Goal: Task Accomplishment & Management: Use online tool/utility

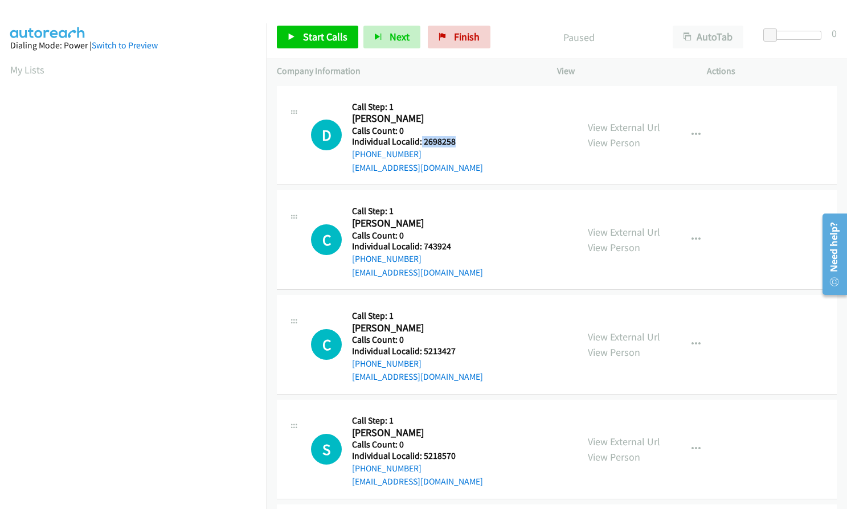
drag, startPoint x: 421, startPoint y: 142, endPoint x: 453, endPoint y: 141, distance: 31.9
click at [453, 141] on h5 "Individual Localid: 2698258" at bounding box center [417, 141] width 131 height 11
copy h5 "2698258"
drag, startPoint x: 421, startPoint y: 245, endPoint x: 458, endPoint y: 245, distance: 37.0
click at [458, 245] on h5 "Individual Localid: 743924" at bounding box center [417, 246] width 131 height 11
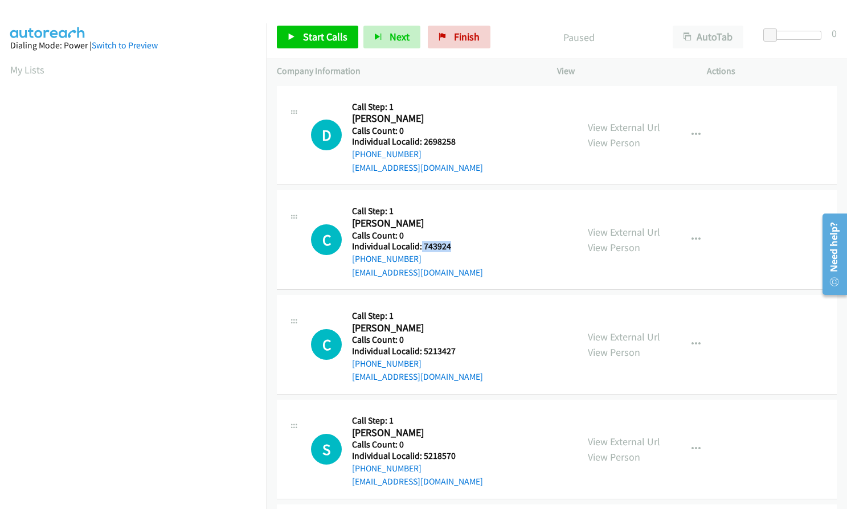
copy h5 "743924"
drag, startPoint x: 424, startPoint y: 352, endPoint x: 449, endPoint y: 353, distance: 25.1
click at [453, 353] on h5 "Individual Localid: 5213427" at bounding box center [417, 351] width 131 height 11
copy h5 "5213427"
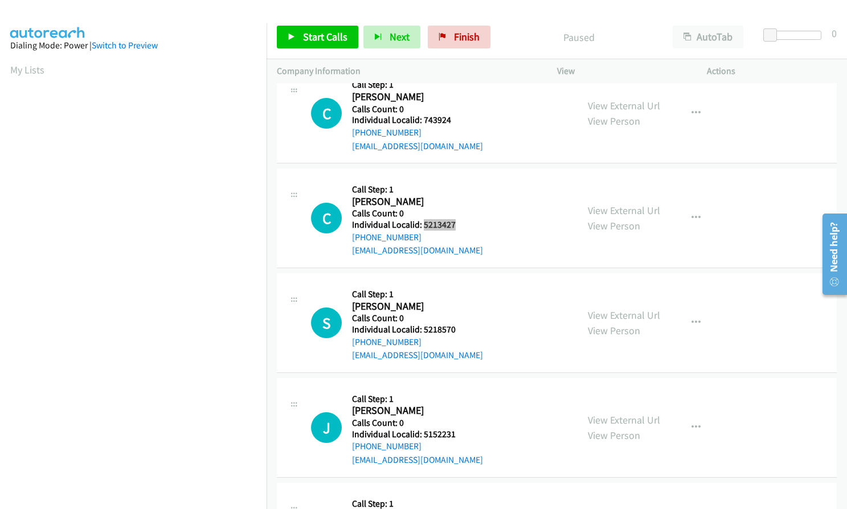
scroll to position [128, 0]
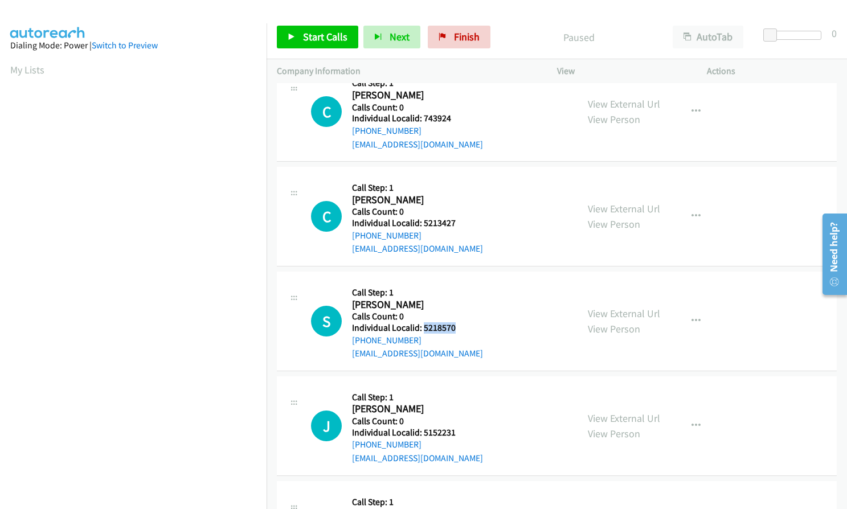
drag, startPoint x: 424, startPoint y: 326, endPoint x: 454, endPoint y: 328, distance: 30.8
click at [454, 328] on h5 "Individual Localid: 5218570" at bounding box center [417, 327] width 131 height 11
copy h5 "5218570"
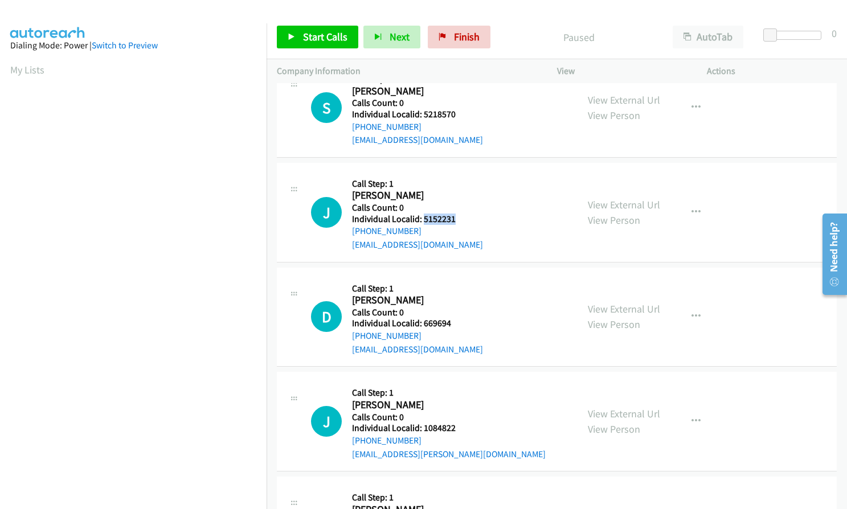
drag, startPoint x: 423, startPoint y: 219, endPoint x: 458, endPoint y: 219, distance: 34.7
click at [458, 219] on h5 "Individual Localid: 5152231" at bounding box center [417, 219] width 131 height 11
copy h5 "5152231"
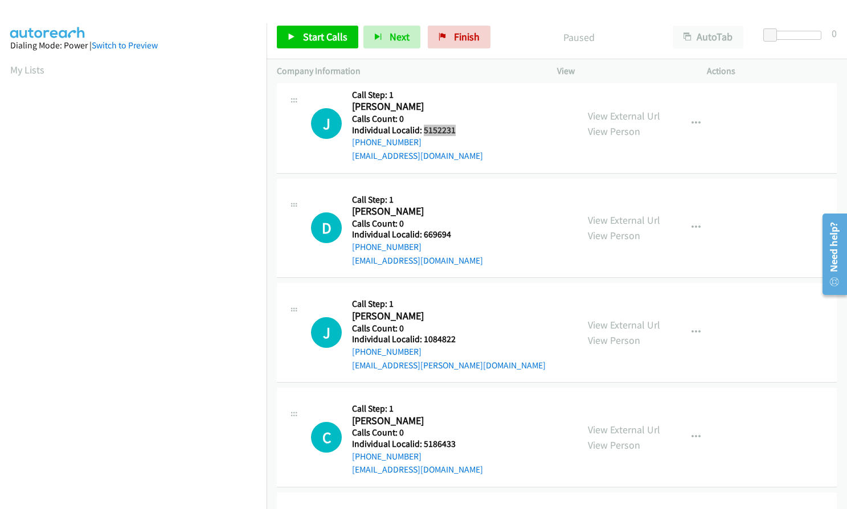
scroll to position [484, 0]
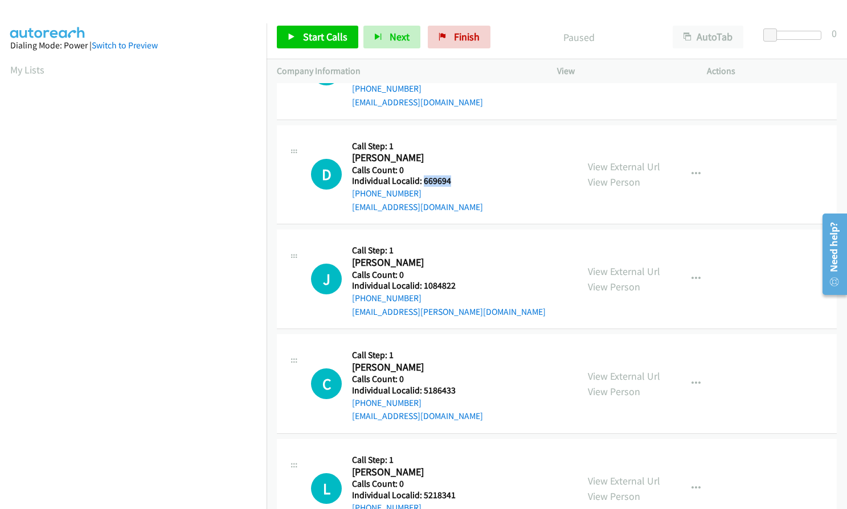
drag, startPoint x: 423, startPoint y: 179, endPoint x: 453, endPoint y: 179, distance: 30.2
click at [453, 179] on h5 "Individual Localid: 669694" at bounding box center [417, 180] width 131 height 11
copy h5 "669694"
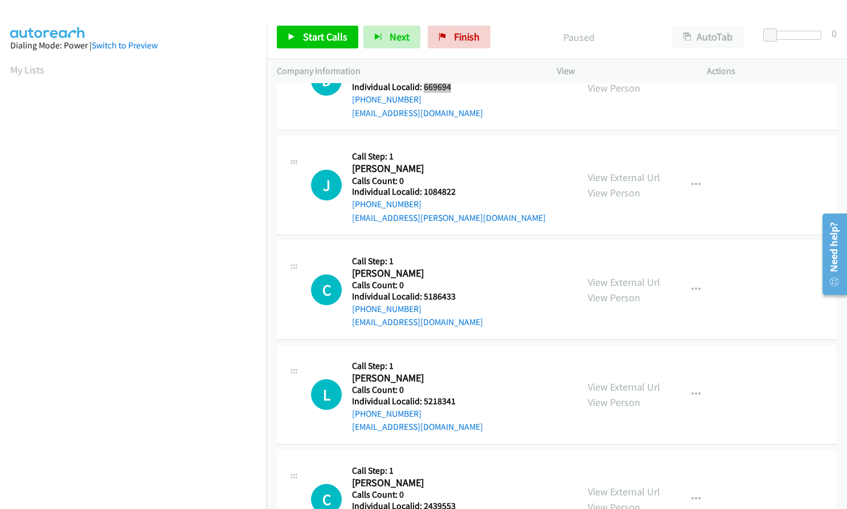
scroll to position [584, 0]
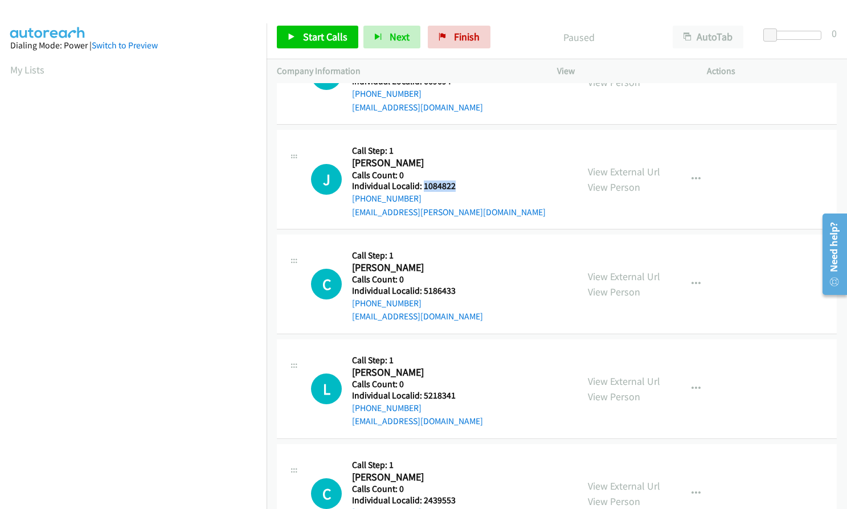
drag, startPoint x: 436, startPoint y: 188, endPoint x: 455, endPoint y: 188, distance: 19.4
click at [455, 188] on h5 "Individual Localid: 1084822" at bounding box center [449, 185] width 194 height 11
copy h5 "1084822"
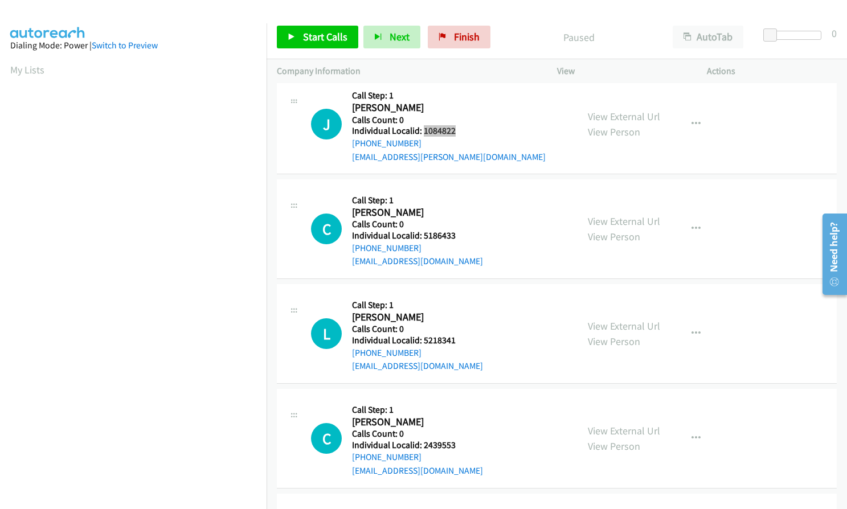
scroll to position [641, 0]
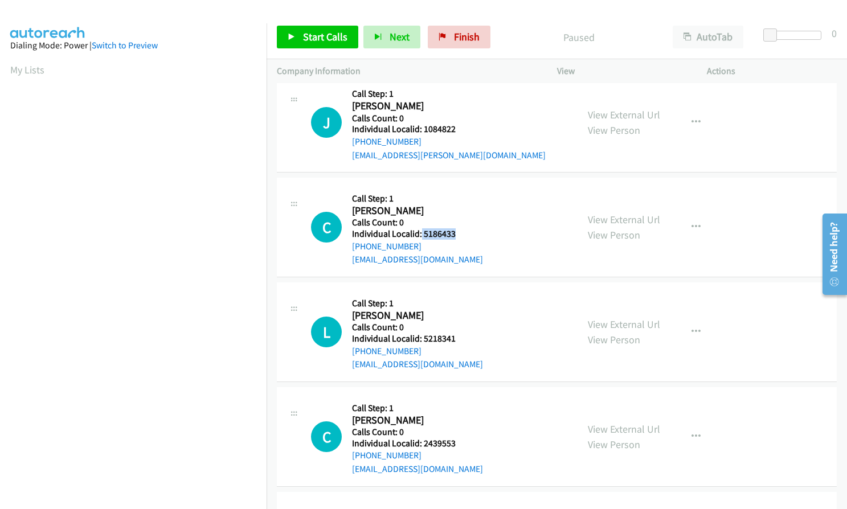
drag, startPoint x: 423, startPoint y: 232, endPoint x: 464, endPoint y: 232, distance: 41.0
click at [464, 232] on h5 "Individual Localid: 5186433" at bounding box center [417, 233] width 131 height 11
copy h5 "5186433"
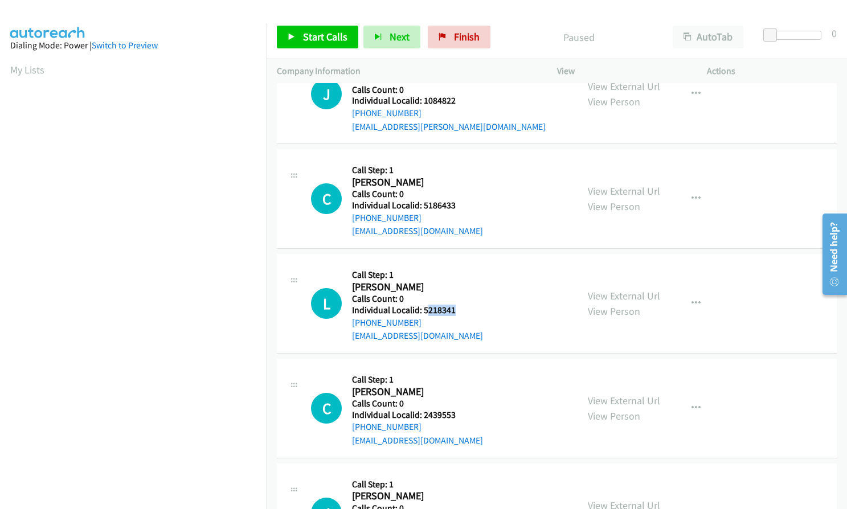
drag, startPoint x: 432, startPoint y: 309, endPoint x: 458, endPoint y: 309, distance: 26.8
click at [458, 309] on h5 "Individual Localid: 5218341" at bounding box center [417, 310] width 131 height 11
click at [442, 286] on h2 "[PERSON_NAME]" at bounding box center [413, 287] width 122 height 13
drag, startPoint x: 421, startPoint y: 309, endPoint x: 454, endPoint y: 309, distance: 32.5
click at [454, 309] on h5 "Individual Localid: 5218341" at bounding box center [417, 310] width 131 height 11
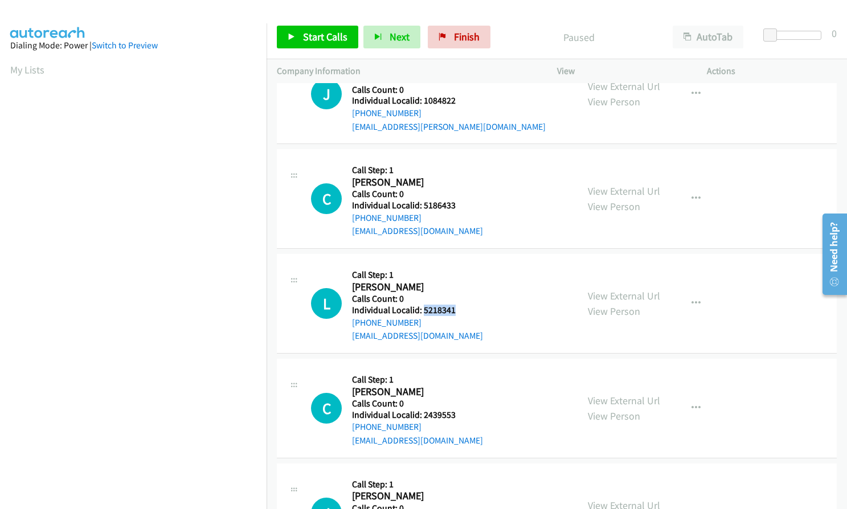
copy h5 "5218341"
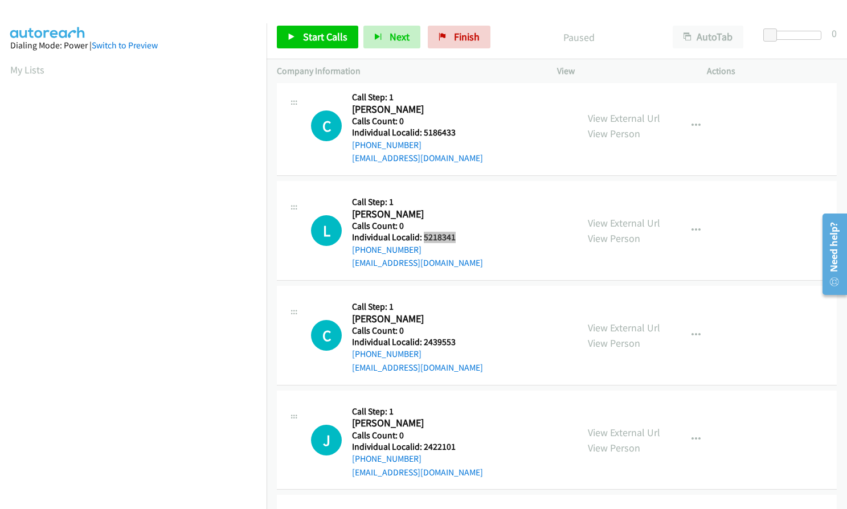
scroll to position [754, 0]
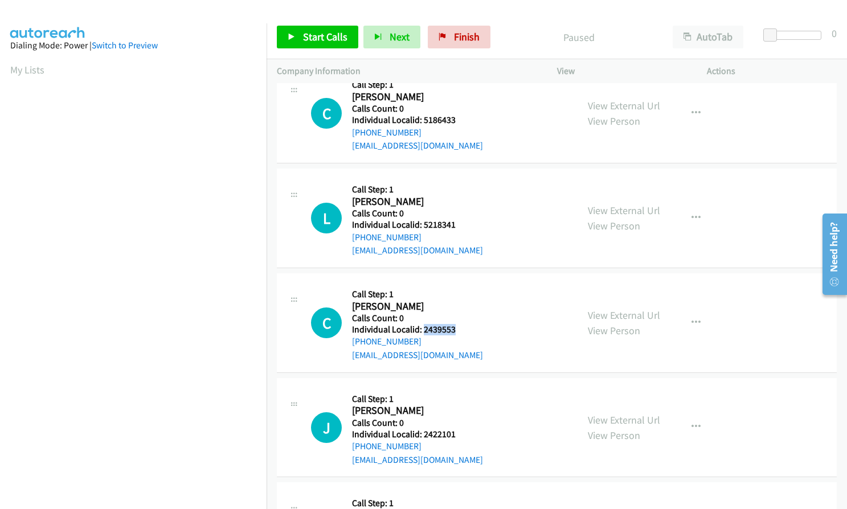
drag, startPoint x: 422, startPoint y: 328, endPoint x: 463, endPoint y: 328, distance: 41.0
click at [463, 328] on h5 "Individual Localid: 2439553" at bounding box center [417, 329] width 131 height 11
copy h5 "2439553"
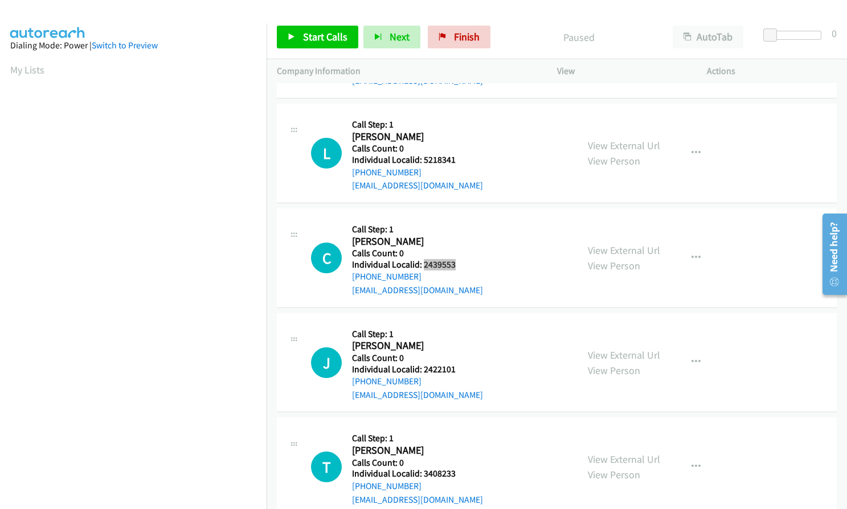
scroll to position [840, 0]
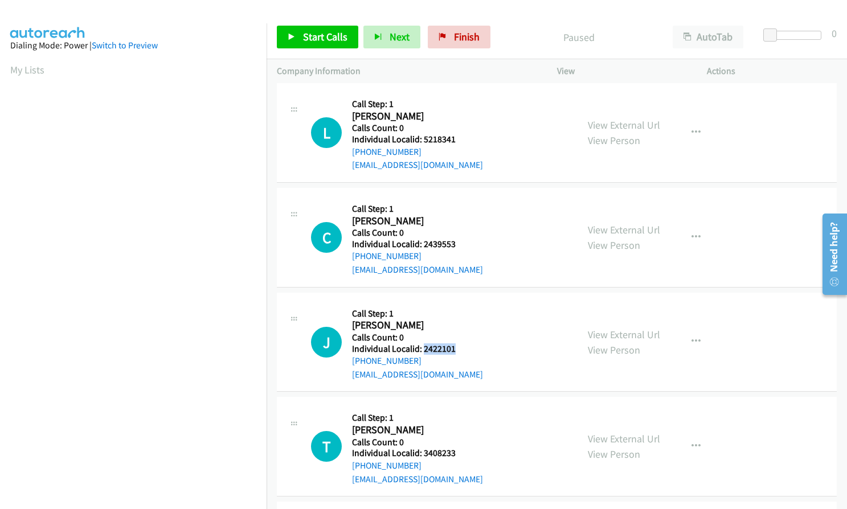
drag, startPoint x: 421, startPoint y: 349, endPoint x: 456, endPoint y: 347, distance: 34.2
click at [456, 347] on h5 "Individual Localid: 2422101" at bounding box center [417, 348] width 131 height 11
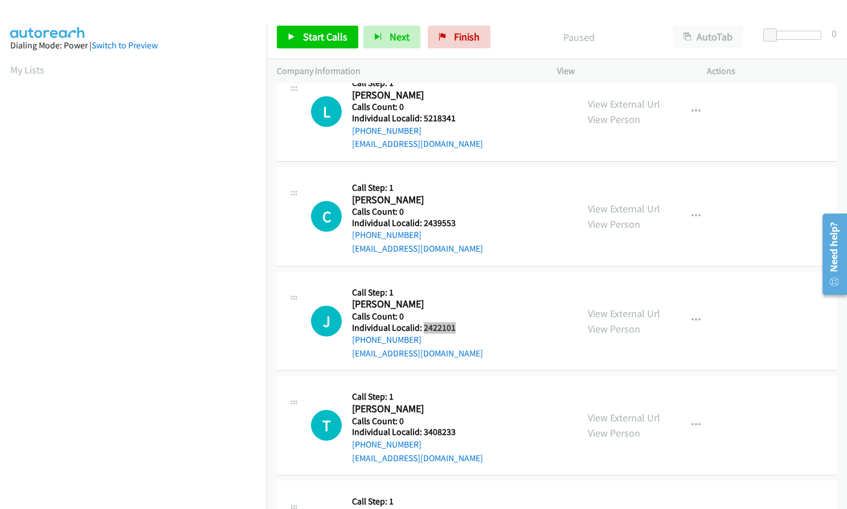
scroll to position [925, 0]
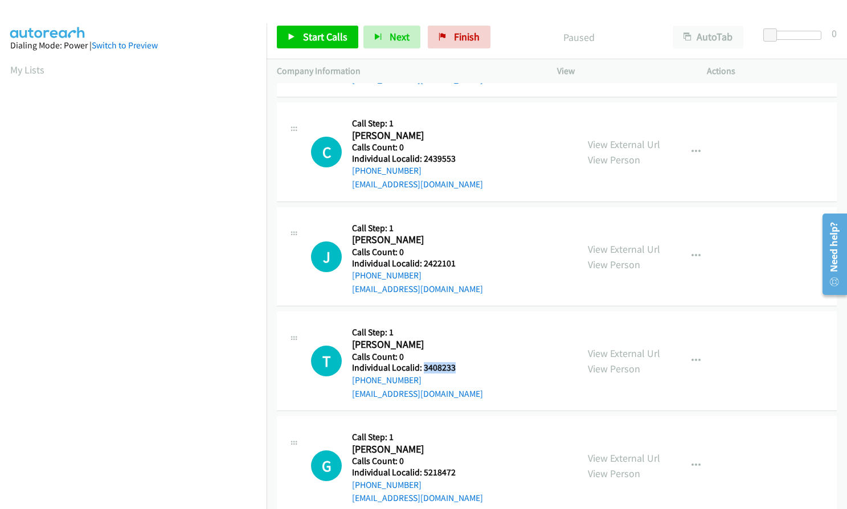
drag, startPoint x: 424, startPoint y: 367, endPoint x: 456, endPoint y: 367, distance: 32.5
click at [456, 367] on h5 "Individual Localid: 3408233" at bounding box center [417, 367] width 131 height 11
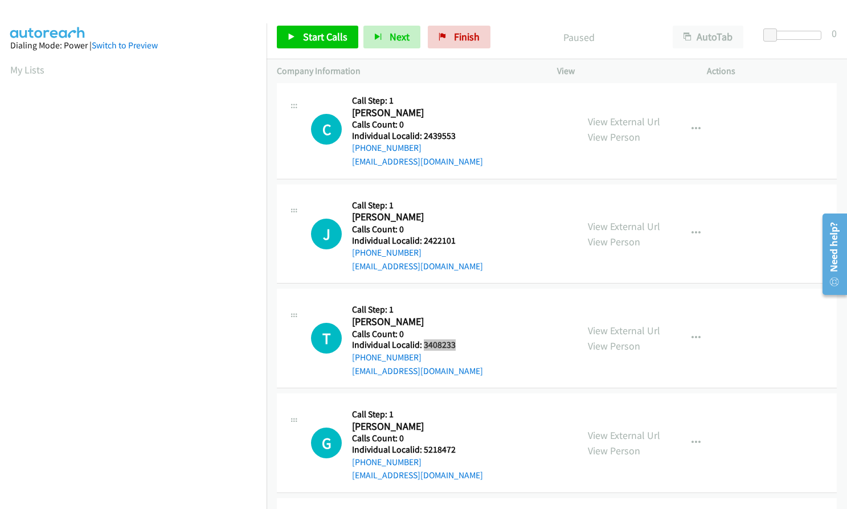
scroll to position [1039, 0]
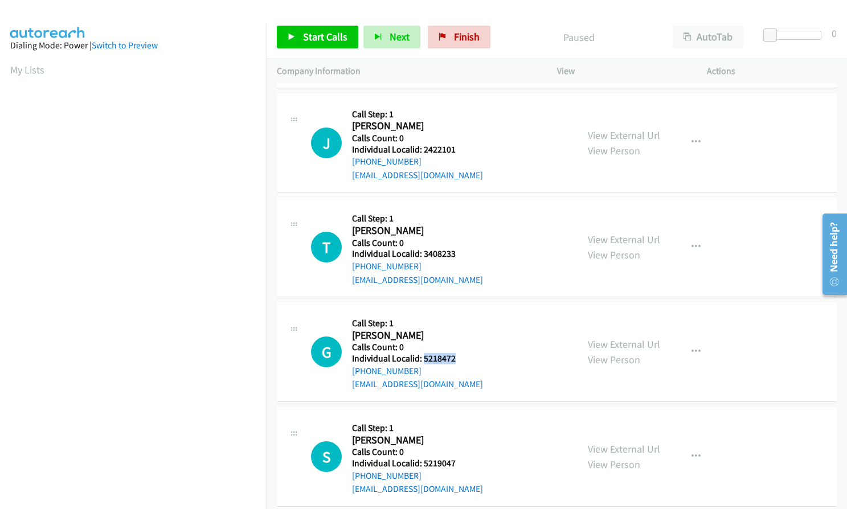
drag, startPoint x: 423, startPoint y: 358, endPoint x: 457, endPoint y: 358, distance: 33.6
click at [457, 358] on h5 "Individual Localid: 5218472" at bounding box center [417, 358] width 131 height 11
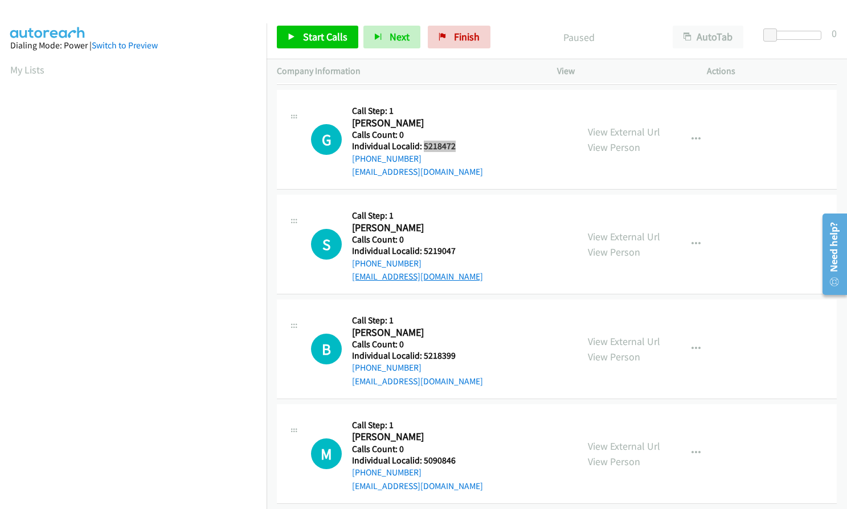
scroll to position [1253, 0]
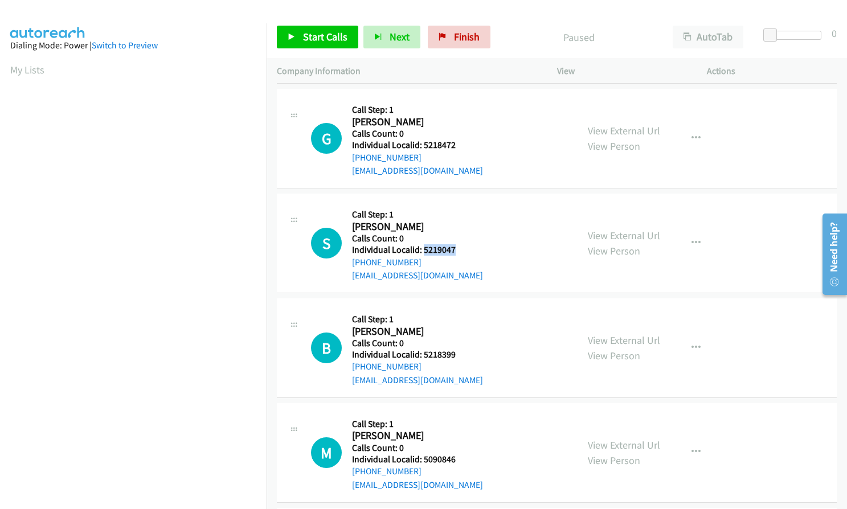
drag, startPoint x: 422, startPoint y: 251, endPoint x: 452, endPoint y: 251, distance: 29.6
click at [452, 251] on h5 "Individual Localid: 5219047" at bounding box center [417, 249] width 131 height 11
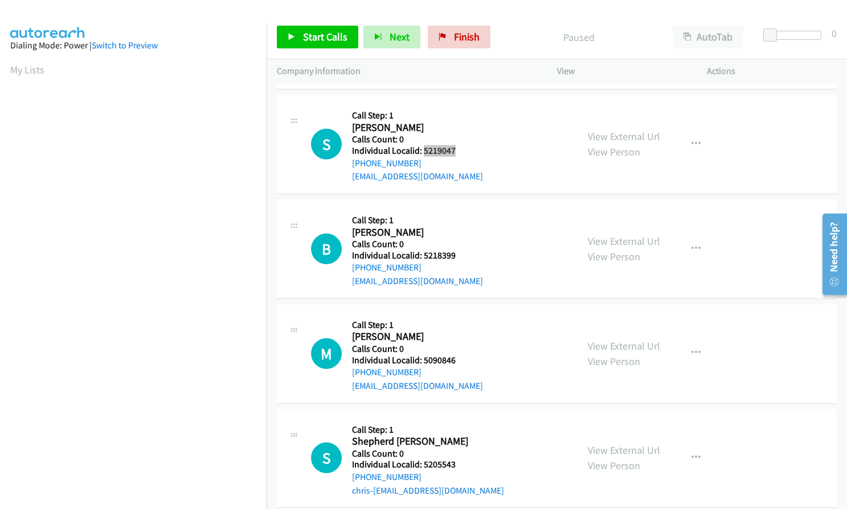
scroll to position [1395, 0]
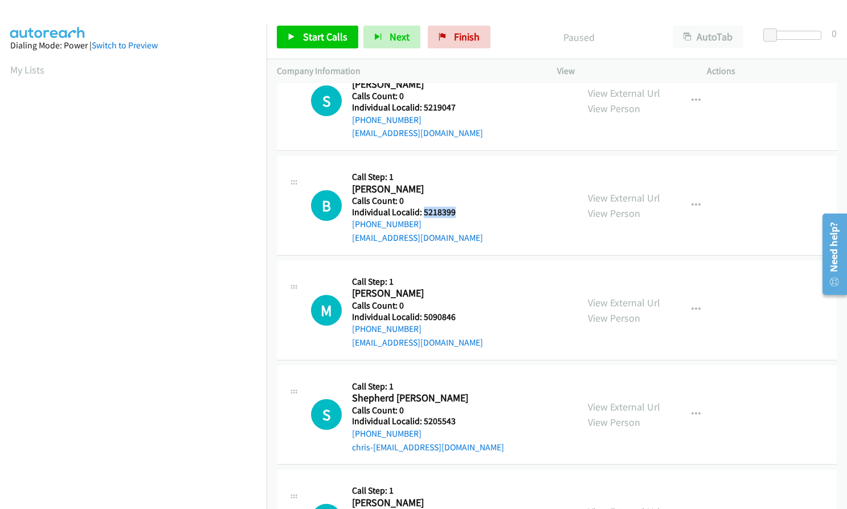
drag, startPoint x: 422, startPoint y: 211, endPoint x: 457, endPoint y: 211, distance: 34.7
click at [457, 211] on h5 "Individual Localid: 5218399" at bounding box center [417, 212] width 131 height 11
drag, startPoint x: 423, startPoint y: 318, endPoint x: 455, endPoint y: 317, distance: 31.9
click at [455, 317] on h5 "Individual Localid: 5090846" at bounding box center [417, 316] width 131 height 11
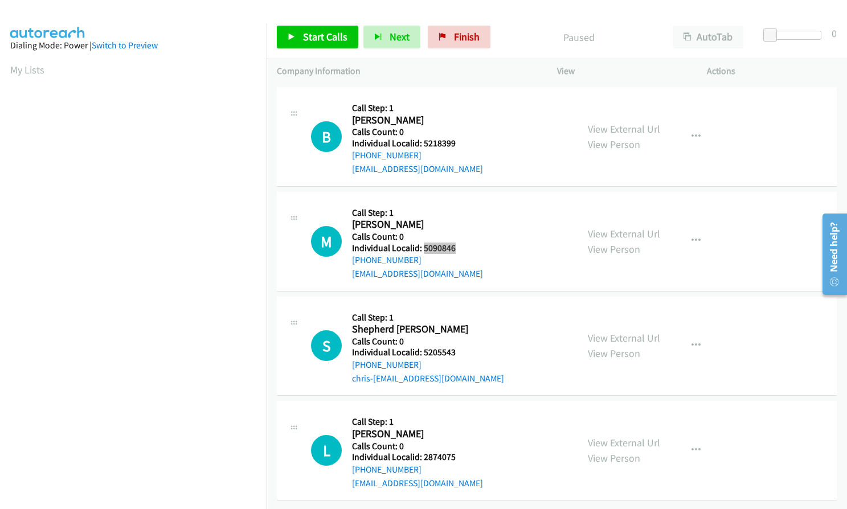
scroll to position [1472, 0]
drag, startPoint x: 421, startPoint y: 344, endPoint x: 453, endPoint y: 340, distance: 32.1
click at [453, 347] on h5 "Individual Localid: 5205543" at bounding box center [428, 352] width 152 height 11
drag, startPoint x: 423, startPoint y: 445, endPoint x: 459, endPoint y: 447, distance: 35.9
click at [459, 452] on h5 "Individual Localid: 2874075" at bounding box center [417, 457] width 131 height 11
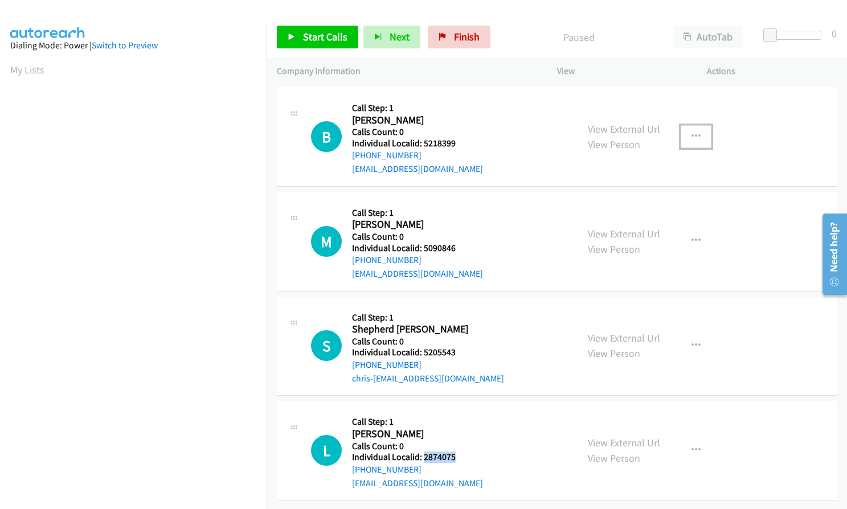
click at [691, 132] on icon "button" at bounding box center [695, 136] width 9 height 9
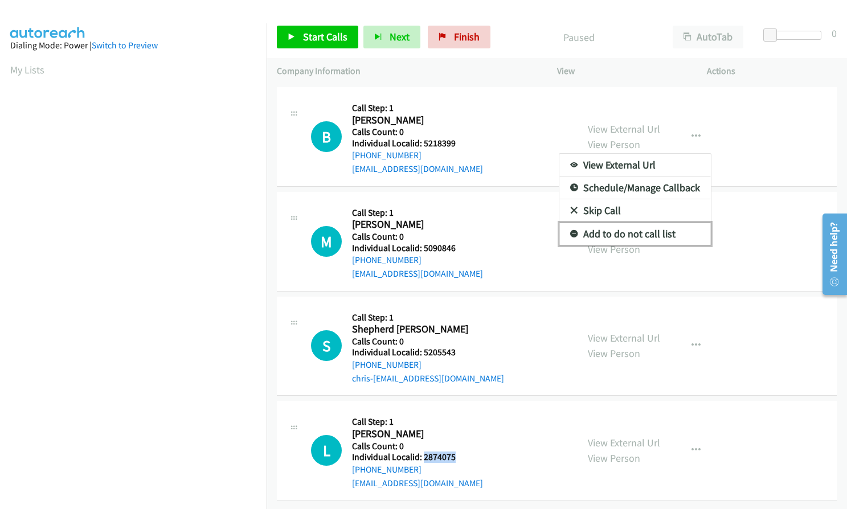
click at [570, 231] on icon at bounding box center [574, 235] width 8 height 8
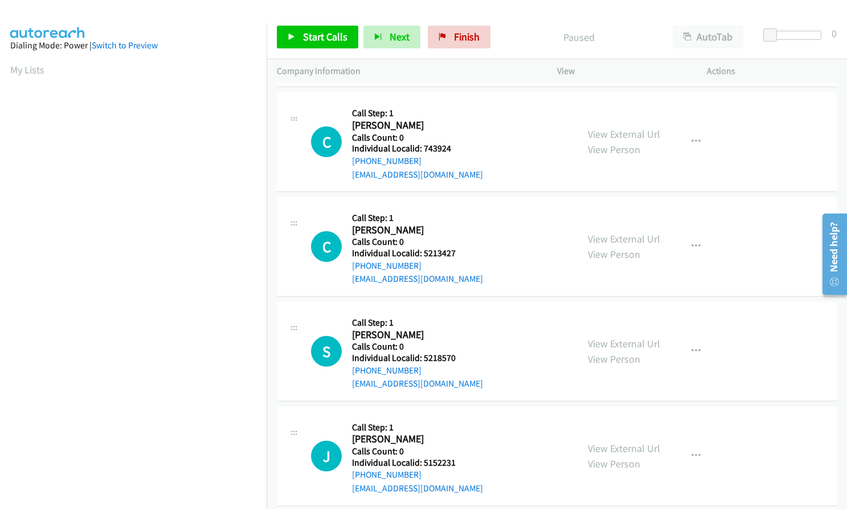
scroll to position [0, 0]
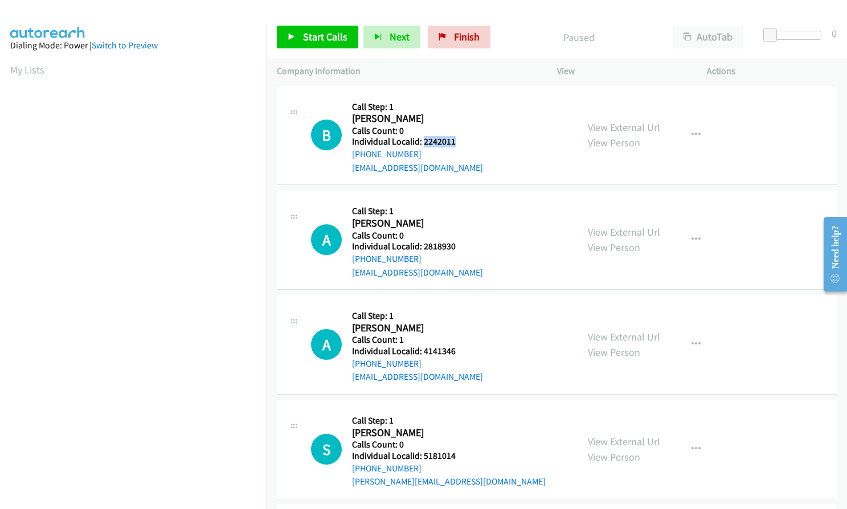
drag, startPoint x: 422, startPoint y: 139, endPoint x: 458, endPoint y: 141, distance: 36.5
click at [458, 141] on h5 "Individual Localid: 2242011" at bounding box center [417, 141] width 131 height 11
copy h5 "2242011"
drag, startPoint x: 422, startPoint y: 247, endPoint x: 452, endPoint y: 250, distance: 29.2
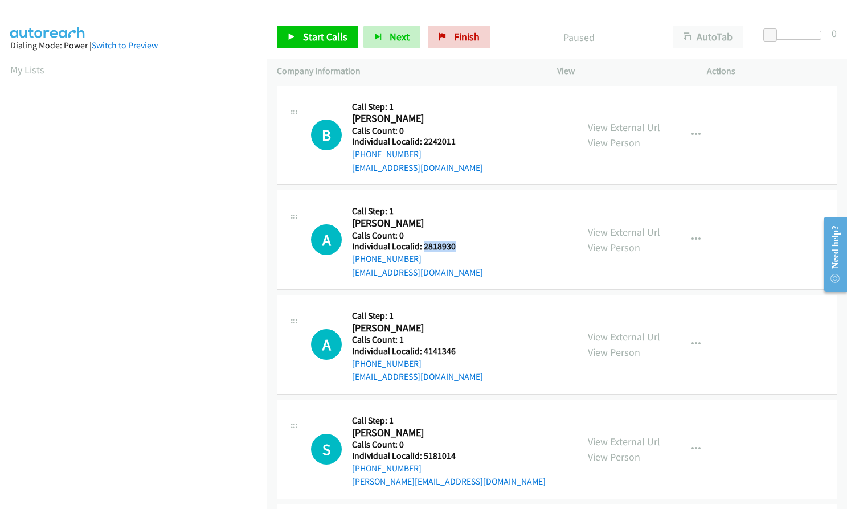
click at [463, 248] on h5 "Individual Localid: 2818930" at bounding box center [417, 246] width 131 height 11
copy h5 "2818930"
drag, startPoint x: 423, startPoint y: 350, endPoint x: 458, endPoint y: 351, distance: 34.7
click at [458, 351] on h5 "Individual Localid: 4141346" at bounding box center [417, 351] width 131 height 11
copy h5 "4141346"
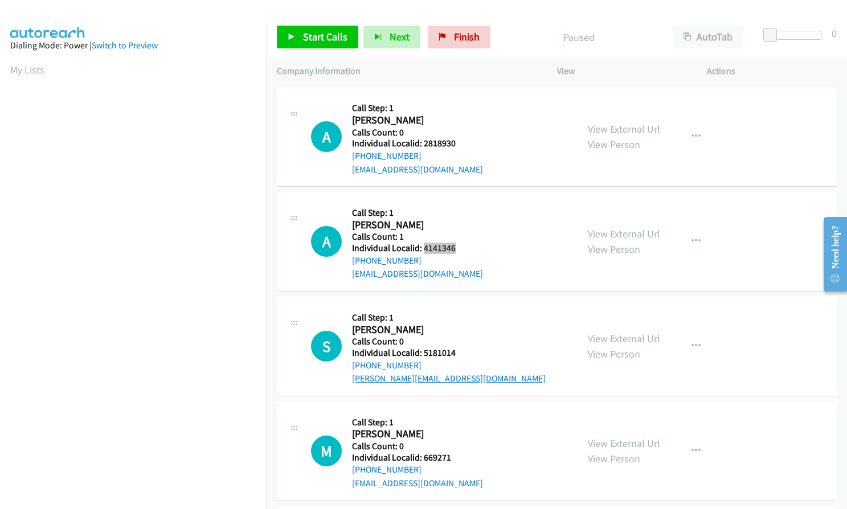
scroll to position [171, 0]
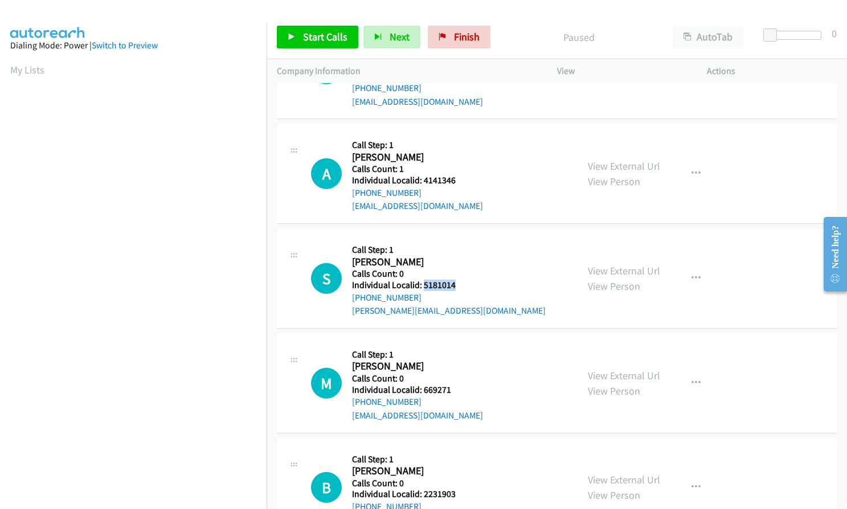
drag, startPoint x: 423, startPoint y: 285, endPoint x: 460, endPoint y: 285, distance: 36.4
click at [460, 285] on h5 "Individual Localid: 5181014" at bounding box center [449, 285] width 194 height 11
copy h5 "5181014"
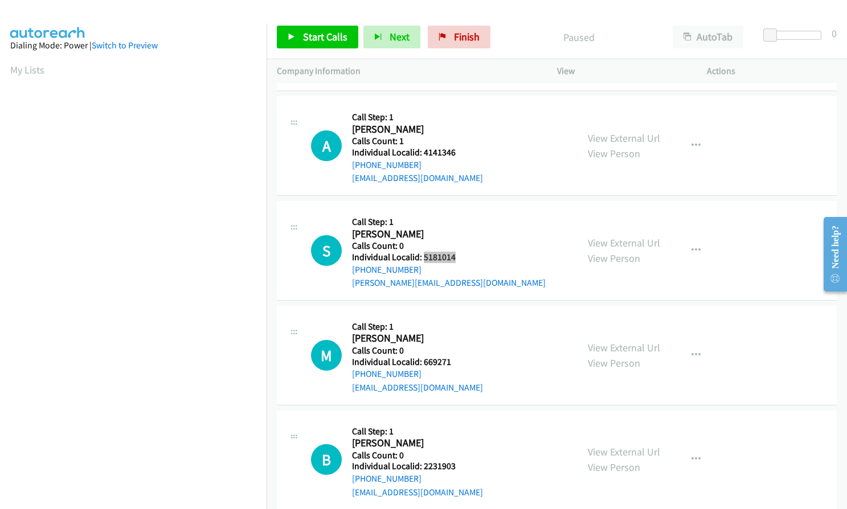
scroll to position [242, 0]
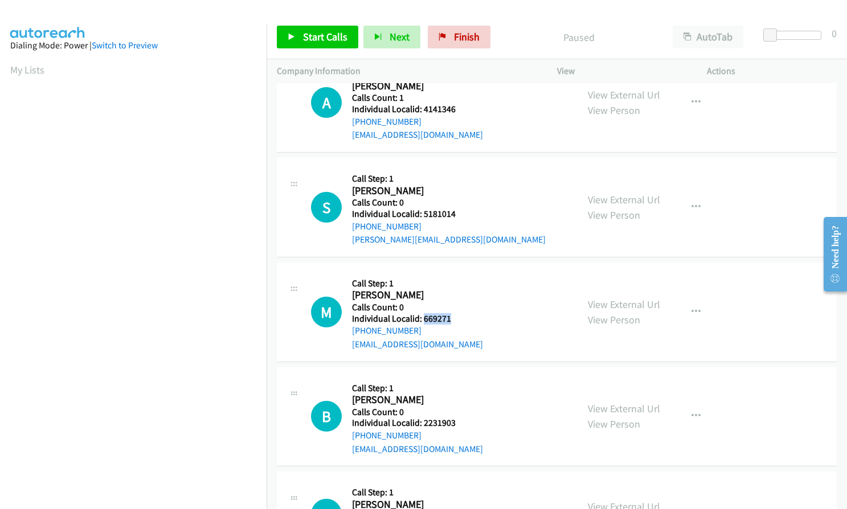
drag, startPoint x: 422, startPoint y: 318, endPoint x: 450, endPoint y: 318, distance: 27.9
click at [455, 318] on h5 "Individual Localid: 669271" at bounding box center [417, 318] width 131 height 11
copy h5 "669271"
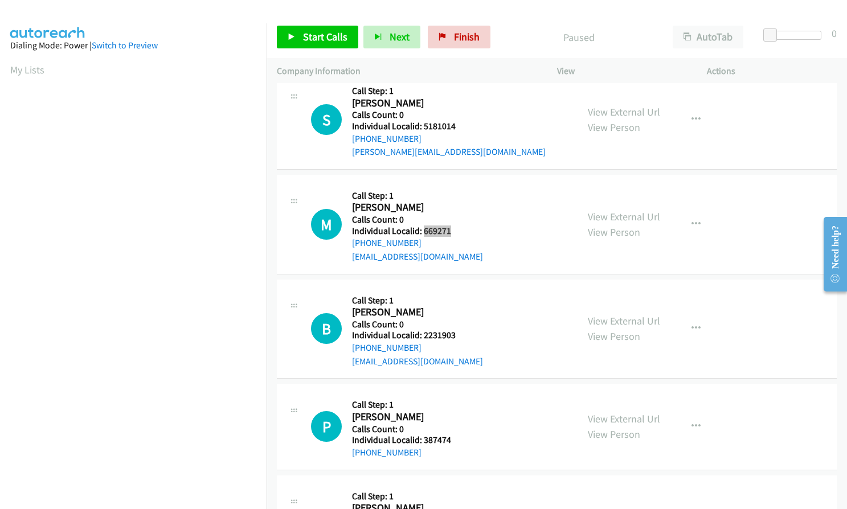
scroll to position [342, 0]
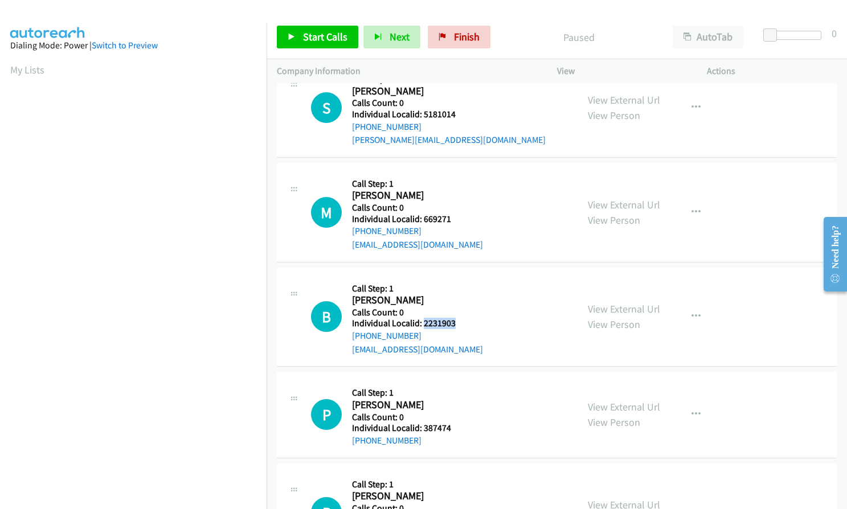
drag, startPoint x: 424, startPoint y: 323, endPoint x: 447, endPoint y: 326, distance: 23.5
click at [463, 325] on h5 "Individual Localid: 2231903" at bounding box center [417, 323] width 131 height 11
copy h5 "2231903"
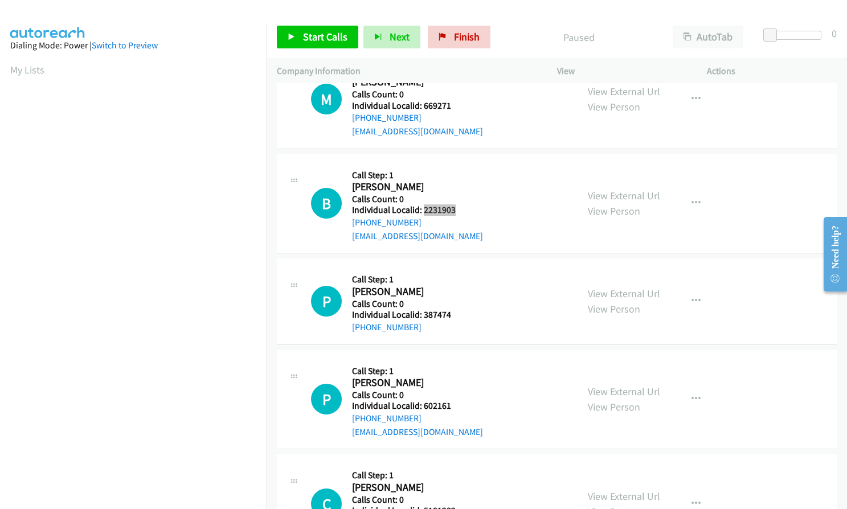
scroll to position [456, 0]
drag, startPoint x: 423, startPoint y: 313, endPoint x: 453, endPoint y: 313, distance: 29.6
click at [453, 313] on h5 "Individual Localid: 387474" at bounding box center [414, 314] width 125 height 11
copy h5 "387474"
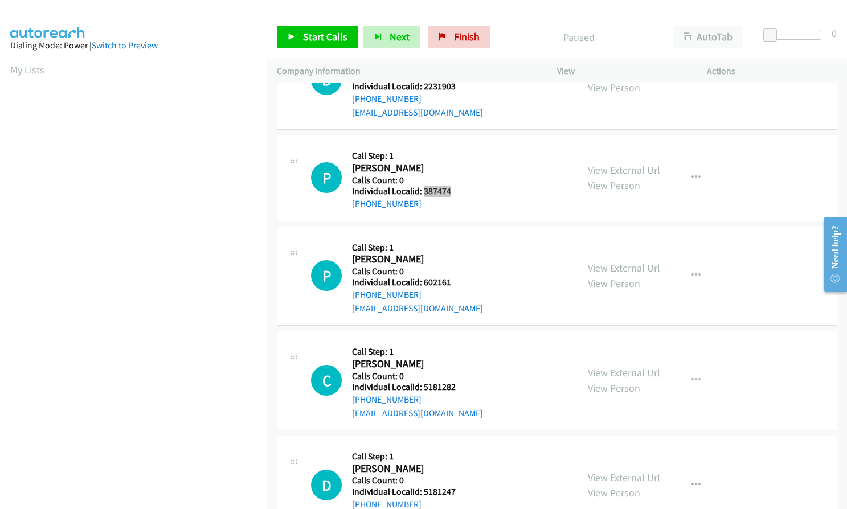
scroll to position [584, 0]
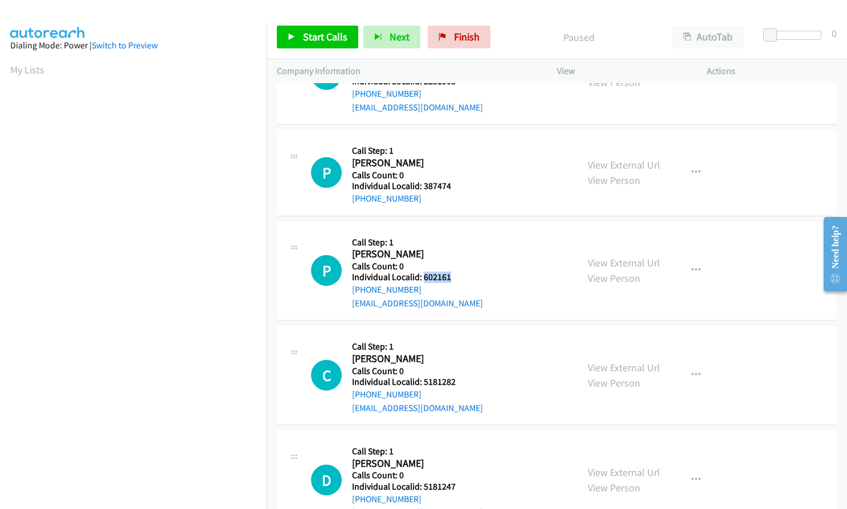
drag, startPoint x: 421, startPoint y: 277, endPoint x: 455, endPoint y: 276, distance: 33.6
click at [455, 276] on h5 "Individual Localid: 602161" at bounding box center [417, 277] width 131 height 11
copy h5 "602161"
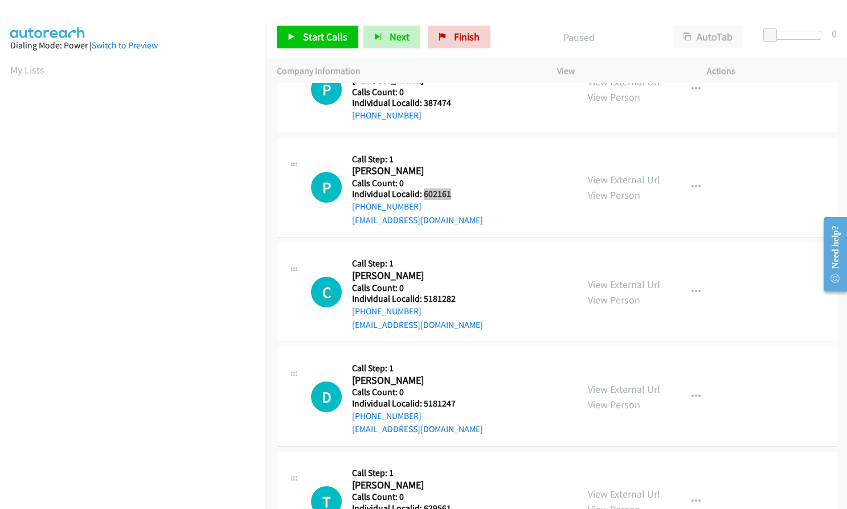
scroll to position [669, 0]
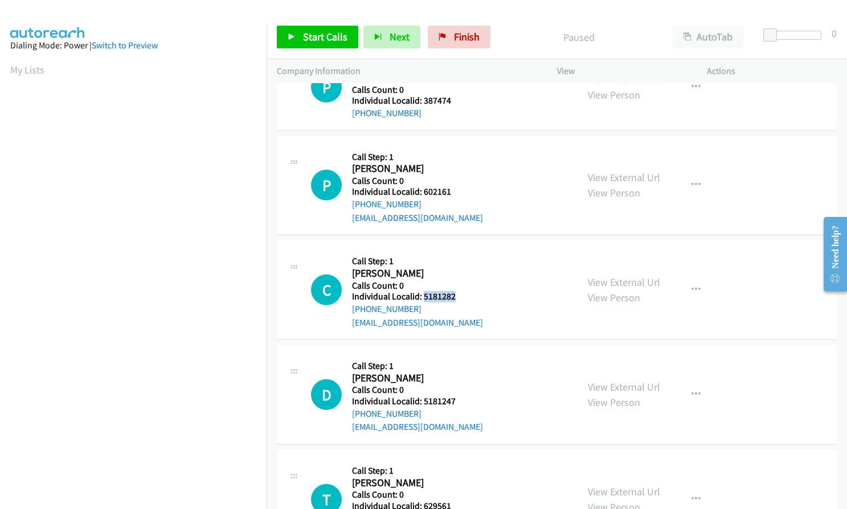
drag, startPoint x: 423, startPoint y: 293, endPoint x: 459, endPoint y: 293, distance: 35.9
click at [459, 293] on h5 "Individual Localid: 5181282" at bounding box center [417, 296] width 131 height 11
copy h5 "5181282"
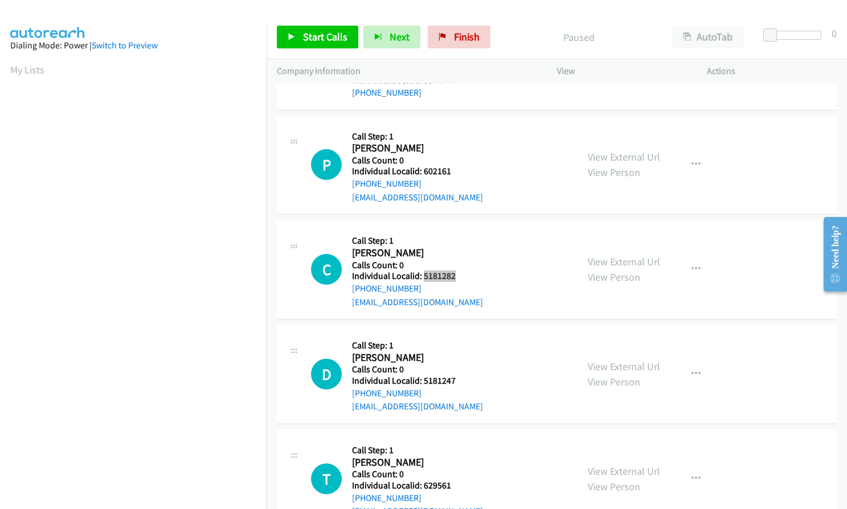
scroll to position [726, 0]
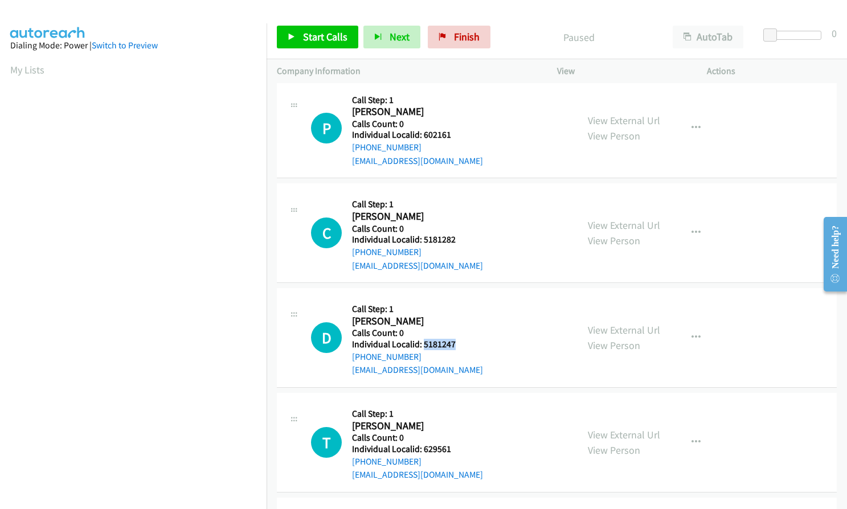
drag, startPoint x: 421, startPoint y: 344, endPoint x: 452, endPoint y: 343, distance: 30.8
click at [452, 343] on h5 "Individual Localid: 5181247" at bounding box center [417, 344] width 131 height 11
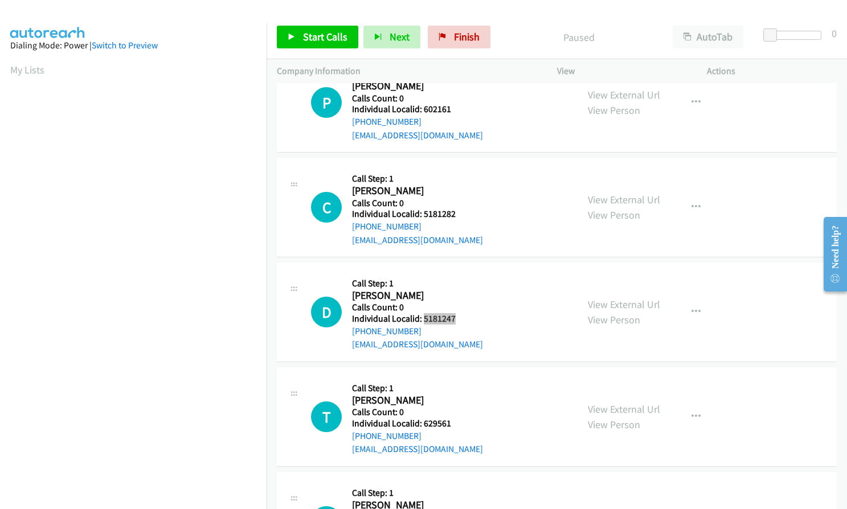
scroll to position [797, 0]
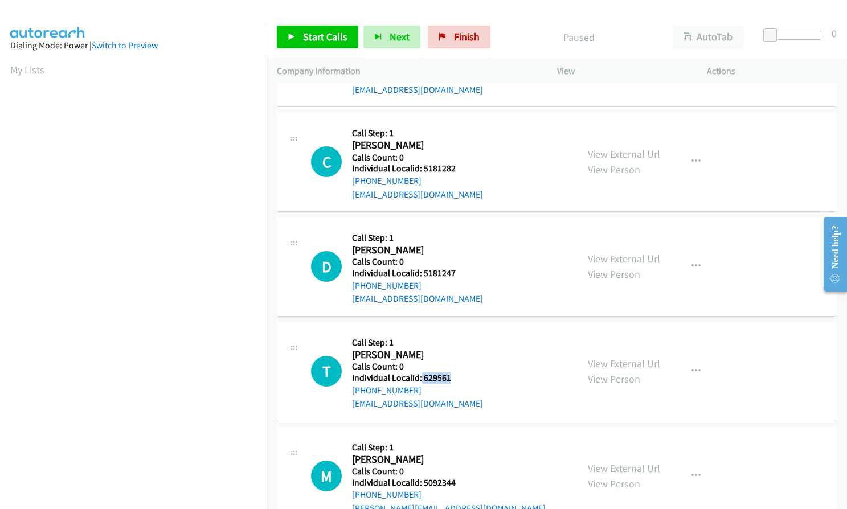
drag, startPoint x: 421, startPoint y: 375, endPoint x: 458, endPoint y: 377, distance: 37.6
click at [458, 377] on h5 "Individual Localid: 629561" at bounding box center [417, 377] width 131 height 11
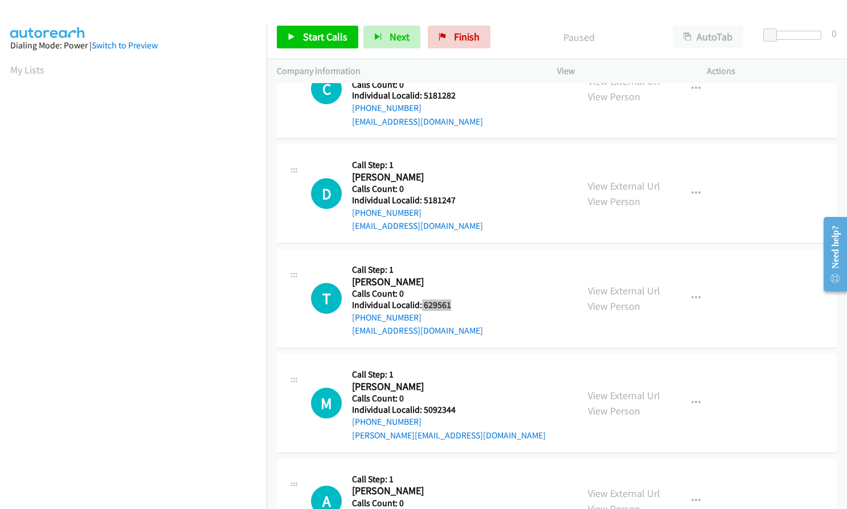
scroll to position [897, 0]
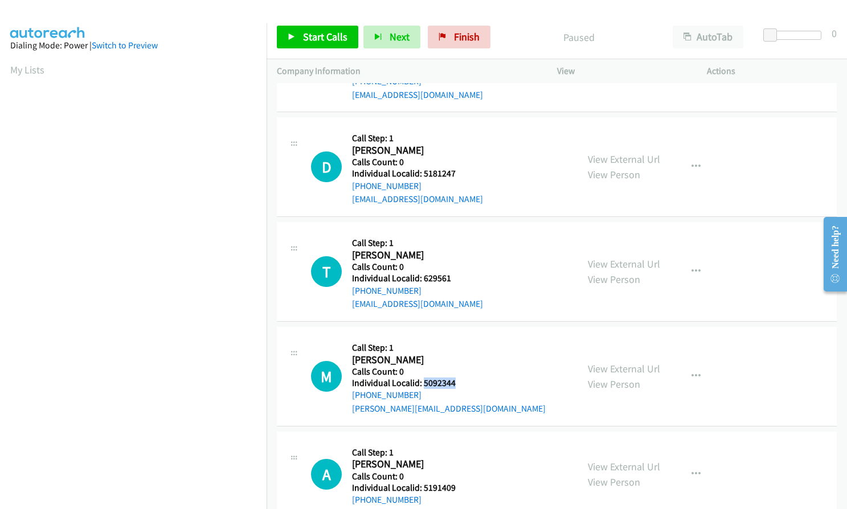
drag, startPoint x: 424, startPoint y: 382, endPoint x: 457, endPoint y: 381, distance: 33.0
click at [457, 381] on h5 "Individual Localid: 5092344" at bounding box center [449, 383] width 194 height 11
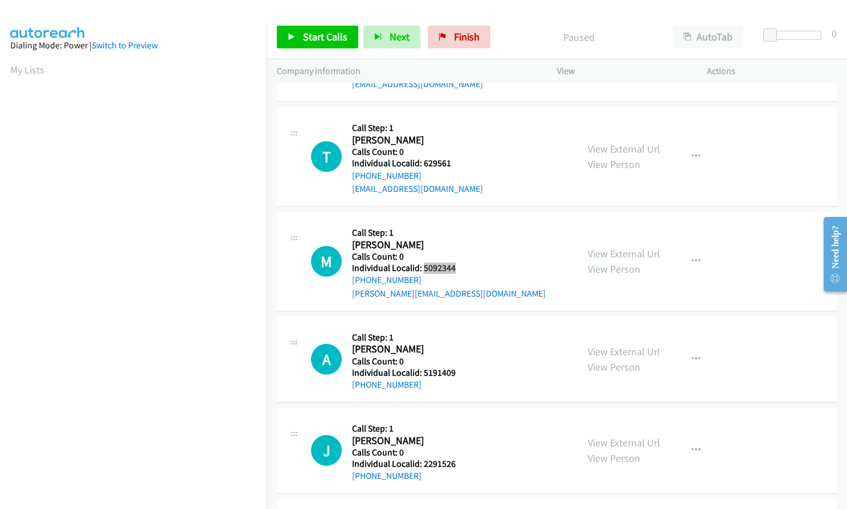
scroll to position [1025, 0]
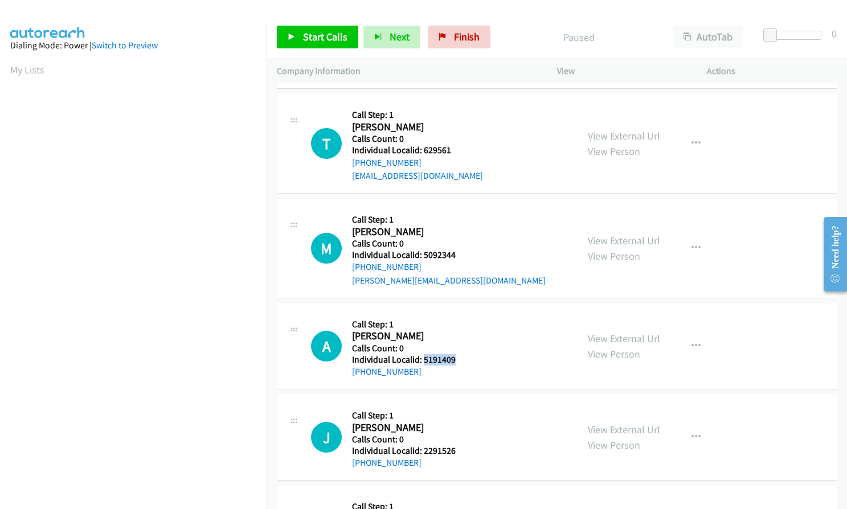
drag, startPoint x: 422, startPoint y: 361, endPoint x: 456, endPoint y: 360, distance: 33.6
click at [456, 360] on h5 "Individual Localid: 5191409" at bounding box center [414, 359] width 125 height 11
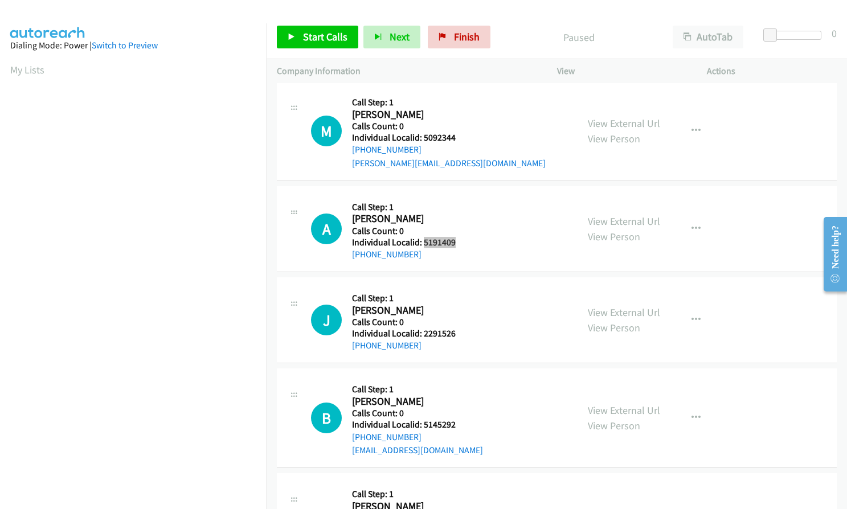
scroll to position [1153, 0]
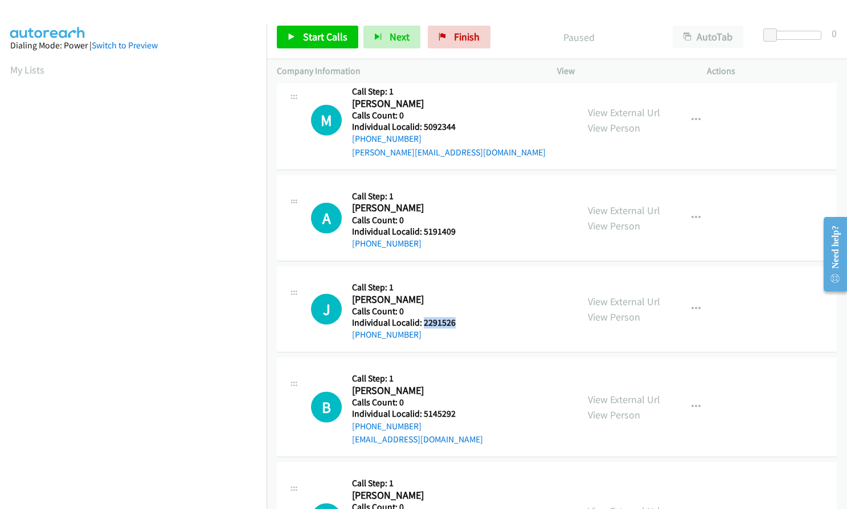
drag, startPoint x: 423, startPoint y: 321, endPoint x: 455, endPoint y: 321, distance: 31.9
click at [455, 321] on h5 "Individual Localid: 2291526" at bounding box center [414, 322] width 125 height 11
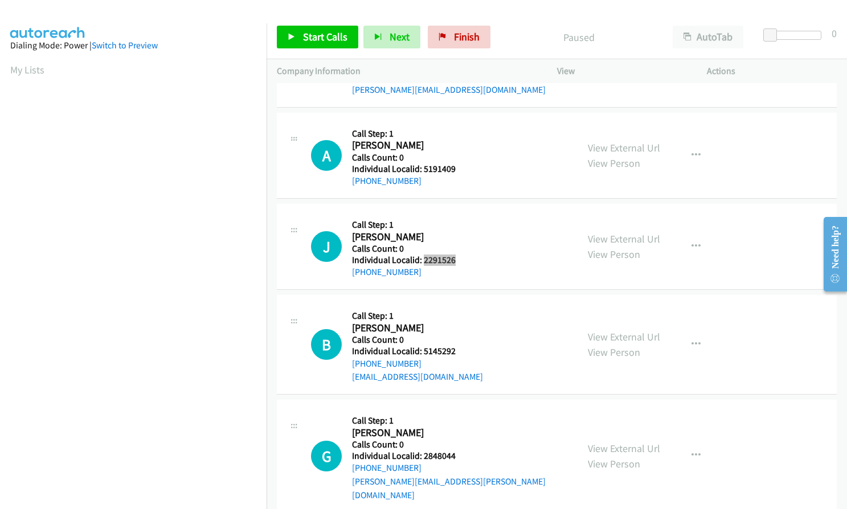
scroll to position [1224, 0]
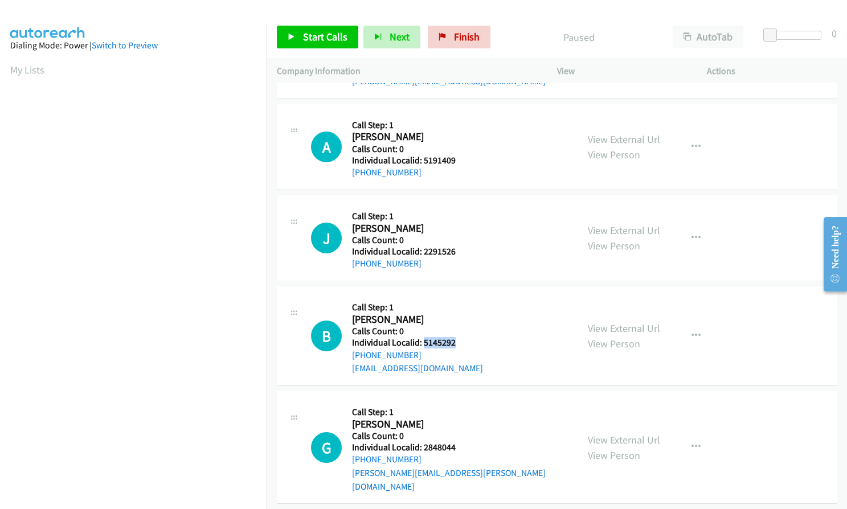
drag, startPoint x: 421, startPoint y: 342, endPoint x: 456, endPoint y: 342, distance: 34.2
click at [456, 342] on h5 "Individual Localid: 5145292" at bounding box center [417, 342] width 131 height 11
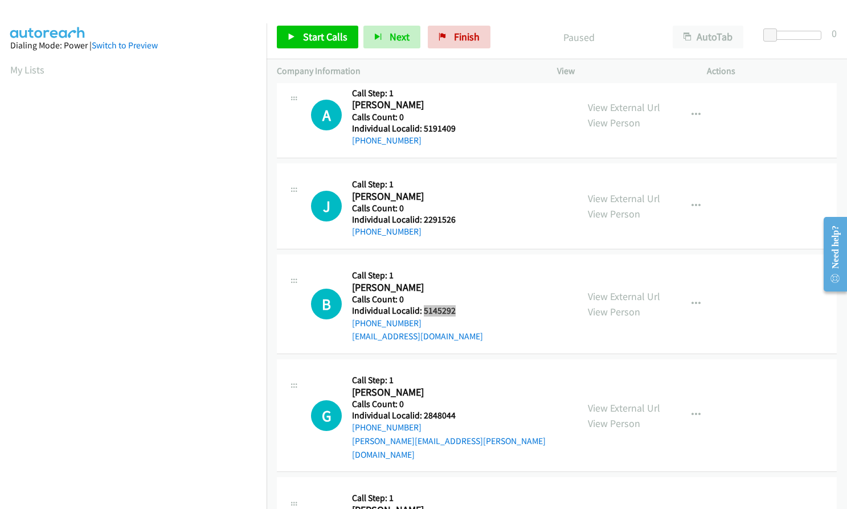
scroll to position [1310, 0]
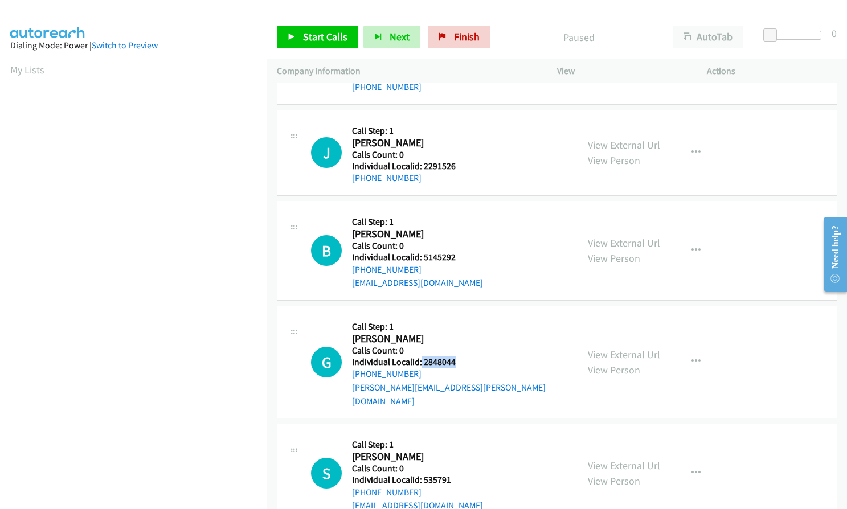
drag, startPoint x: 420, startPoint y: 358, endPoint x: 461, endPoint y: 366, distance: 41.1
click at [465, 366] on h5 "Individual Localid: 2848044" at bounding box center [459, 361] width 215 height 11
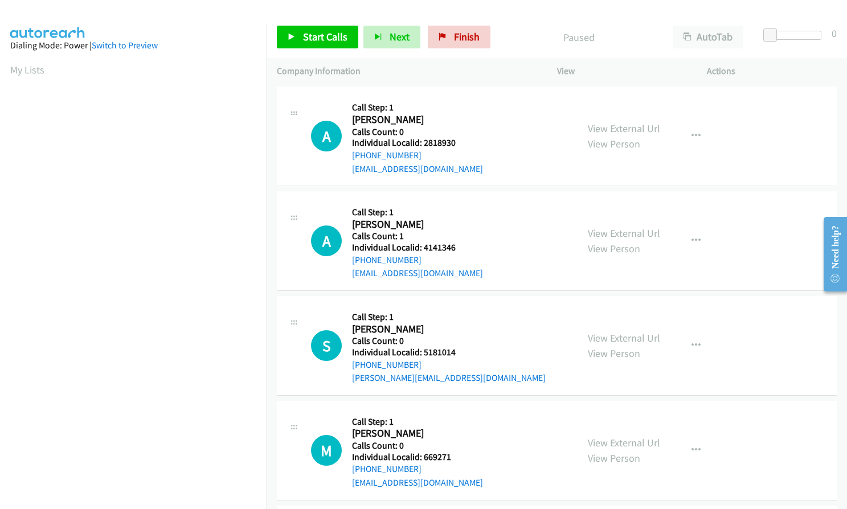
scroll to position [0, 0]
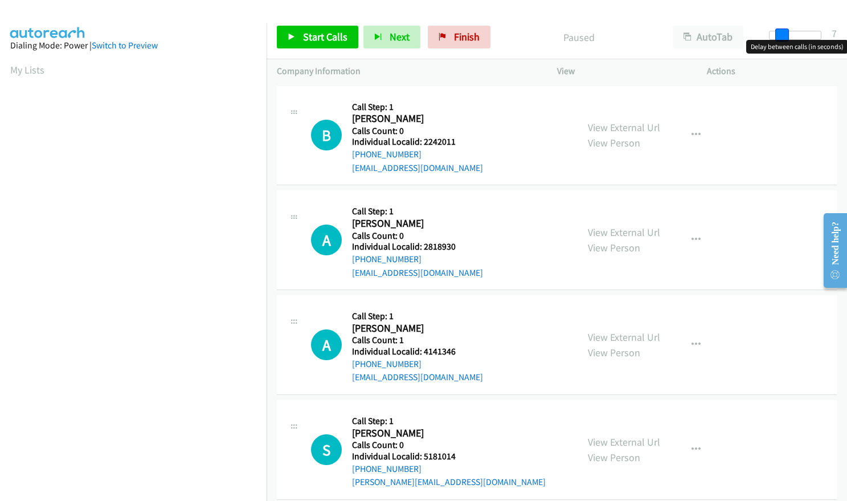
drag, startPoint x: 772, startPoint y: 31, endPoint x: 784, endPoint y: 31, distance: 12.0
click at [784, 31] on span at bounding box center [782, 35] width 14 height 14
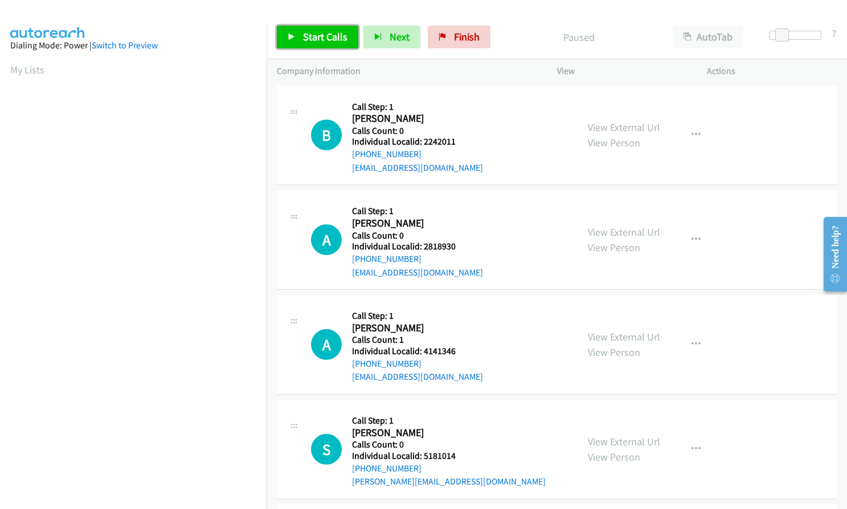
click at [319, 39] on span "Start Calls" at bounding box center [325, 36] width 44 height 13
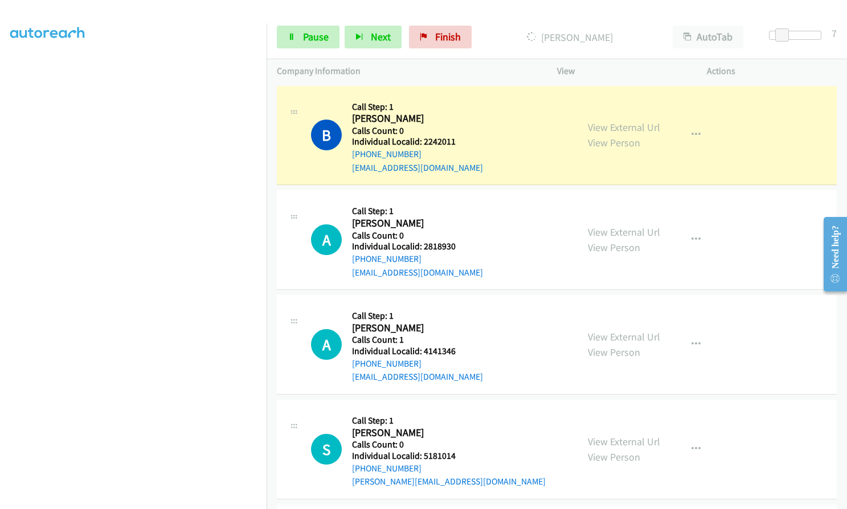
scroll to position [129, 0]
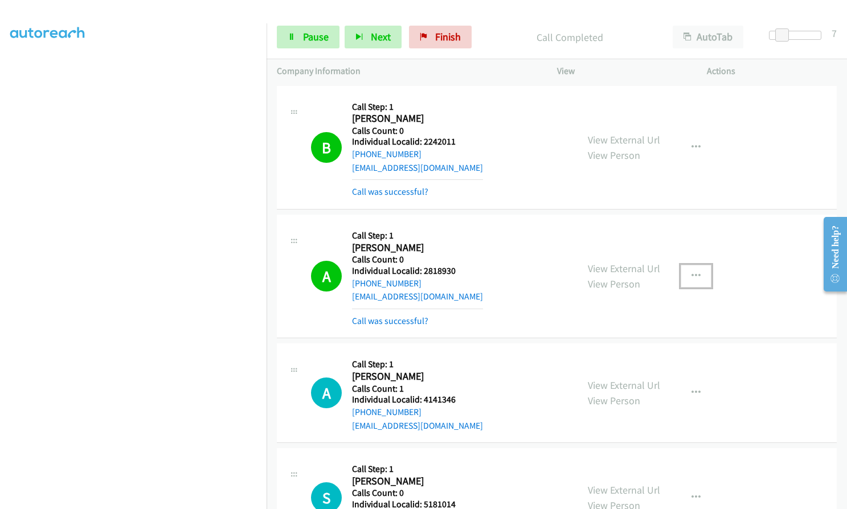
click at [691, 272] on icon "button" at bounding box center [695, 276] width 9 height 9
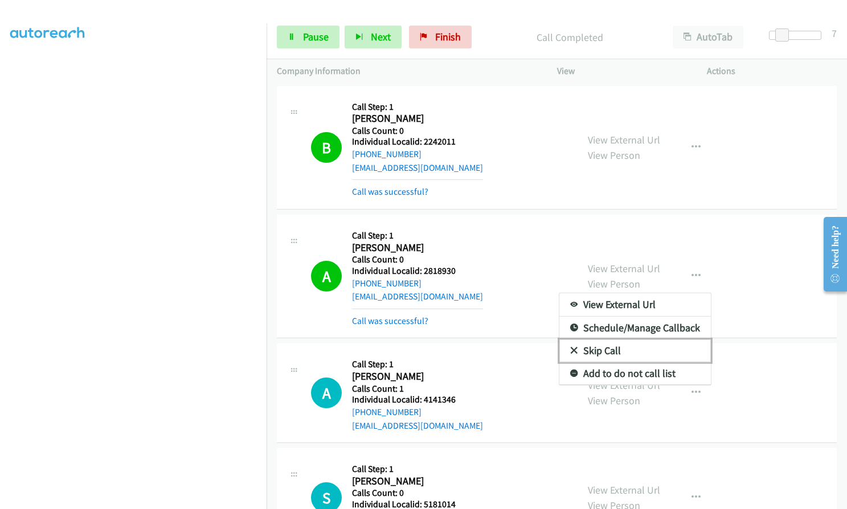
click at [570, 351] on icon at bounding box center [574, 351] width 8 height 8
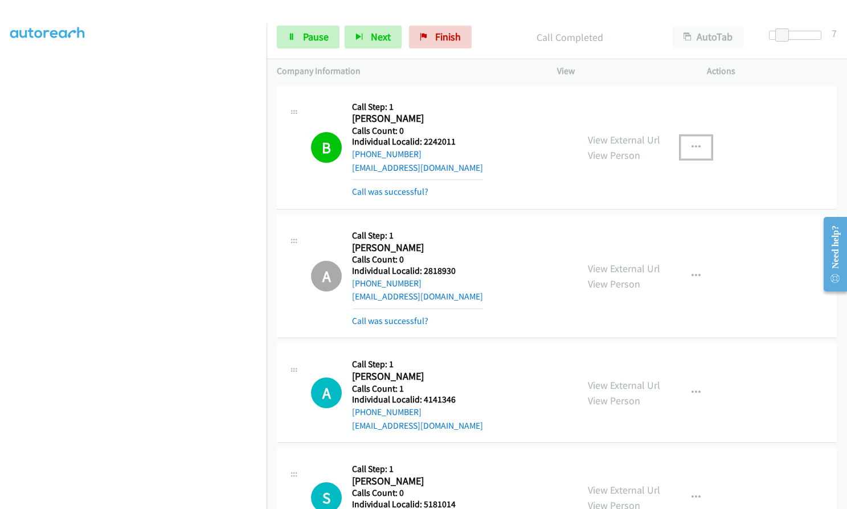
click at [685, 141] on button "button" at bounding box center [695, 147] width 31 height 23
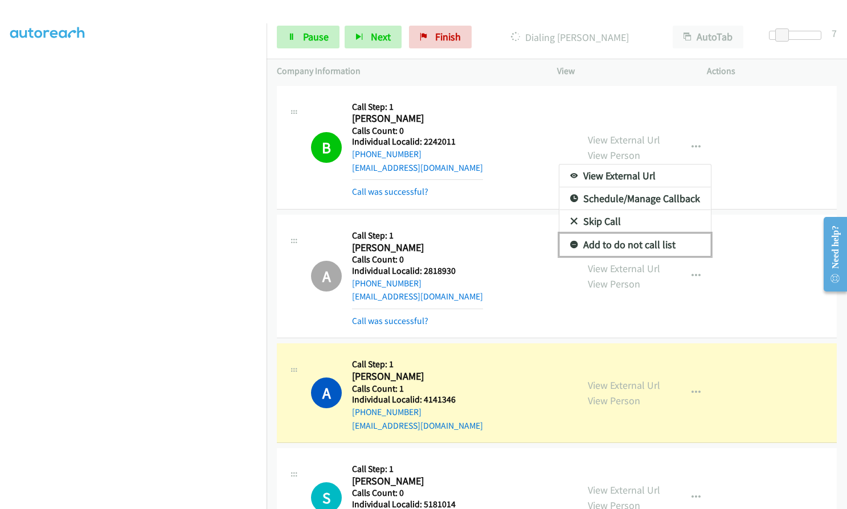
click at [571, 243] on icon at bounding box center [574, 245] width 8 height 8
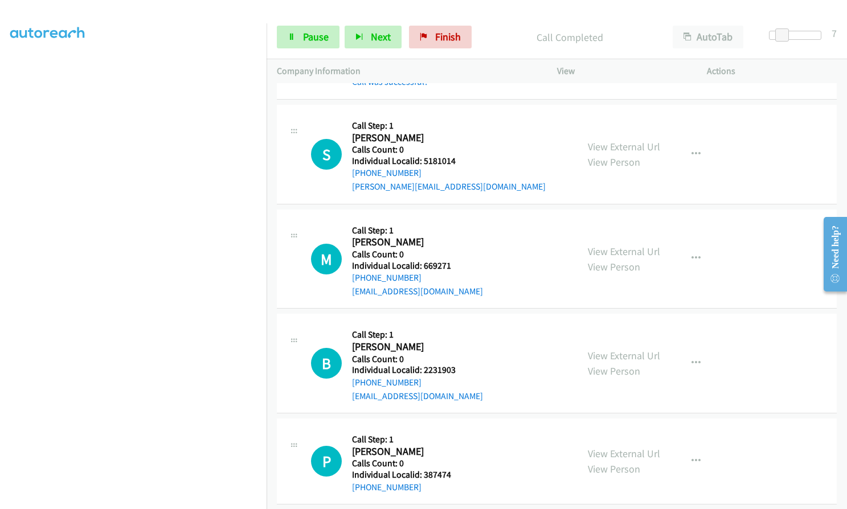
scroll to position [384, 0]
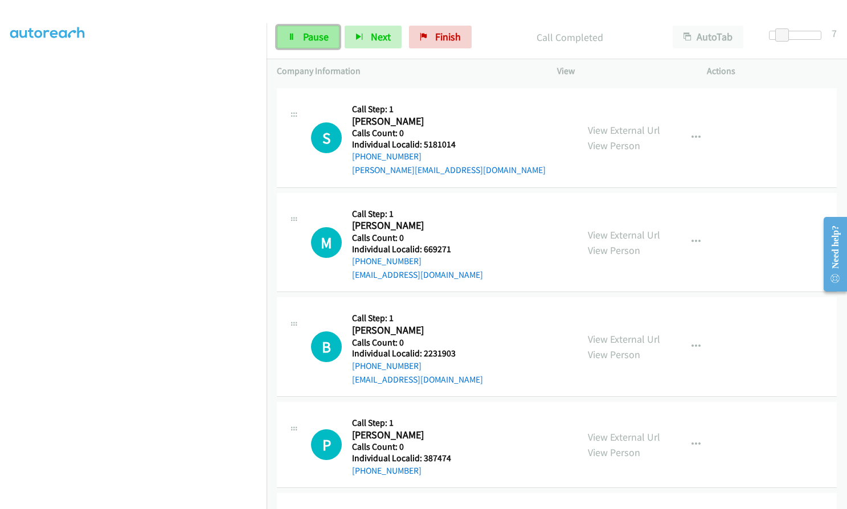
click at [309, 36] on span "Pause" at bounding box center [316, 36] width 26 height 13
click at [309, 36] on span "Start Calls" at bounding box center [325, 36] width 44 height 13
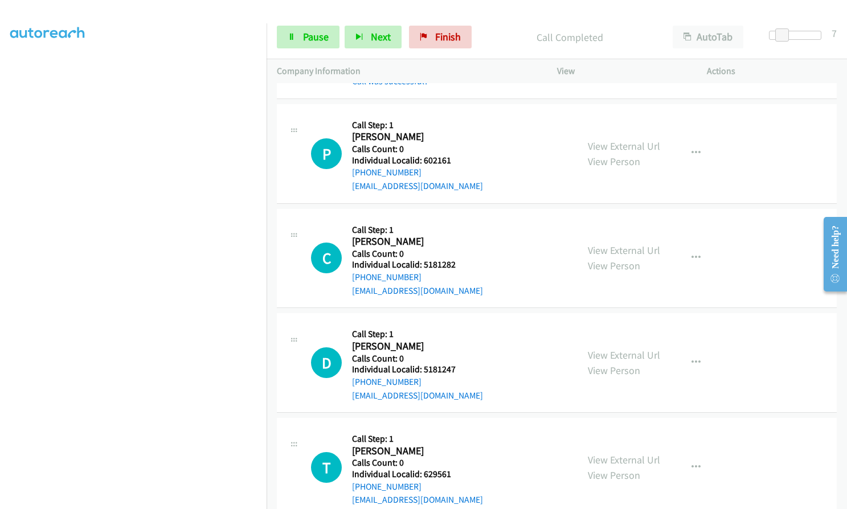
scroll to position [826, 0]
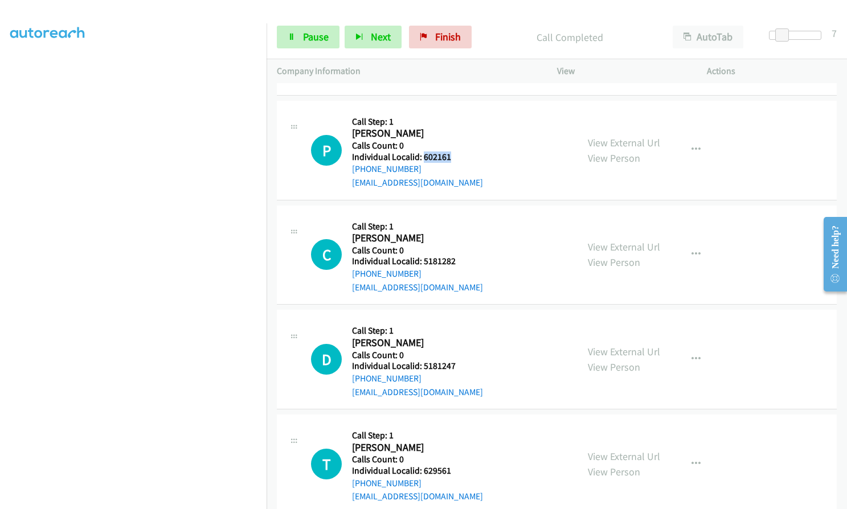
drag, startPoint x: 421, startPoint y: 159, endPoint x: 450, endPoint y: 154, distance: 29.5
click at [450, 154] on h5 "Individual Localid: 602161" at bounding box center [417, 156] width 131 height 11
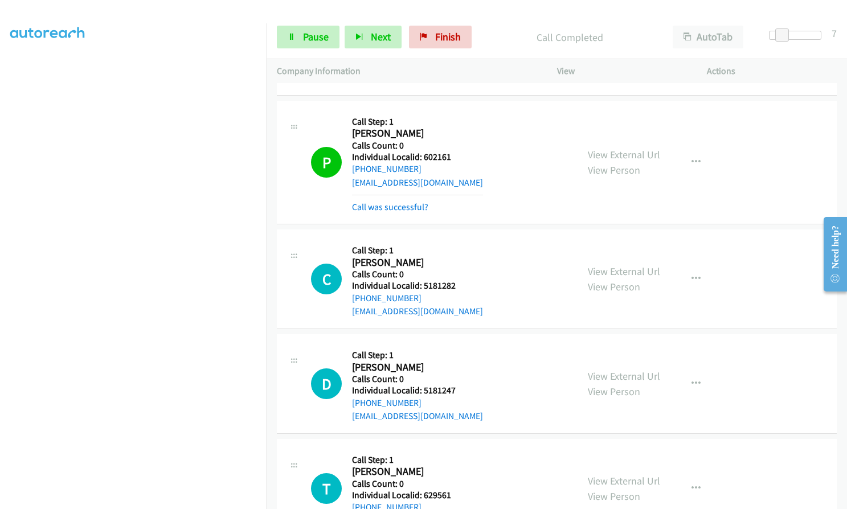
click at [187, 20] on div at bounding box center [418, 22] width 836 height 44
drag, startPoint x: 421, startPoint y: 286, endPoint x: 457, endPoint y: 283, distance: 36.6
click at [457, 283] on h5 "Individual Localid: 5181282" at bounding box center [417, 285] width 131 height 11
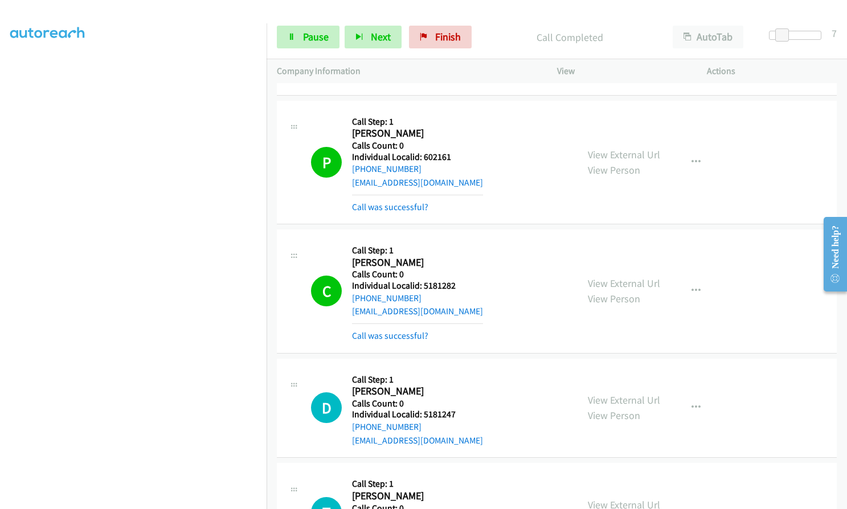
click at [184, 21] on div at bounding box center [418, 22] width 836 height 44
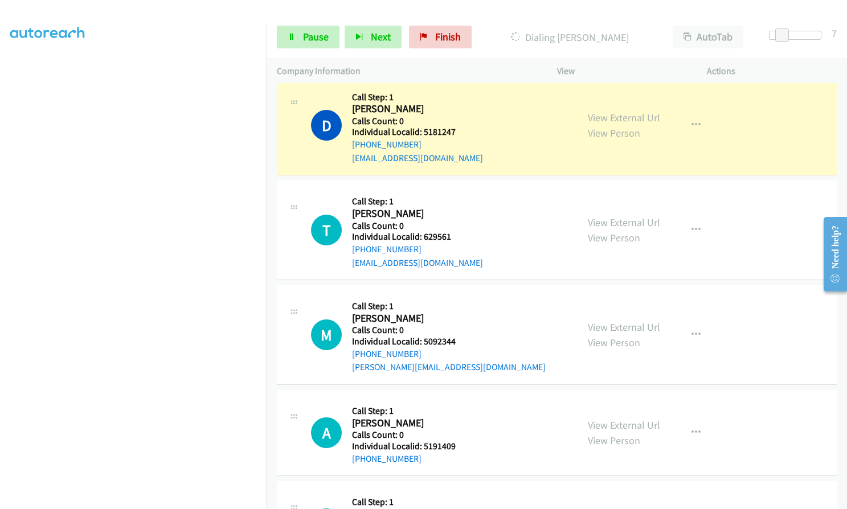
scroll to position [1110, 0]
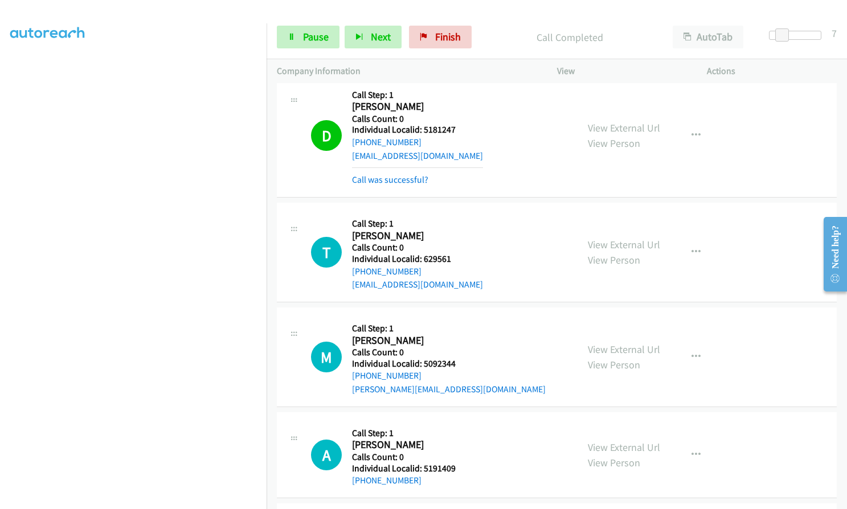
click at [183, 20] on div at bounding box center [418, 22] width 836 height 44
drag, startPoint x: 421, startPoint y: 258, endPoint x: 453, endPoint y: 258, distance: 31.3
click at [456, 257] on h5 "Individual Localid: 629561" at bounding box center [417, 258] width 131 height 11
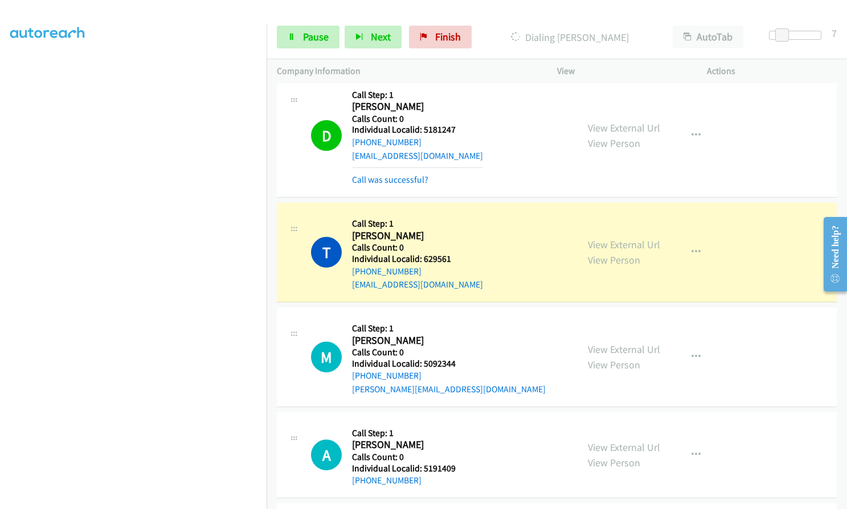
drag, startPoint x: 438, startPoint y: 260, endPoint x: 453, endPoint y: 166, distance: 95.1
click at [456, 168] on hr at bounding box center [417, 167] width 131 height 1
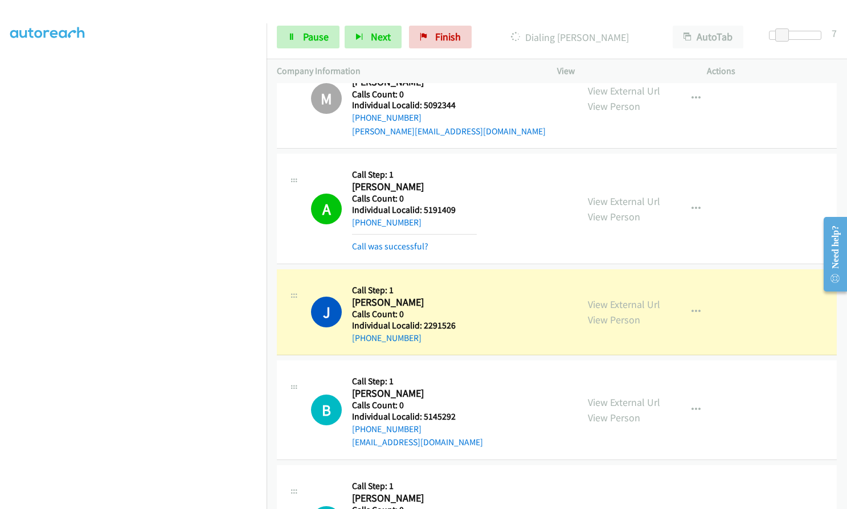
scroll to position [1395, 0]
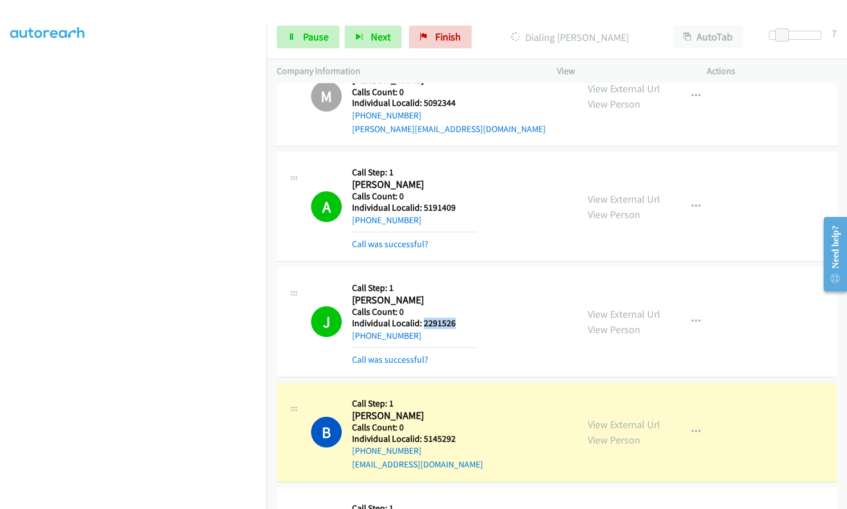
drag, startPoint x: 427, startPoint y: 324, endPoint x: 456, endPoint y: 323, distance: 28.5
click at [456, 323] on h5 "Individual Localid: 2291526" at bounding box center [414, 323] width 125 height 11
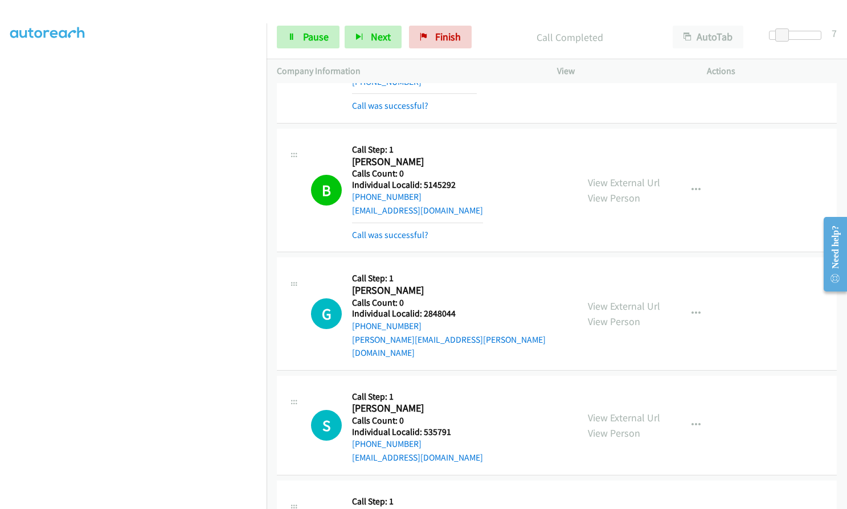
scroll to position [1651, 0]
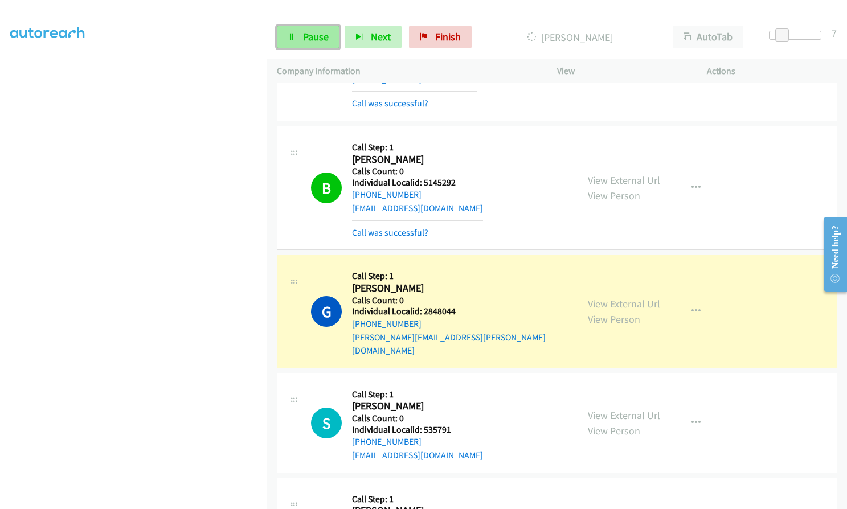
click at [304, 32] on span "Pause" at bounding box center [316, 36] width 26 height 13
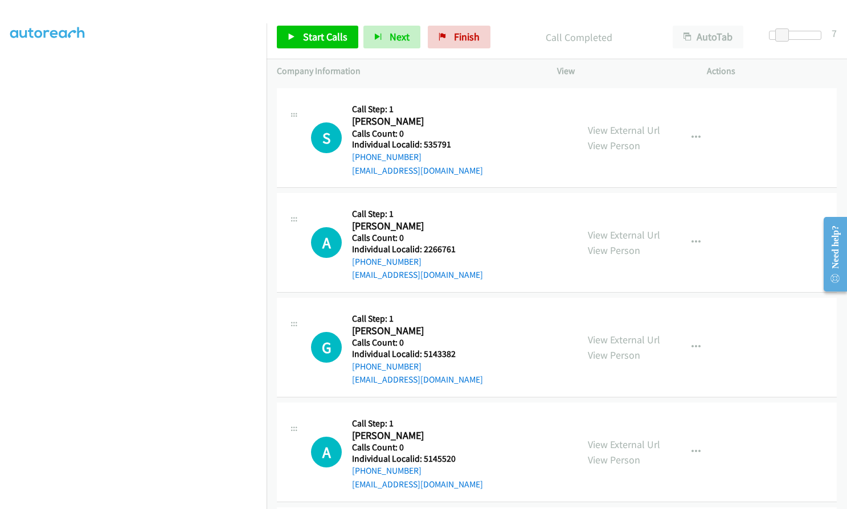
scroll to position [1964, 0]
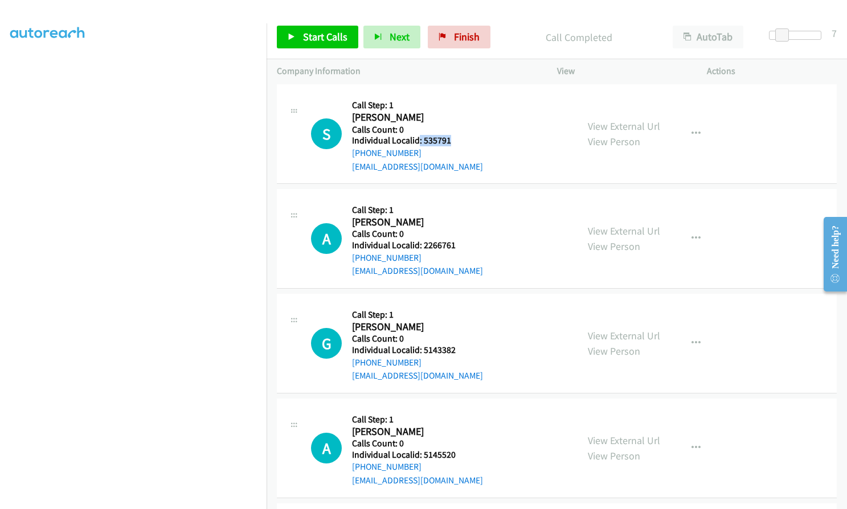
drag, startPoint x: 419, startPoint y: 128, endPoint x: 456, endPoint y: 128, distance: 37.6
click at [456, 135] on h5 "Individual Localid: 535791" at bounding box center [417, 140] width 131 height 11
click at [470, 146] on div "+1 605-391-7372" at bounding box center [417, 153] width 131 height 14
drag, startPoint x: 420, startPoint y: 128, endPoint x: 457, endPoint y: 127, distance: 37.0
click at [457, 135] on h5 "Individual Localid: 535791" at bounding box center [417, 140] width 131 height 11
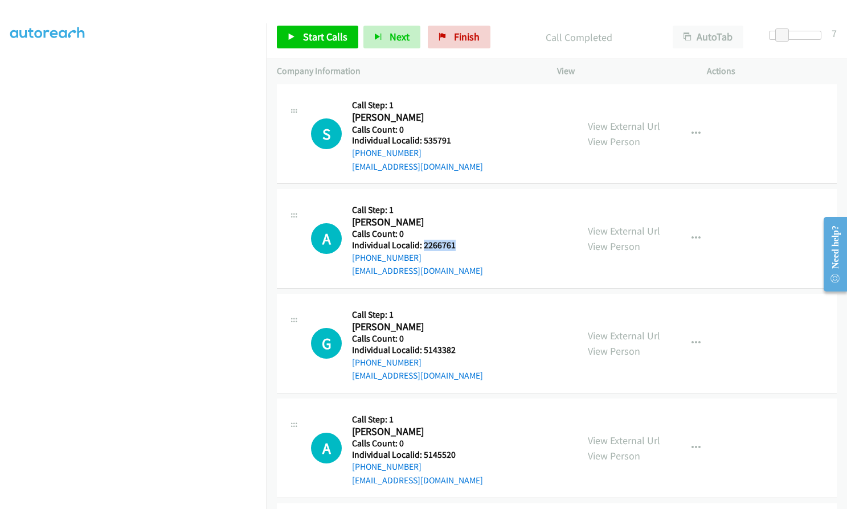
drag, startPoint x: 422, startPoint y: 231, endPoint x: 454, endPoint y: 229, distance: 32.5
click at [454, 240] on h5 "Individual Localid: 2266761" at bounding box center [417, 245] width 131 height 11
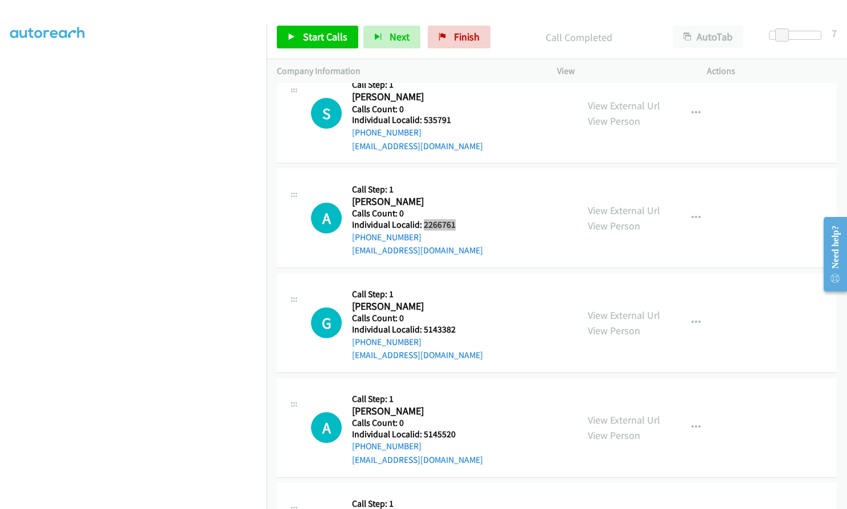
scroll to position [2036, 0]
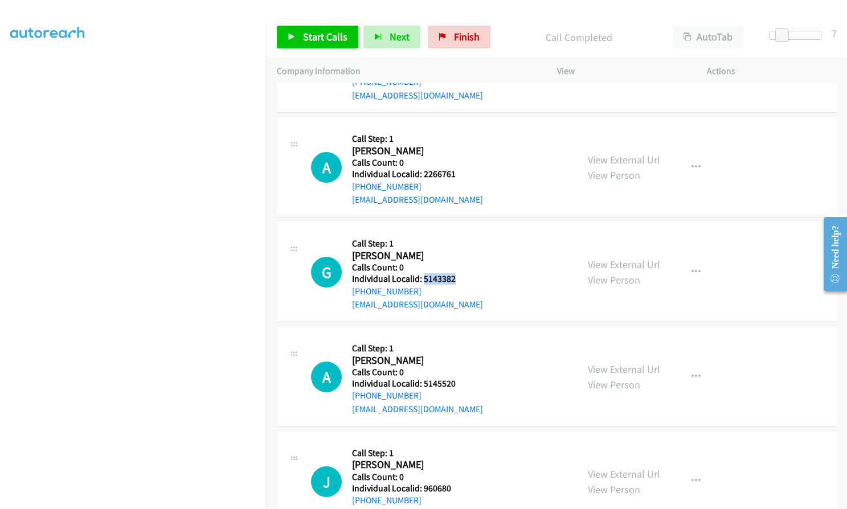
drag, startPoint x: 422, startPoint y: 264, endPoint x: 460, endPoint y: 265, distance: 37.6
click at [460, 273] on h5 "Individual Localid: 5143382" at bounding box center [417, 278] width 131 height 11
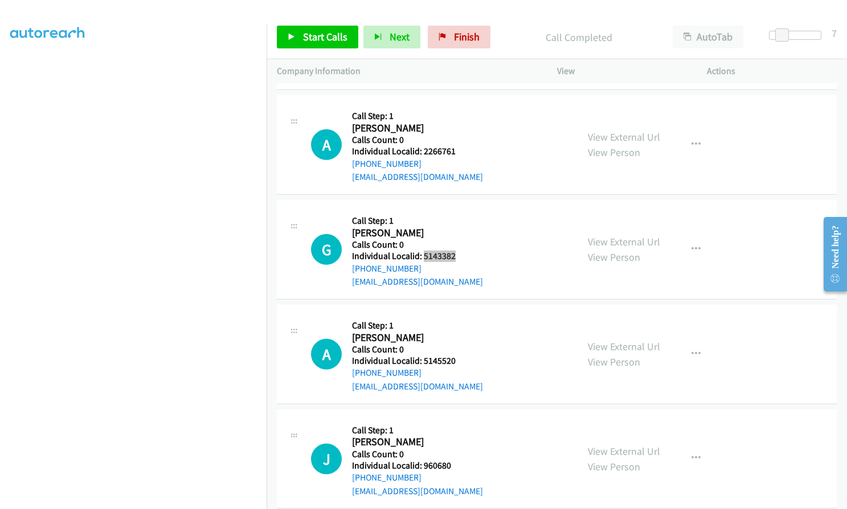
scroll to position [2064, 0]
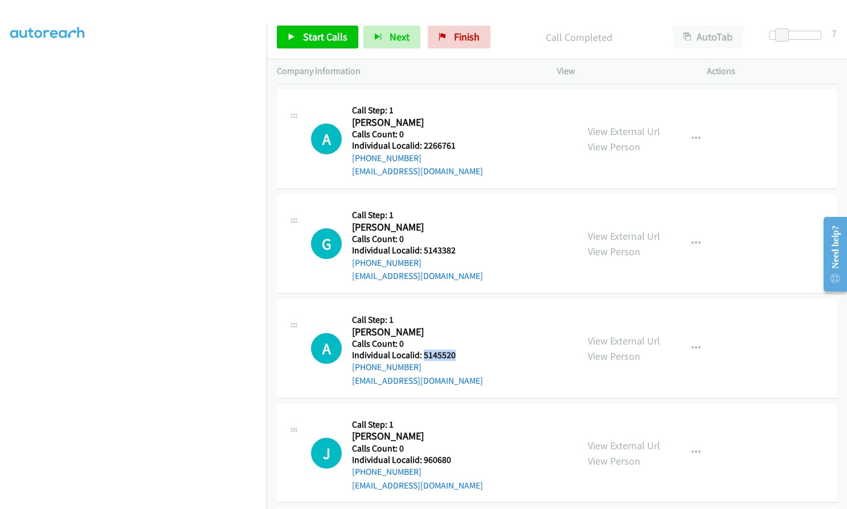
drag, startPoint x: 421, startPoint y: 344, endPoint x: 459, endPoint y: 340, distance: 37.7
click at [459, 350] on h5 "Individual Localid: 5145520" at bounding box center [417, 355] width 131 height 11
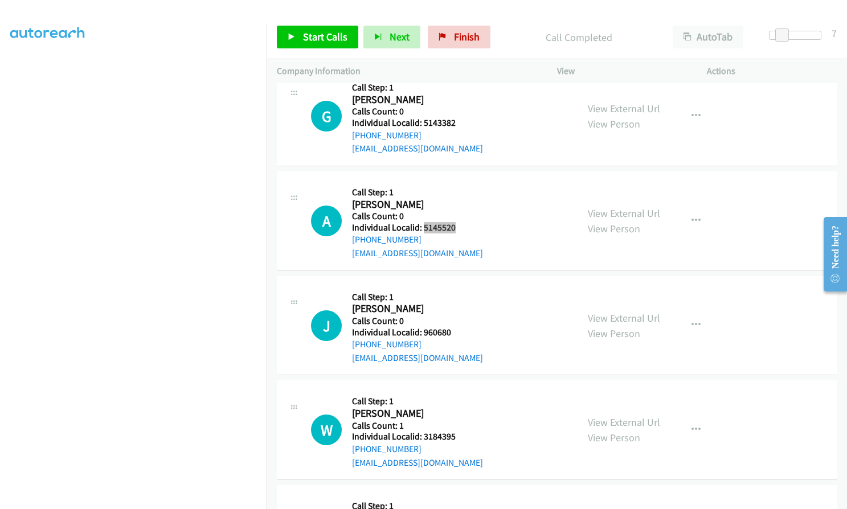
scroll to position [2192, 0]
drag, startPoint x: 421, startPoint y: 317, endPoint x: 452, endPoint y: 317, distance: 30.7
click at [452, 326] on h5 "Individual Localid: 960680" at bounding box center [417, 331] width 131 height 11
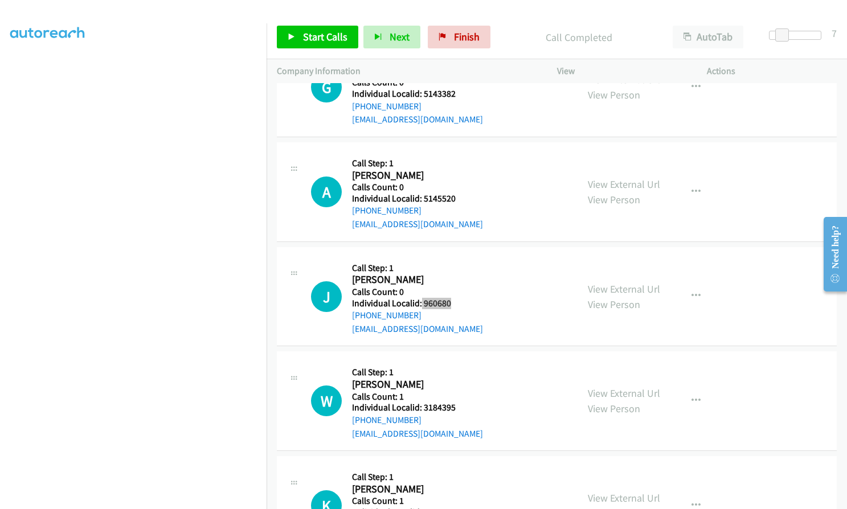
scroll to position [2278, 0]
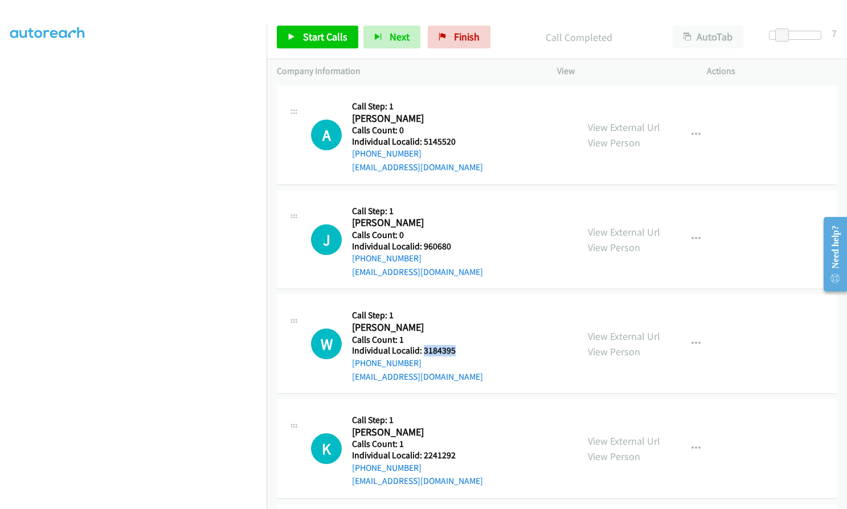
drag, startPoint x: 429, startPoint y: 333, endPoint x: 457, endPoint y: 336, distance: 28.1
click at [457, 345] on h5 "Individual Localid: 3184395" at bounding box center [417, 350] width 131 height 11
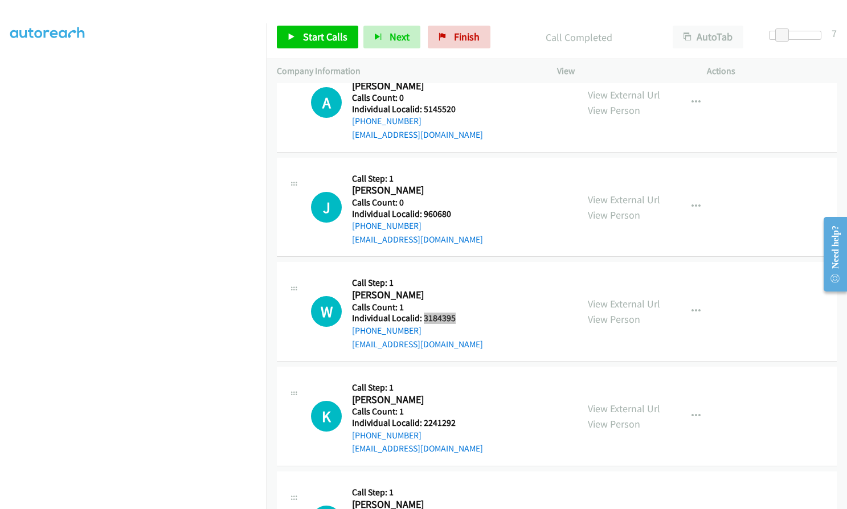
scroll to position [2406, 0]
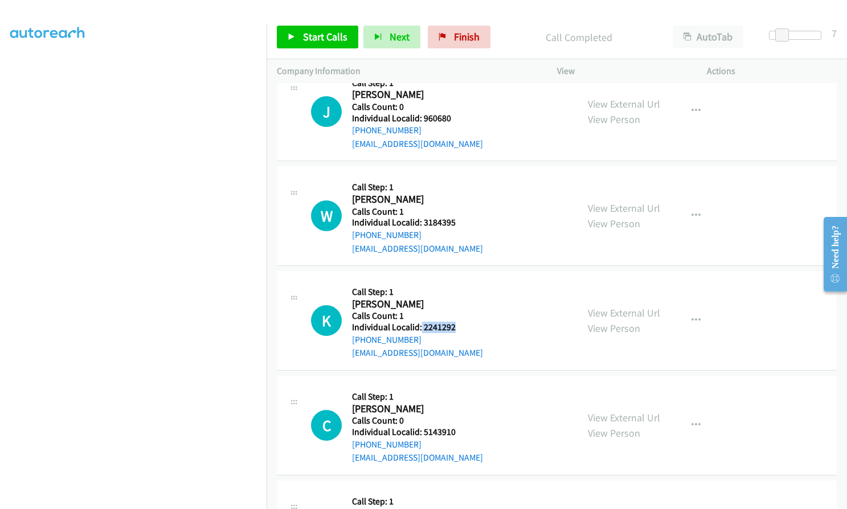
drag, startPoint x: 421, startPoint y: 317, endPoint x: 452, endPoint y: 315, distance: 31.3
click at [452, 322] on h5 "Individual Localid: 2241292" at bounding box center [417, 327] width 131 height 11
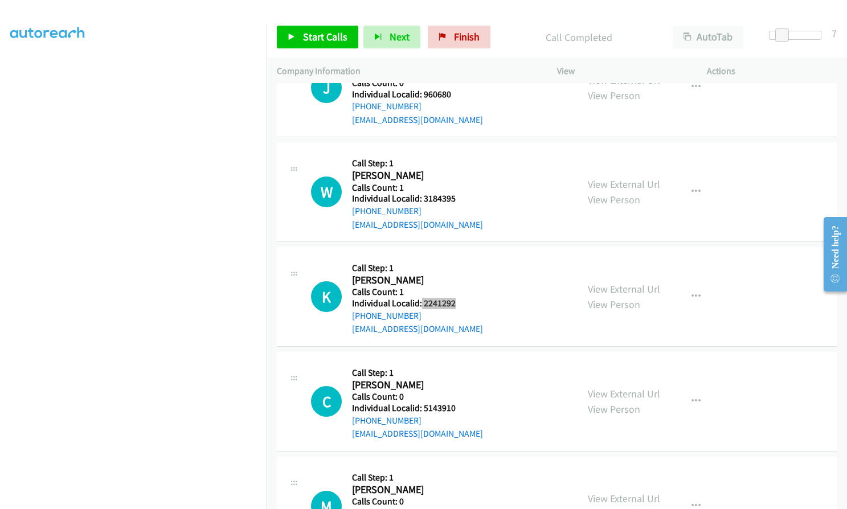
scroll to position [2491, 0]
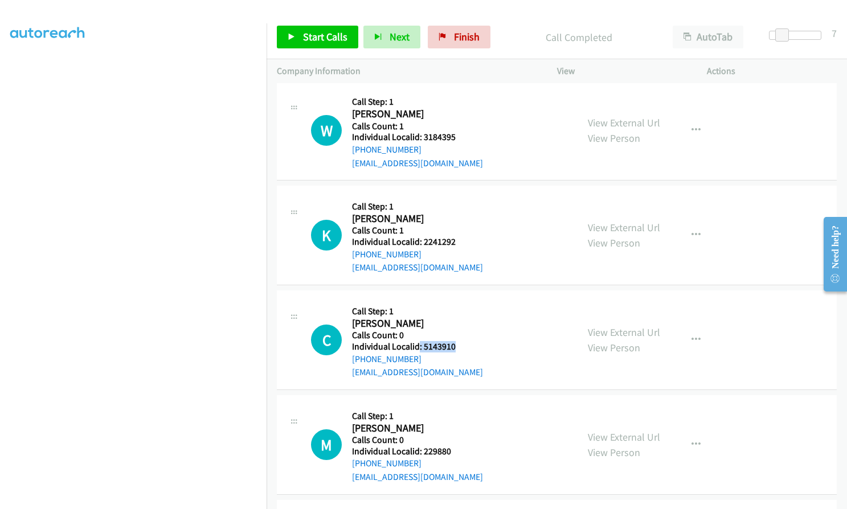
drag, startPoint x: 418, startPoint y: 330, endPoint x: 461, endPoint y: 331, distance: 42.7
click at [461, 341] on h5 "Individual Localid: 5143910" at bounding box center [417, 346] width 131 height 11
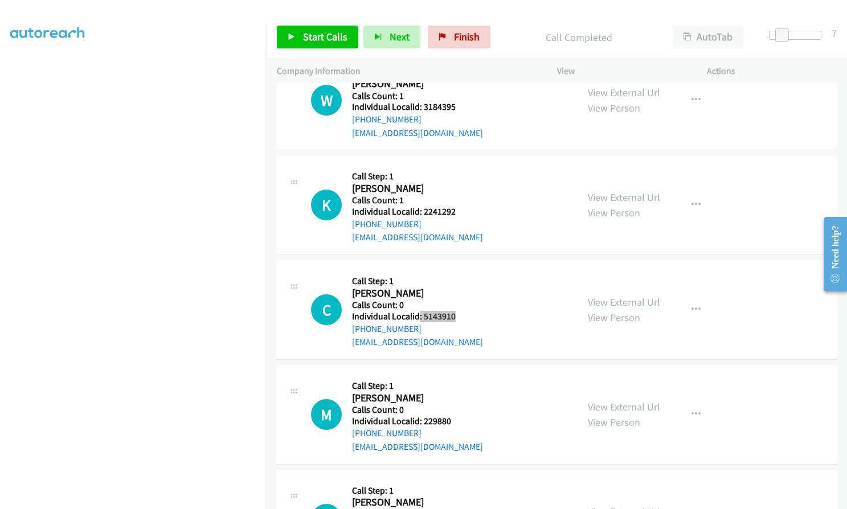
scroll to position [2633, 0]
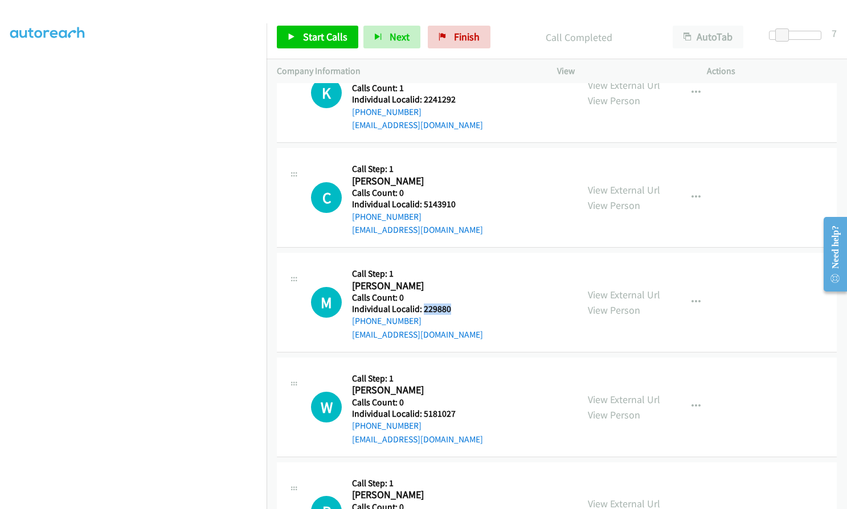
drag, startPoint x: 422, startPoint y: 294, endPoint x: 449, endPoint y: 294, distance: 27.3
click at [449, 303] on h5 "Individual Localid: 229880" at bounding box center [417, 308] width 131 height 11
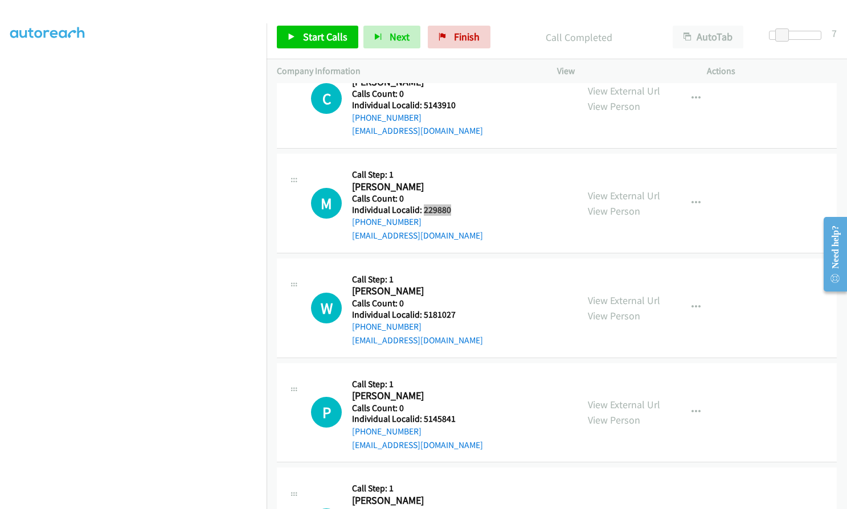
scroll to position [2733, 0]
drag, startPoint x: 421, startPoint y: 301, endPoint x: 460, endPoint y: 300, distance: 39.3
click at [460, 309] on h5 "Individual Localid: 5181027" at bounding box center [417, 314] width 131 height 11
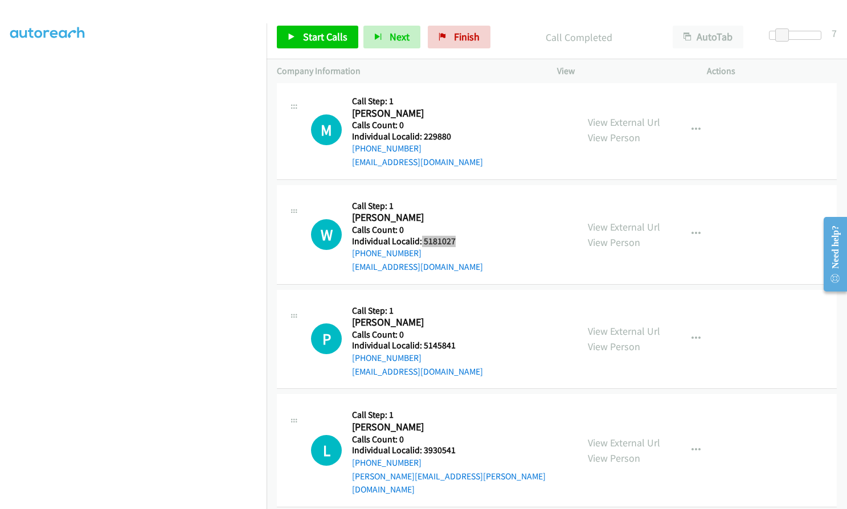
scroll to position [2819, 0]
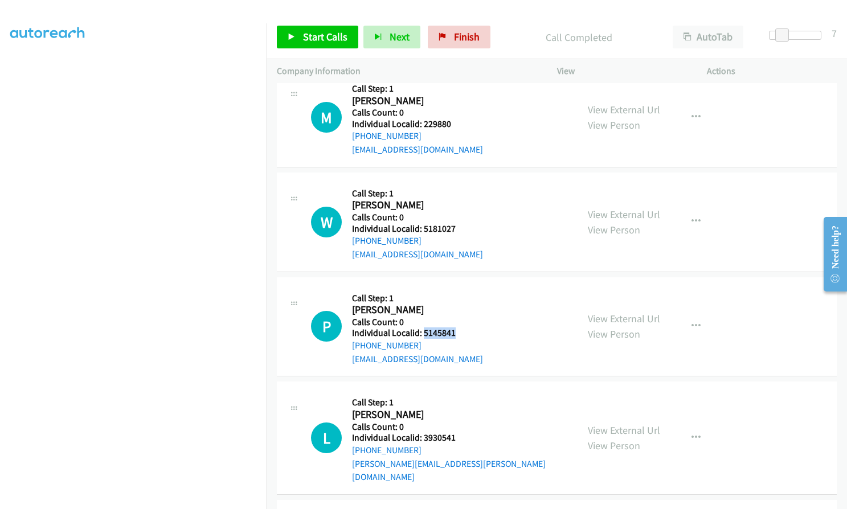
drag, startPoint x: 423, startPoint y: 319, endPoint x: 454, endPoint y: 318, distance: 31.3
click at [454, 327] on h5 "Individual Localid: 5145841" at bounding box center [417, 332] width 131 height 11
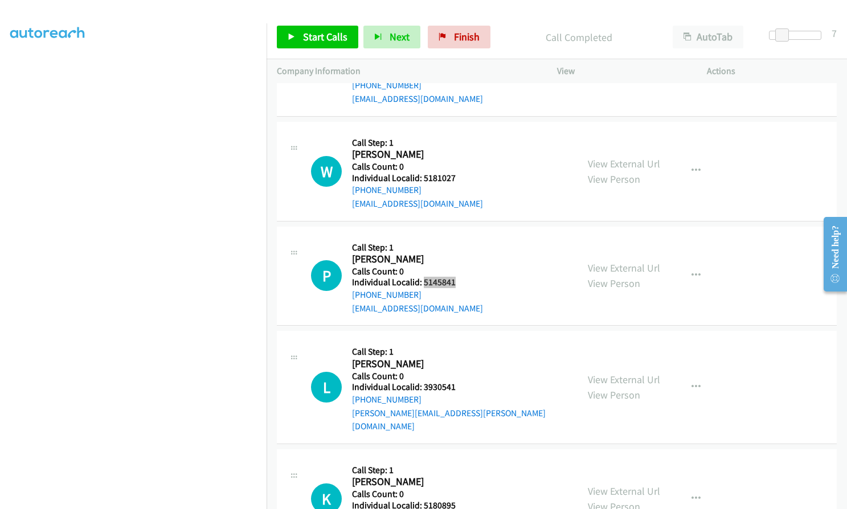
scroll to position [2890, 0]
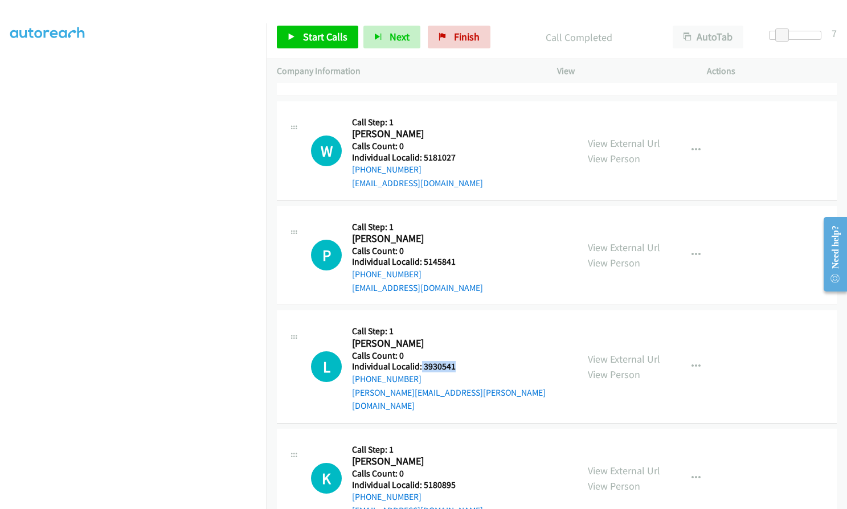
drag, startPoint x: 421, startPoint y: 351, endPoint x: 456, endPoint y: 351, distance: 35.3
click at [456, 361] on h5 "Individual Localid: 3930541" at bounding box center [459, 366] width 215 height 11
click at [302, 44] on link "Start Calls" at bounding box center [317, 37] width 81 height 23
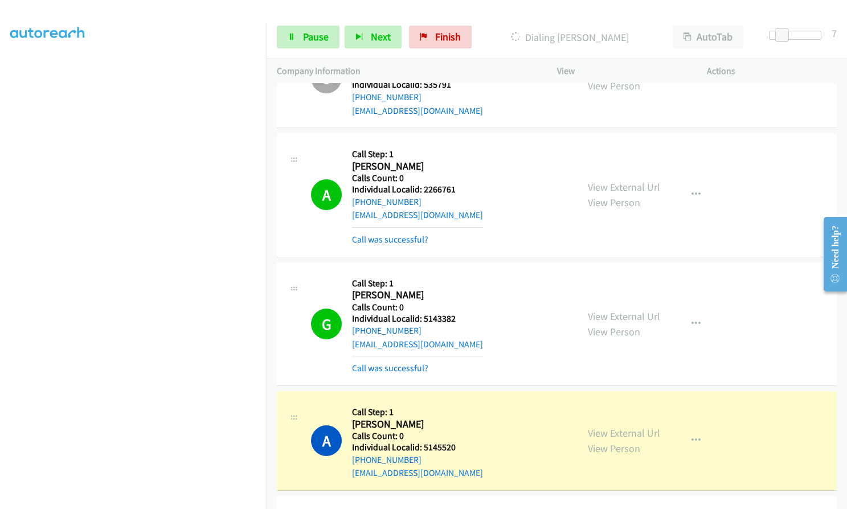
scroll to position [2021, 0]
drag, startPoint x: 423, startPoint y: 305, endPoint x: 459, endPoint y: 304, distance: 35.9
click at [459, 312] on h5 "Individual Localid: 5143382" at bounding box center [417, 317] width 131 height 11
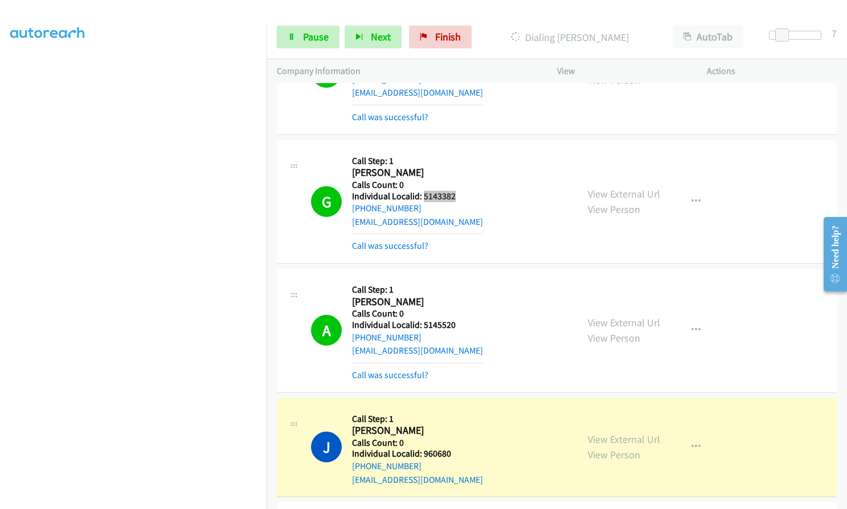
scroll to position [2164, 0]
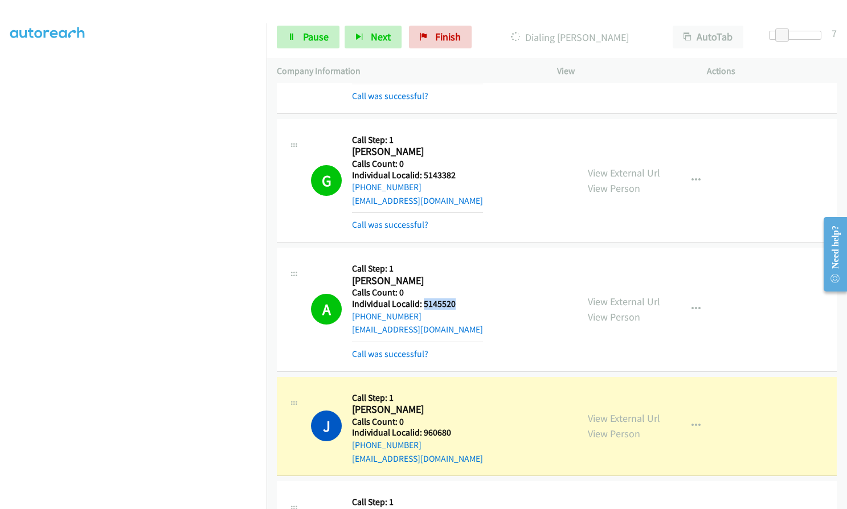
drag, startPoint x: 422, startPoint y: 289, endPoint x: 460, endPoint y: 292, distance: 37.7
click at [460, 298] on h5 "Individual Localid: 5145520" at bounding box center [417, 303] width 131 height 11
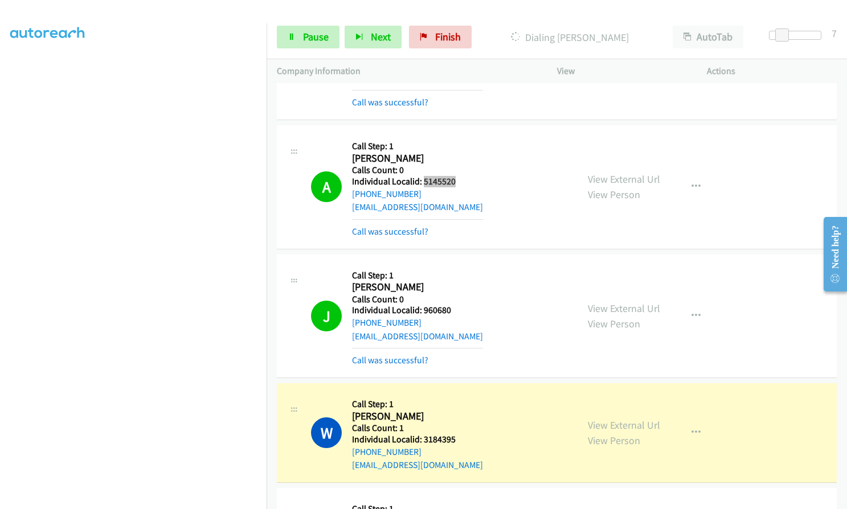
scroll to position [2391, 0]
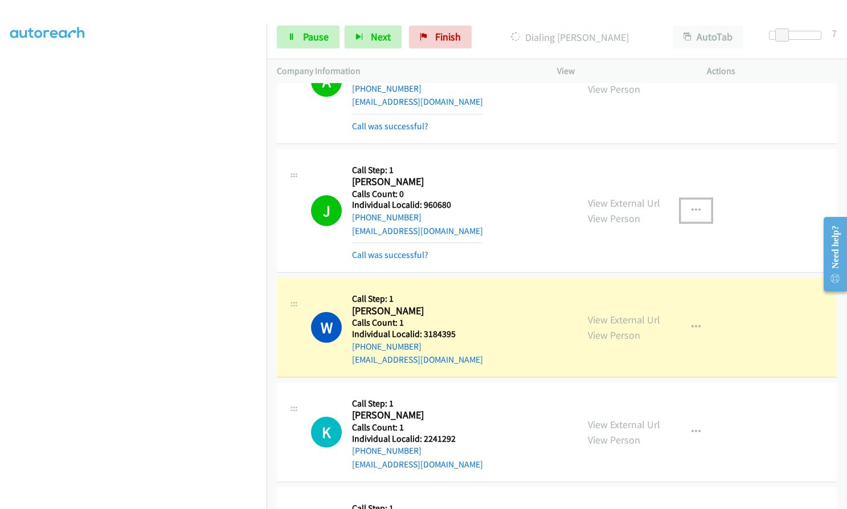
click at [691, 206] on icon "button" at bounding box center [695, 210] width 9 height 9
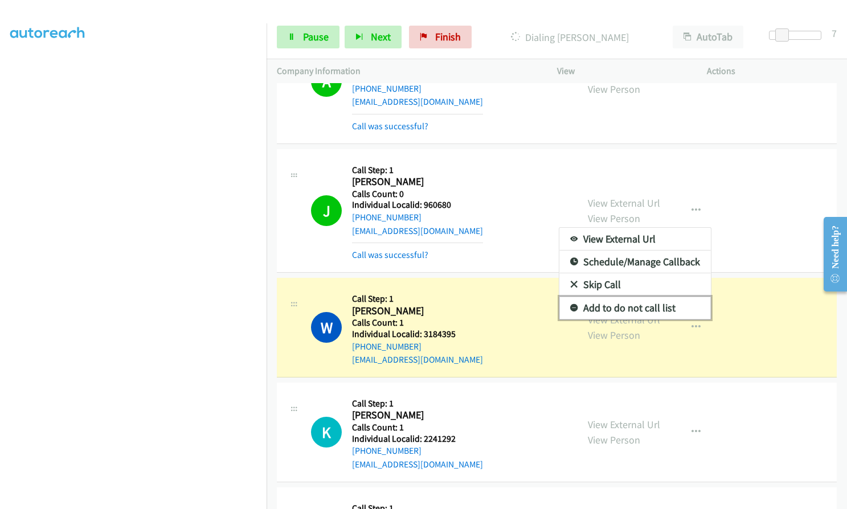
click at [570, 305] on icon at bounding box center [574, 309] width 8 height 8
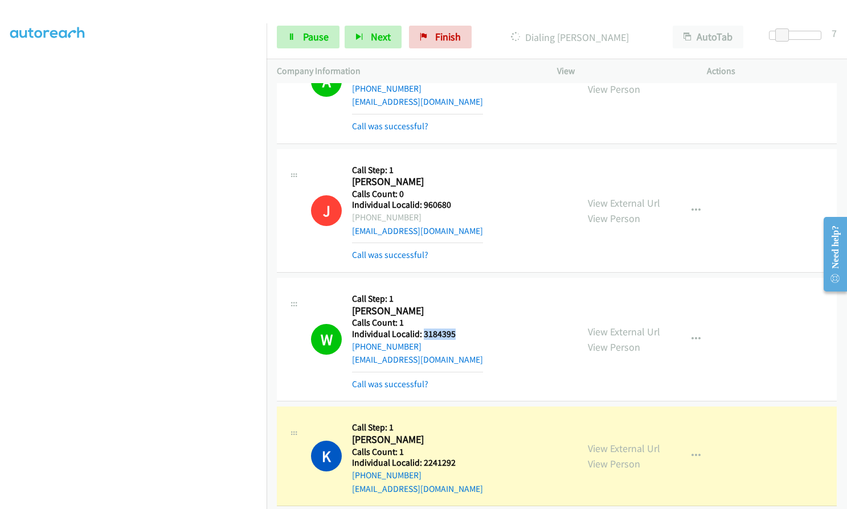
drag, startPoint x: 421, startPoint y: 319, endPoint x: 462, endPoint y: 318, distance: 41.0
click at [462, 329] on h5 "Individual Localid: 3184395" at bounding box center [417, 334] width 131 height 11
drag, startPoint x: 420, startPoint y: 189, endPoint x: 454, endPoint y: 189, distance: 34.2
click at [454, 199] on h5 "Individual Localid: 960680" at bounding box center [417, 204] width 131 height 11
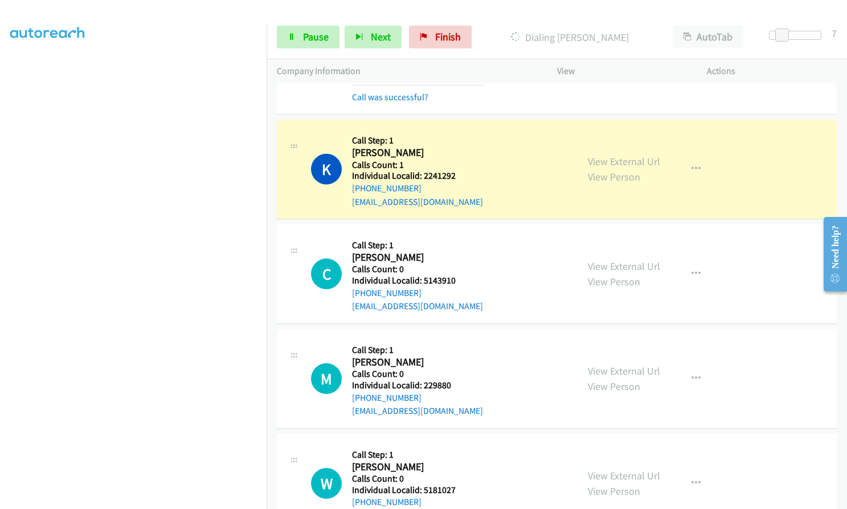
scroll to position [2690, 0]
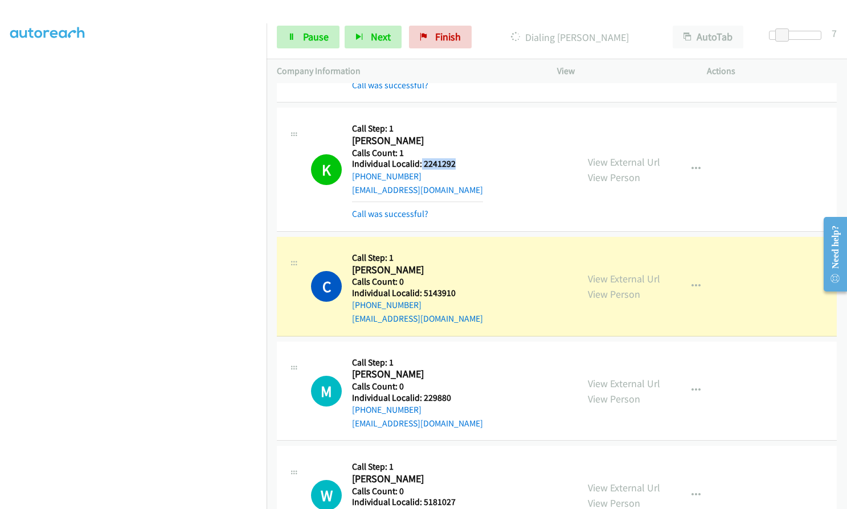
drag, startPoint x: 420, startPoint y: 150, endPoint x: 465, endPoint y: 150, distance: 45.6
click at [465, 158] on h5 "Individual Localid: 2241292" at bounding box center [417, 163] width 131 height 11
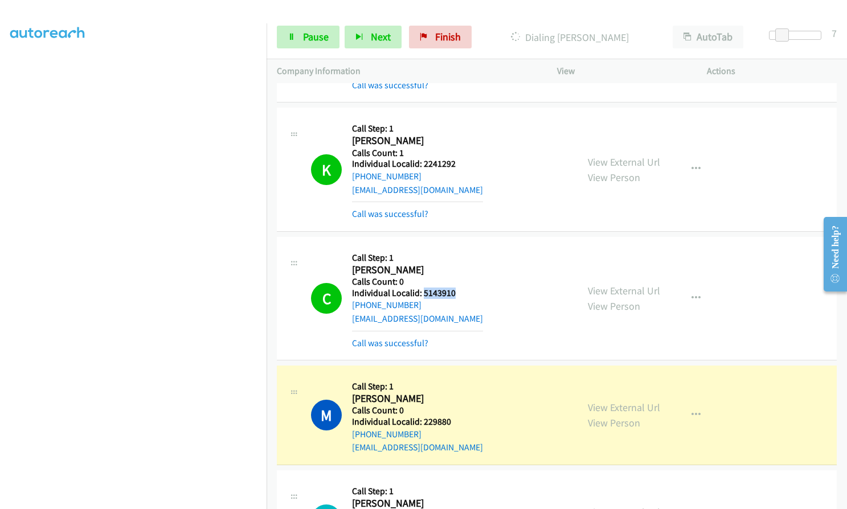
drag, startPoint x: 421, startPoint y: 277, endPoint x: 457, endPoint y: 277, distance: 35.3
click at [457, 288] on h5 "Individual Localid: 5143910" at bounding box center [417, 293] width 131 height 11
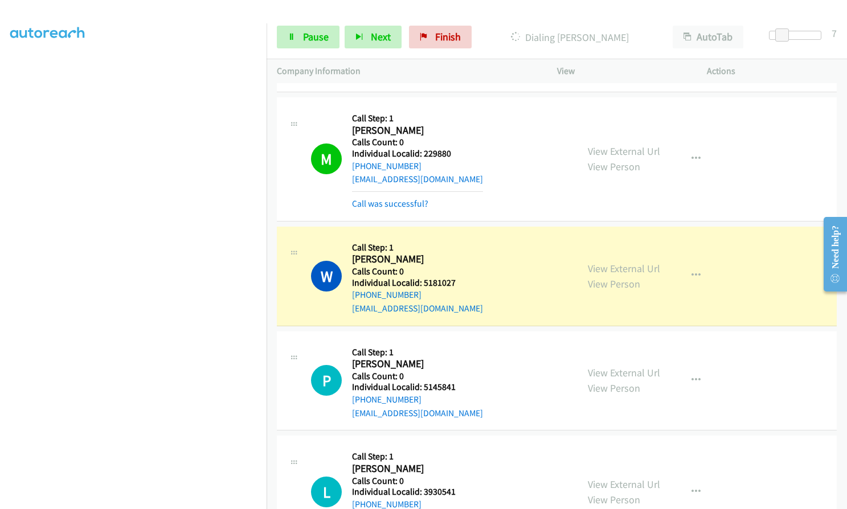
scroll to position [2961, 0]
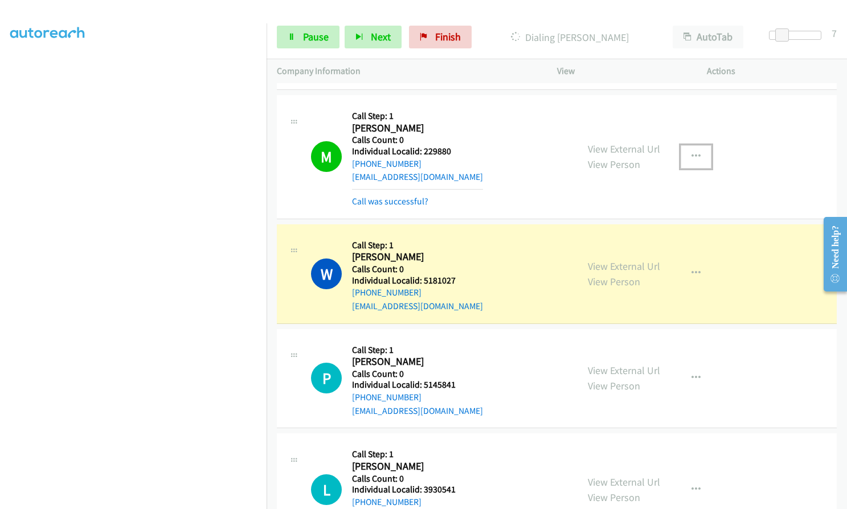
click at [698, 145] on button "button" at bounding box center [695, 156] width 31 height 23
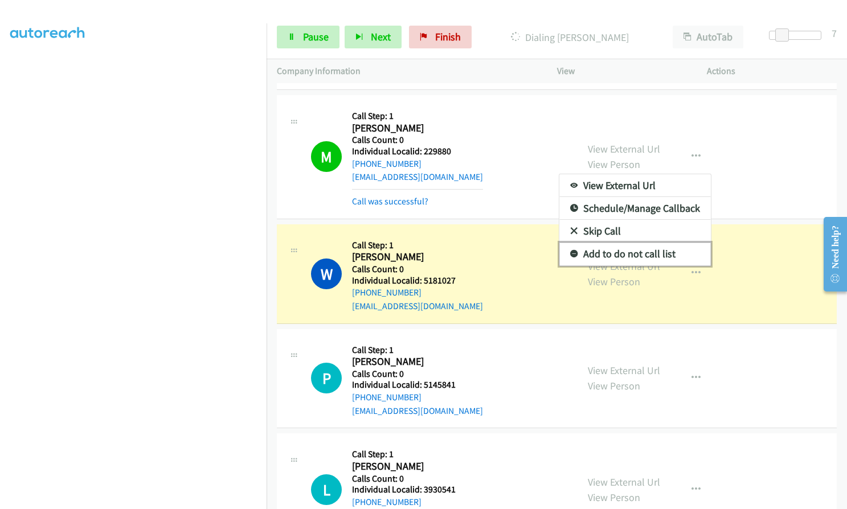
click at [570, 251] on icon at bounding box center [574, 255] width 8 height 8
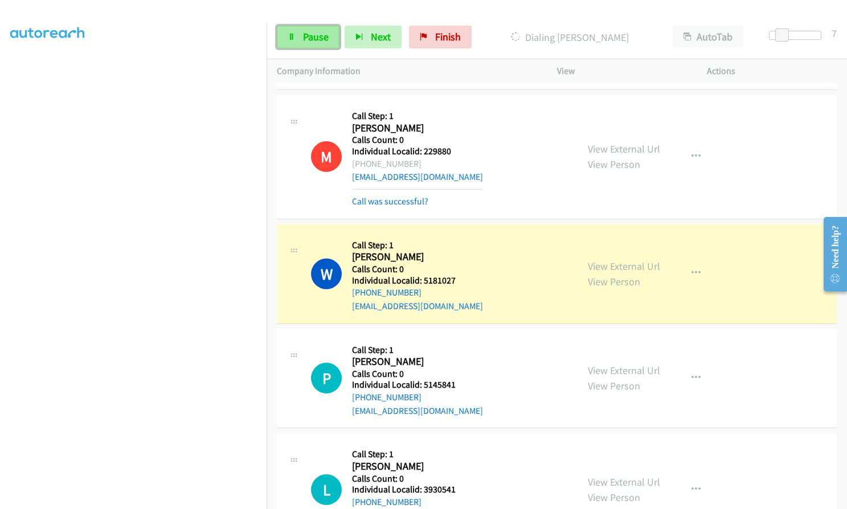
click at [307, 34] on span "Pause" at bounding box center [316, 36] width 26 height 13
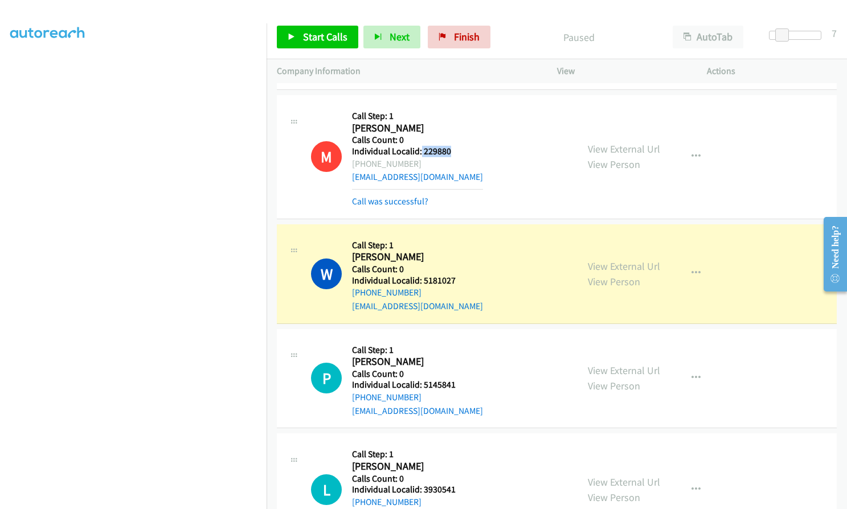
drag, startPoint x: 420, startPoint y: 137, endPoint x: 457, endPoint y: 137, distance: 36.4
click at [457, 146] on h5 "Individual Localid: 229880" at bounding box center [417, 151] width 131 height 11
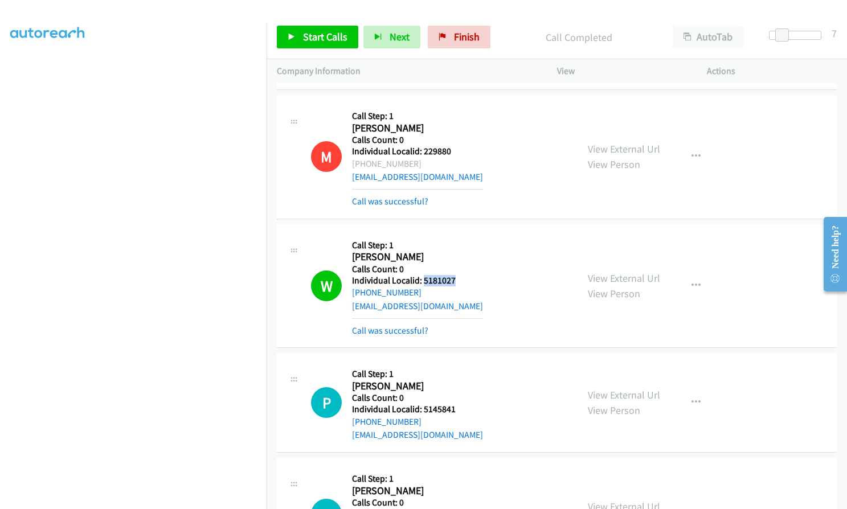
drag, startPoint x: 422, startPoint y: 263, endPoint x: 460, endPoint y: 263, distance: 37.6
click at [460, 275] on h5 "Individual Localid: 5181027" at bounding box center [417, 280] width 131 height 11
click at [303, 35] on span "Start Calls" at bounding box center [325, 36] width 44 height 13
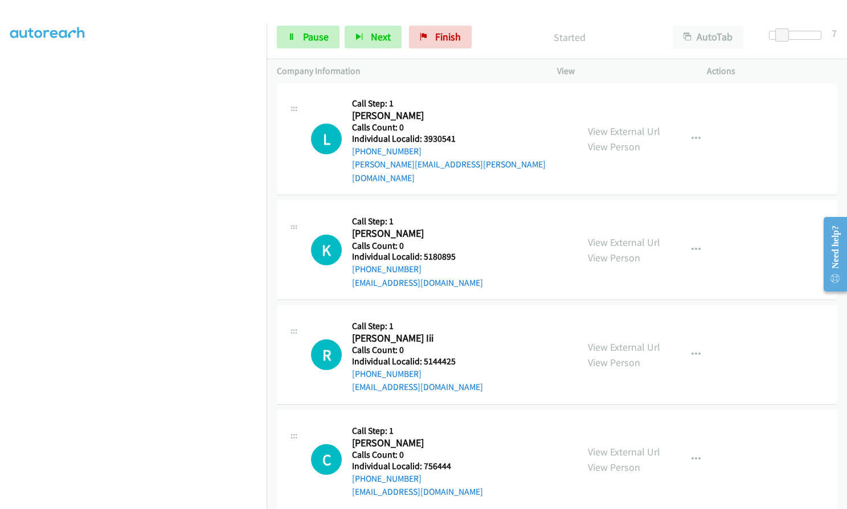
scroll to position [3374, 0]
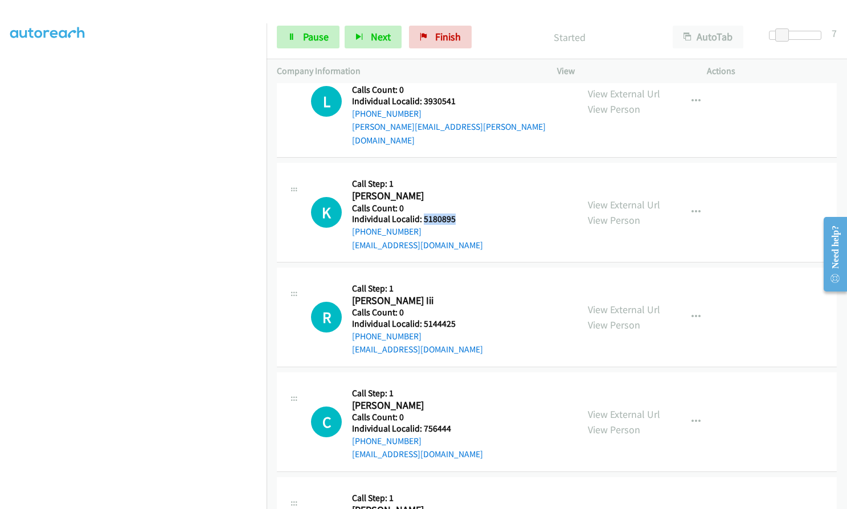
drag, startPoint x: 424, startPoint y: 194, endPoint x: 456, endPoint y: 192, distance: 32.5
click at [456, 214] on h5 "Individual Localid: 5180895" at bounding box center [417, 219] width 131 height 11
drag, startPoint x: 424, startPoint y: 297, endPoint x: 454, endPoint y: 296, distance: 30.8
click at [454, 318] on h5 "Individual Localid: 5144425" at bounding box center [417, 323] width 131 height 11
drag, startPoint x: 422, startPoint y: 402, endPoint x: 454, endPoint y: 401, distance: 31.3
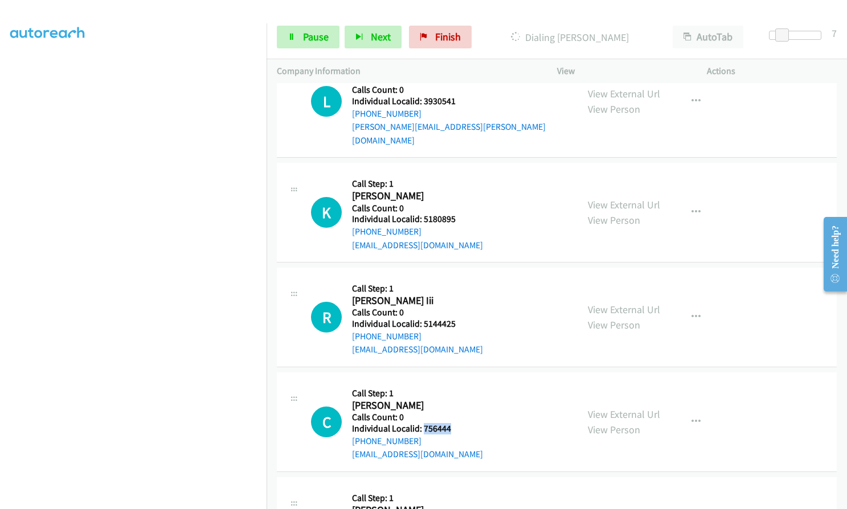
click at [454, 401] on div "C Callback Scheduled Call Step: 1 Chad Walker America/New_York Calls Count: 0 I…" at bounding box center [439, 422] width 256 height 79
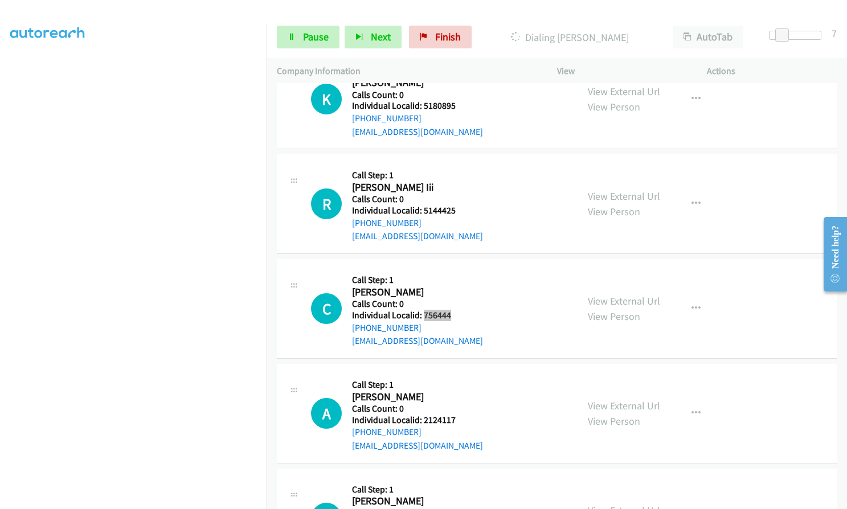
scroll to position [3488, 0]
drag, startPoint x: 421, startPoint y: 391, endPoint x: 456, endPoint y: 391, distance: 34.2
click at [456, 391] on div "A Callback Scheduled Call Step: 1 Asa Pitman America/New_York Calls Count: 0 In…" at bounding box center [439, 413] width 256 height 79
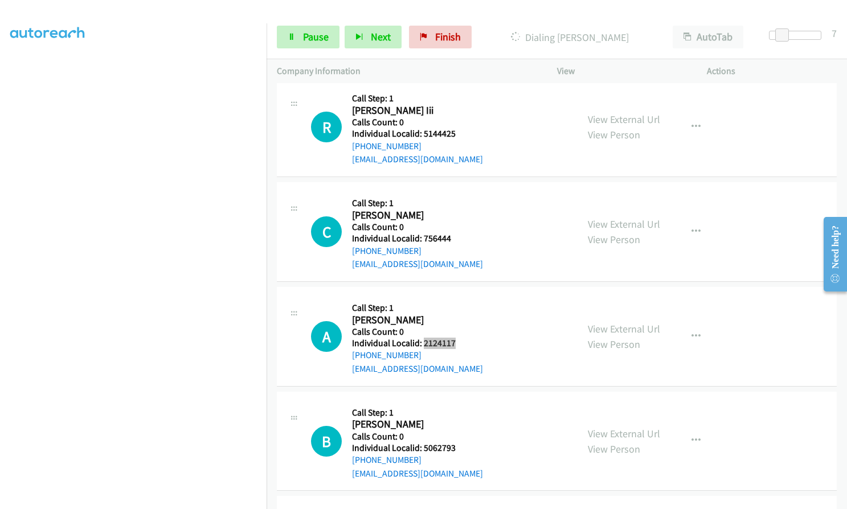
scroll to position [3587, 0]
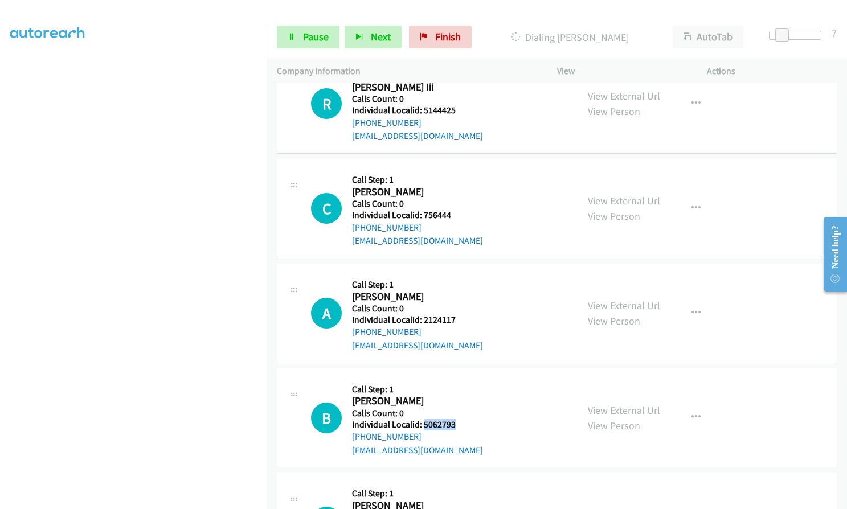
drag, startPoint x: 422, startPoint y: 395, endPoint x: 456, endPoint y: 395, distance: 34.2
click at [456, 419] on h5 "Individual Localid: 5062793" at bounding box center [417, 424] width 131 height 11
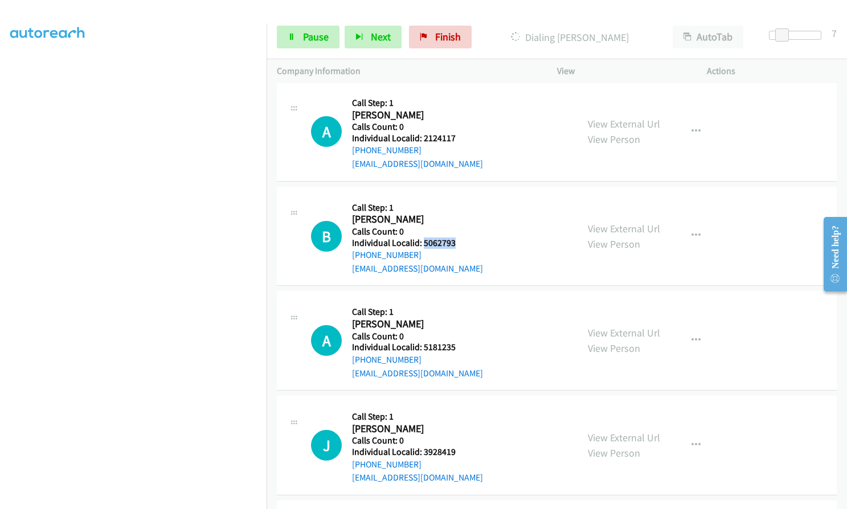
scroll to position [3772, 0]
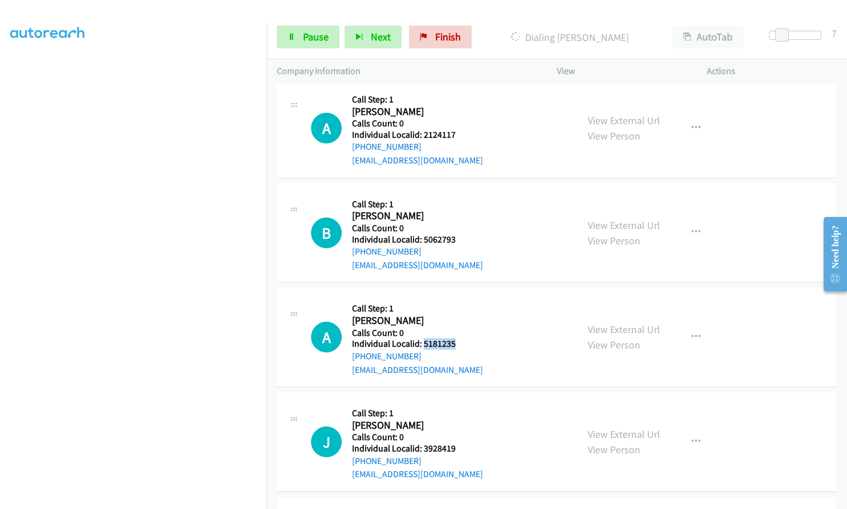
drag, startPoint x: 424, startPoint y: 331, endPoint x: 459, endPoint y: 319, distance: 37.3
click at [459, 338] on h5 "Individual Localid: 5181235" at bounding box center [417, 343] width 131 height 11
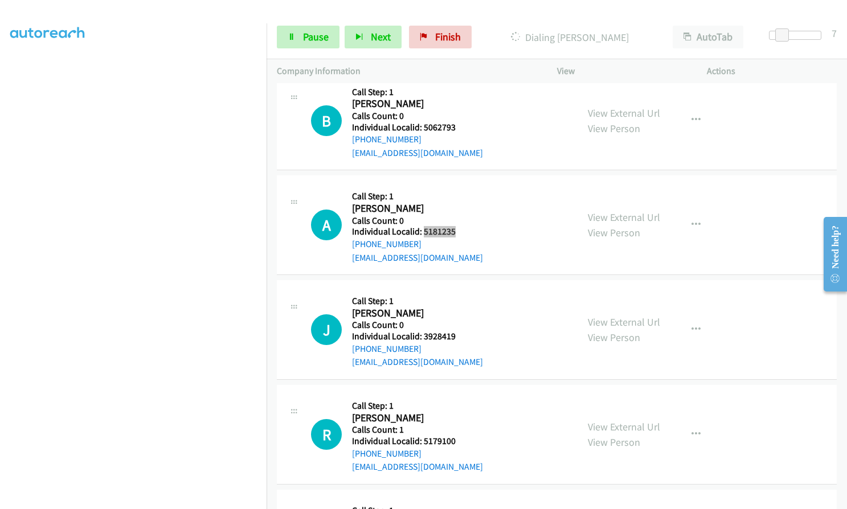
scroll to position [3915, 0]
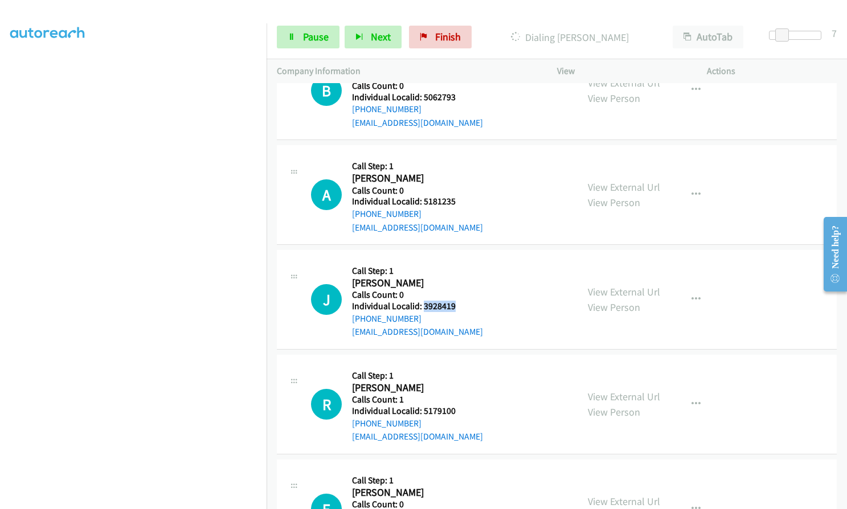
drag, startPoint x: 431, startPoint y: 279, endPoint x: 464, endPoint y: 279, distance: 33.0
click at [464, 279] on div "J Callback Scheduled Call Step: 1 Joseph Inzirillo America/New_York Calls Count…" at bounding box center [439, 299] width 256 height 79
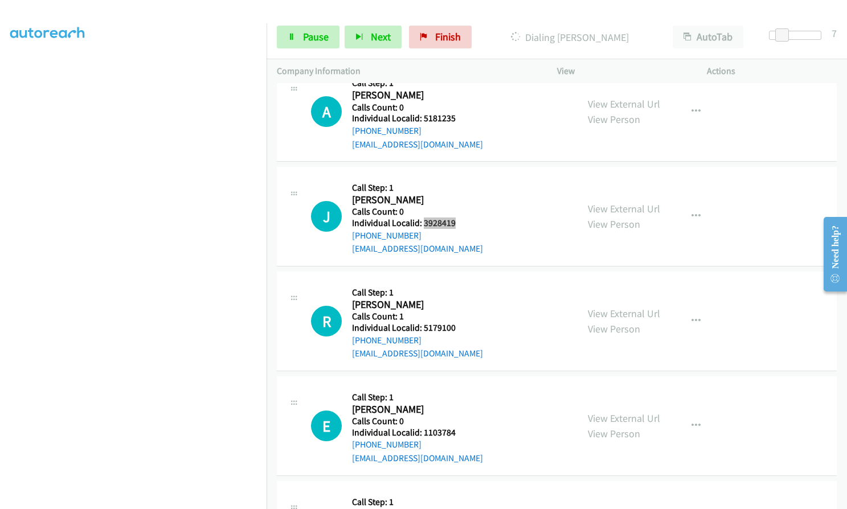
scroll to position [4000, 0]
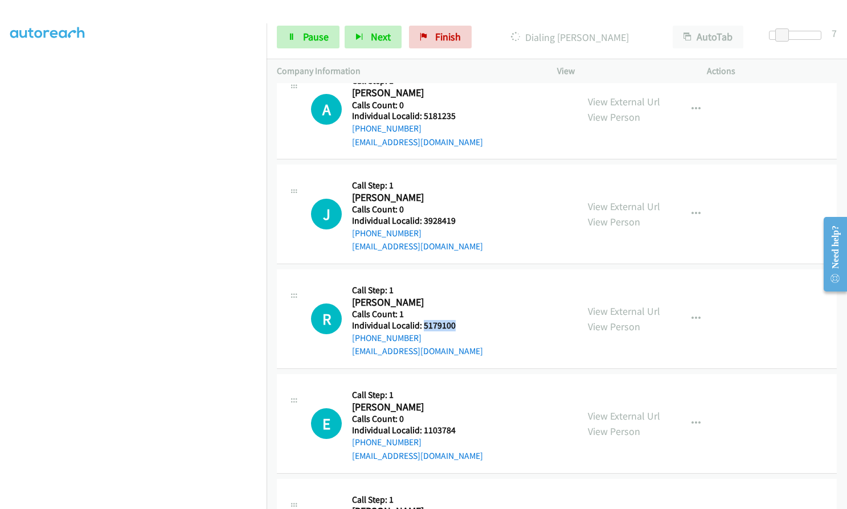
drag, startPoint x: 422, startPoint y: 295, endPoint x: 456, endPoint y: 296, distance: 33.0
click at [462, 296] on div "R Callback Scheduled Call Step: 1 Ryan O Connor America/New_York Calls Count: 1…" at bounding box center [439, 319] width 256 height 79
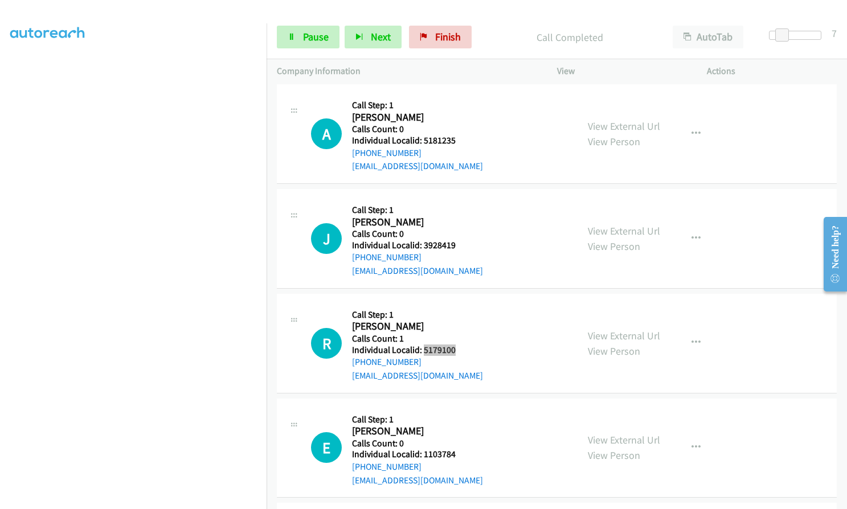
scroll to position [4024, 0]
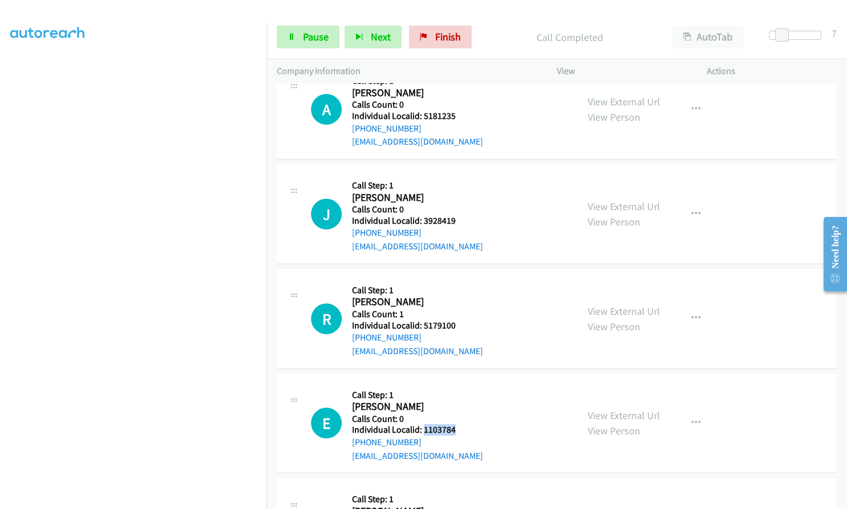
drag, startPoint x: 424, startPoint y: 403, endPoint x: 461, endPoint y: 401, distance: 37.6
click at [461, 401] on div "E Callback Scheduled Call Step: 1 Eric Yetter America/New_York Calls Count: 0 I…" at bounding box center [439, 423] width 256 height 79
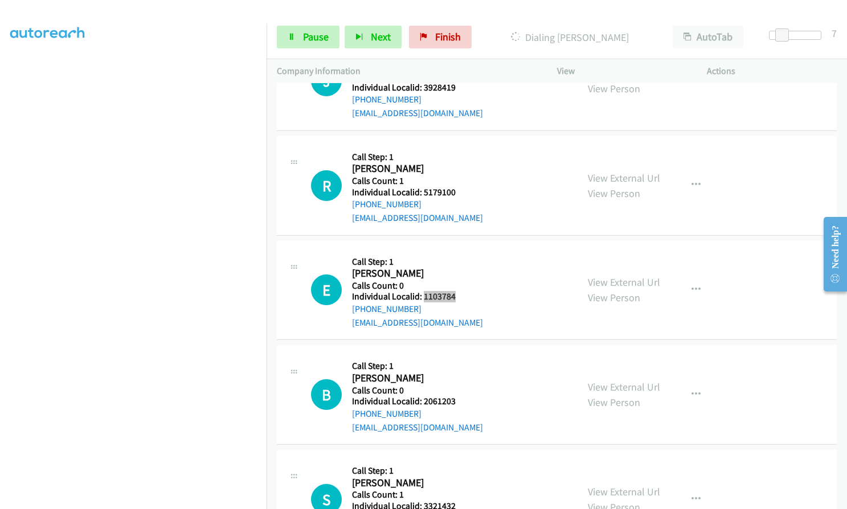
scroll to position [4167, 0]
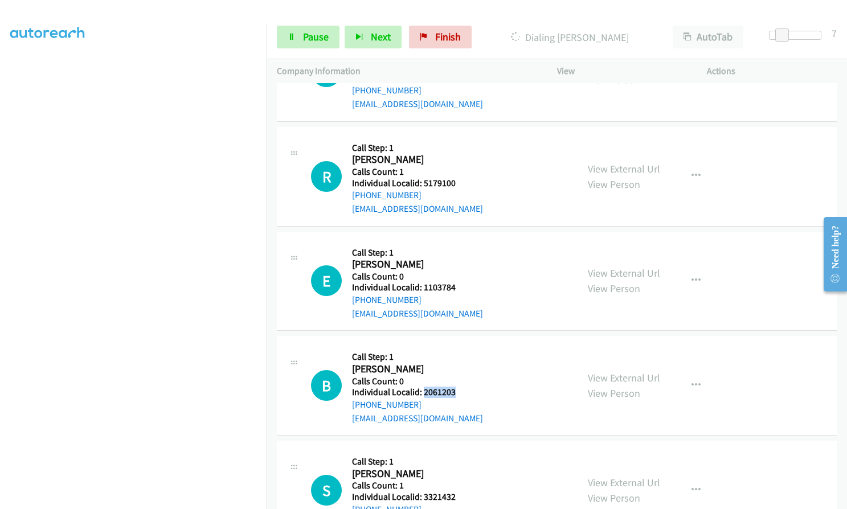
drag, startPoint x: 437, startPoint y: 363, endPoint x: 457, endPoint y: 363, distance: 19.4
click at [457, 387] on h5 "Individual Localid: 2061203" at bounding box center [417, 392] width 131 height 11
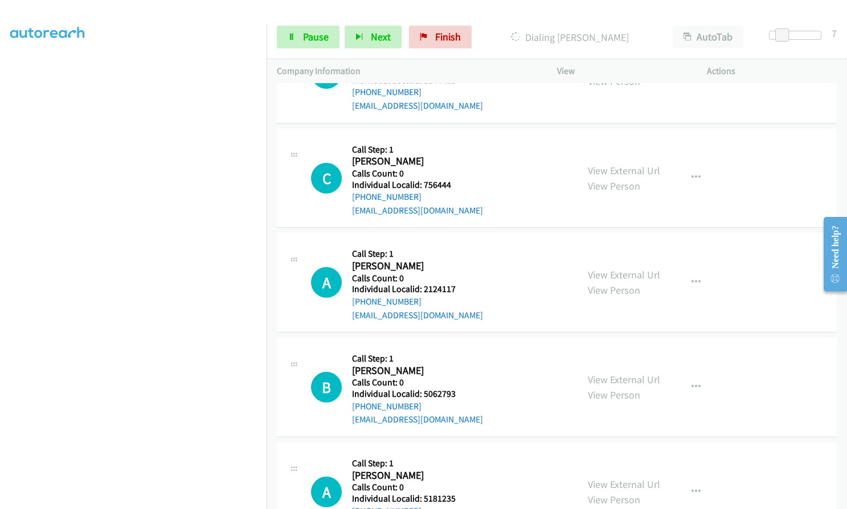
scroll to position [3640, 0]
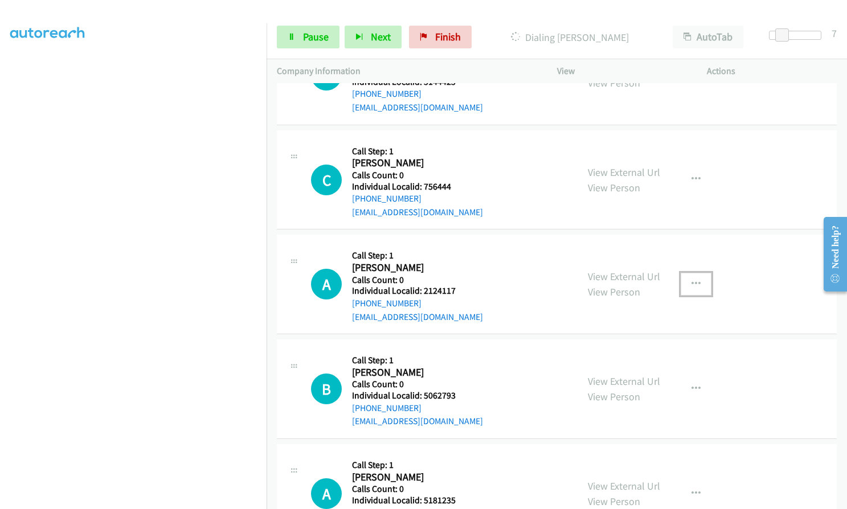
click at [682, 273] on button "button" at bounding box center [695, 284] width 31 height 23
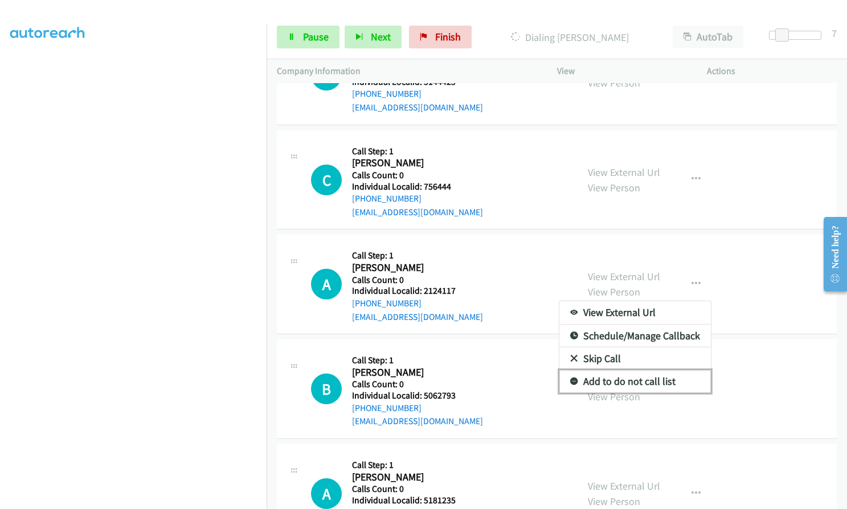
click at [570, 378] on icon at bounding box center [574, 382] width 8 height 8
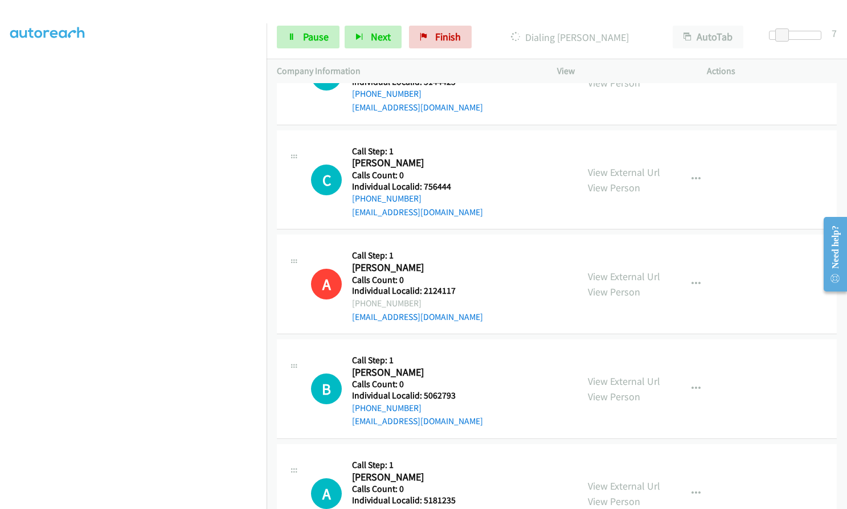
scroll to position [3664, 0]
click at [319, 38] on span "Pause" at bounding box center [316, 36] width 26 height 13
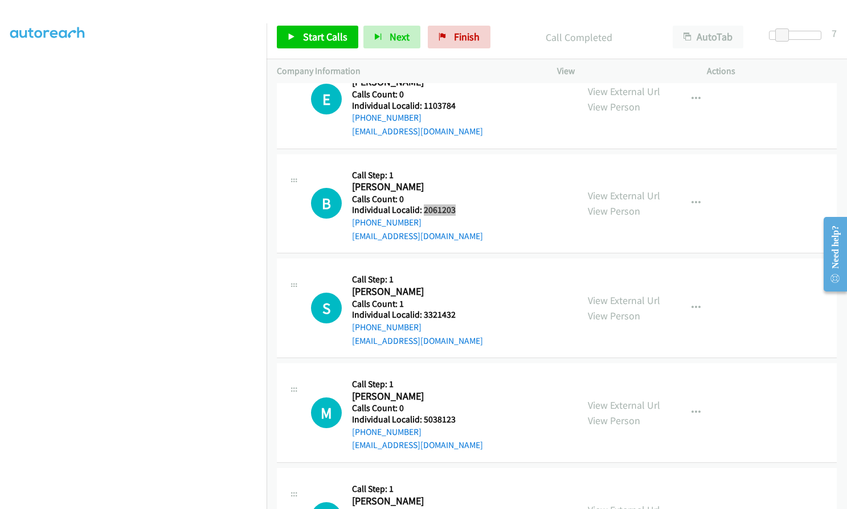
scroll to position [4471, 0]
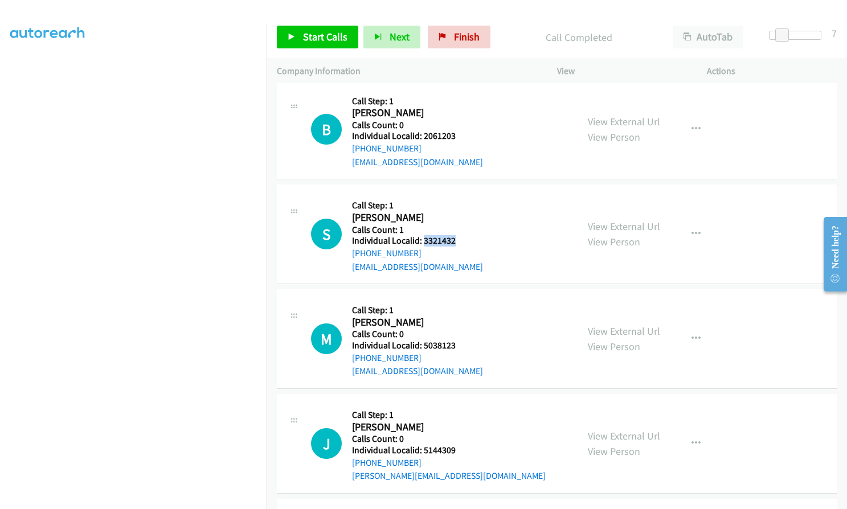
drag, startPoint x: 423, startPoint y: 211, endPoint x: 456, endPoint y: 211, distance: 32.5
click at [456, 211] on div "S Callback Scheduled Call Step: 1 Sean Blaney America/New_York Calls Count: 1 I…" at bounding box center [439, 234] width 256 height 79
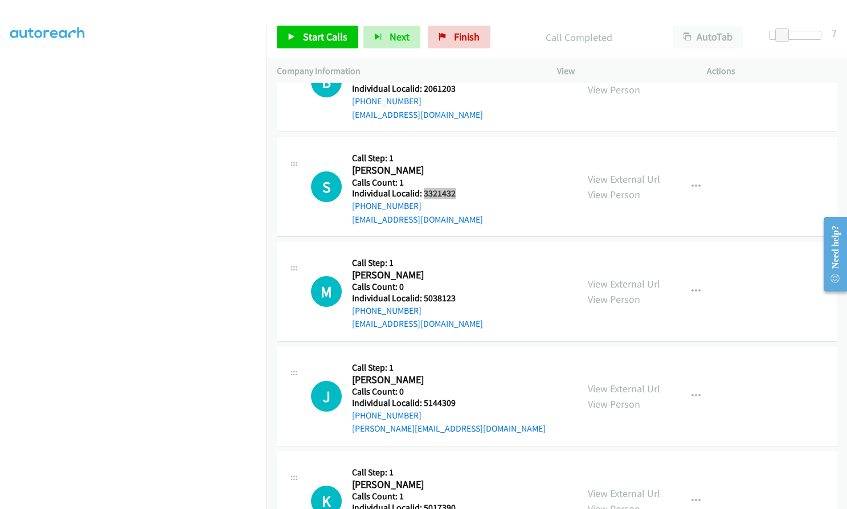
scroll to position [4528, 0]
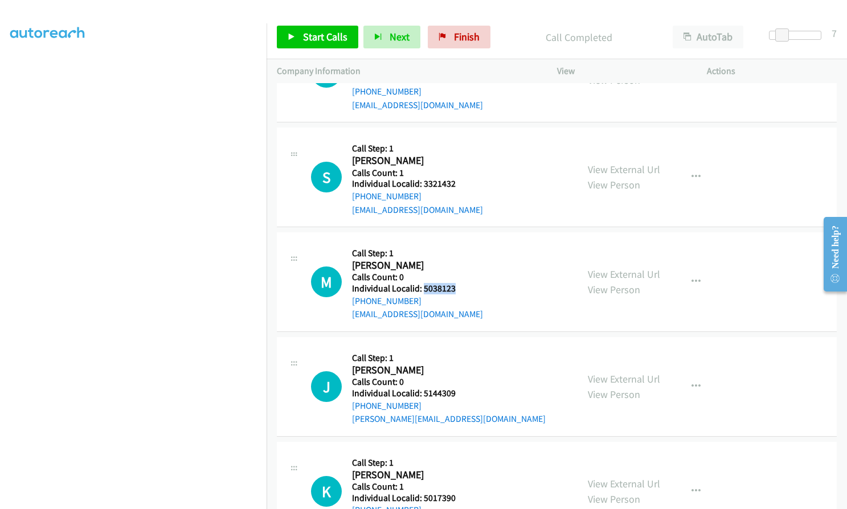
drag, startPoint x: 423, startPoint y: 260, endPoint x: 456, endPoint y: 259, distance: 32.5
click at [456, 259] on div "M Callback Scheduled Call Step: 1 Mason Koehler America/New_York Calls Count: 0…" at bounding box center [439, 282] width 256 height 79
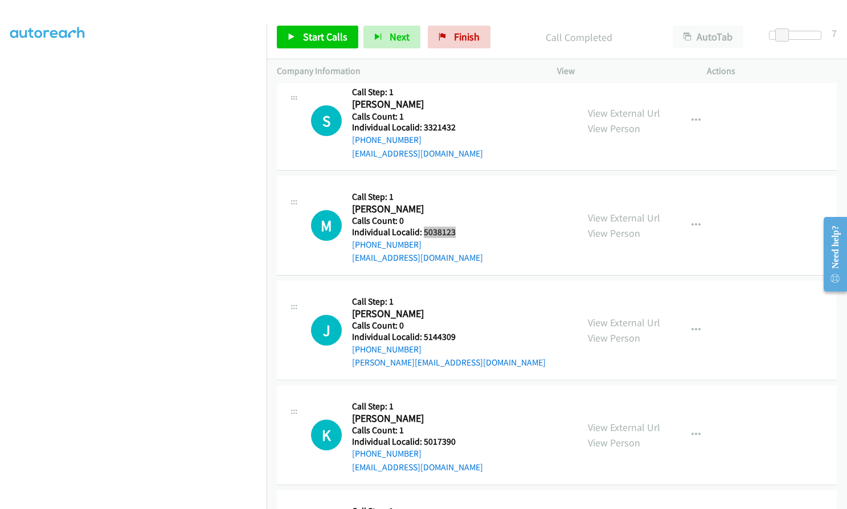
scroll to position [4585, 0]
drag, startPoint x: 422, startPoint y: 307, endPoint x: 462, endPoint y: 308, distance: 39.9
click at [462, 308] on div "J Callback Scheduled Call Step: 1 Joshua Roux America/New_York Calls Count: 0 I…" at bounding box center [439, 329] width 256 height 79
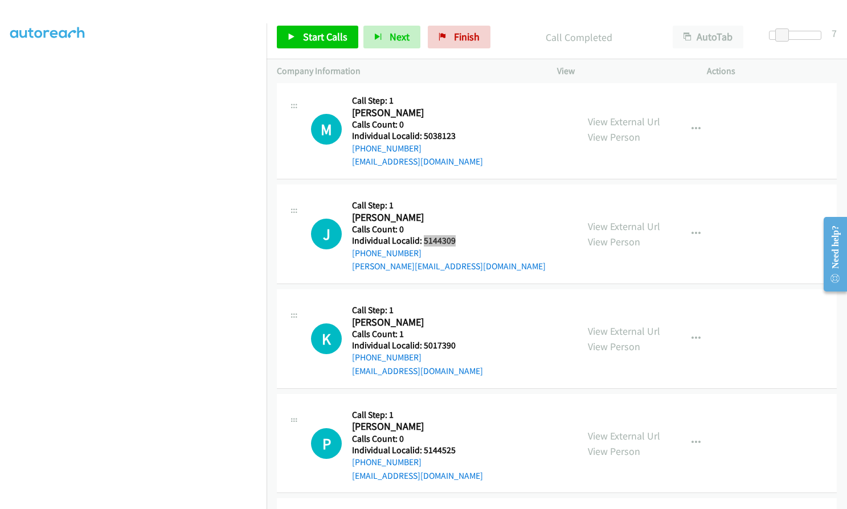
scroll to position [4699, 0]
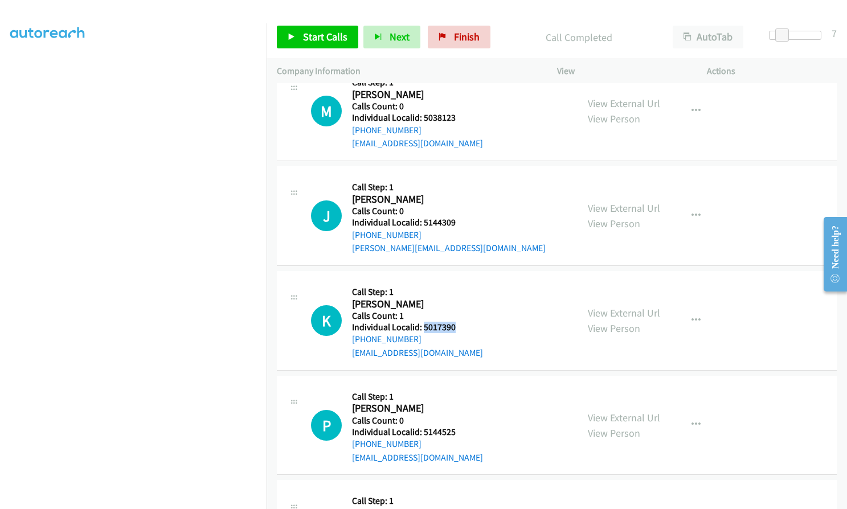
drag, startPoint x: 422, startPoint y: 298, endPoint x: 456, endPoint y: 298, distance: 33.6
click at [456, 298] on div "K Callback Scheduled Call Step: 1 Kassidy Camp America/New_York Calls Count: 1 …" at bounding box center [439, 320] width 256 height 79
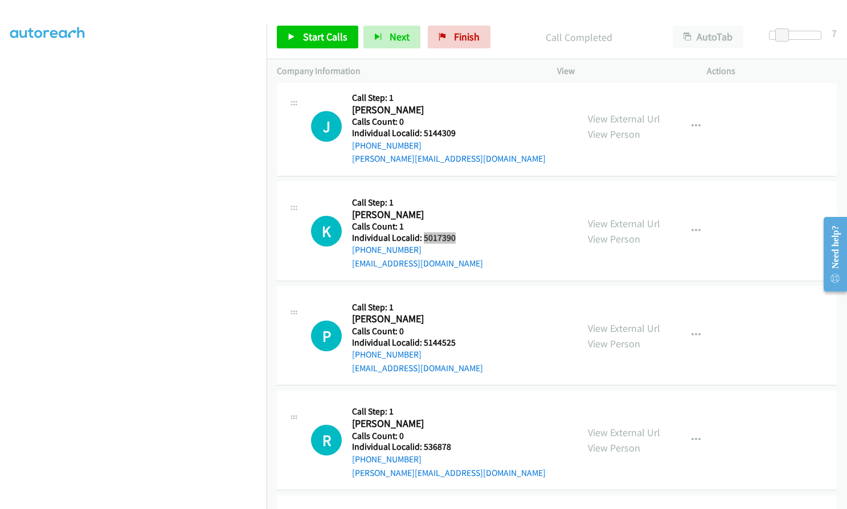
scroll to position [4799, 0]
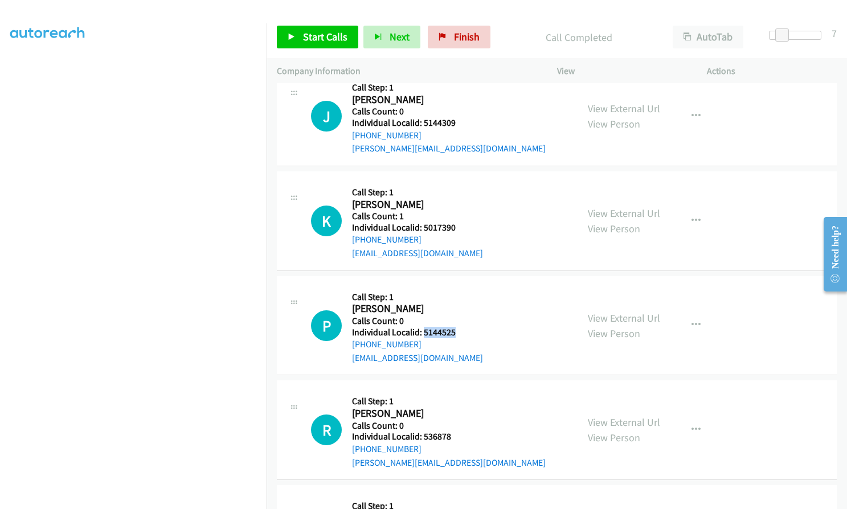
drag, startPoint x: 424, startPoint y: 307, endPoint x: 461, endPoint y: 306, distance: 37.0
click at [461, 306] on div "P Callback Scheduled Call Step: 1 Paul Giovanni America/New_York Calls Count: 0…" at bounding box center [439, 325] width 256 height 79
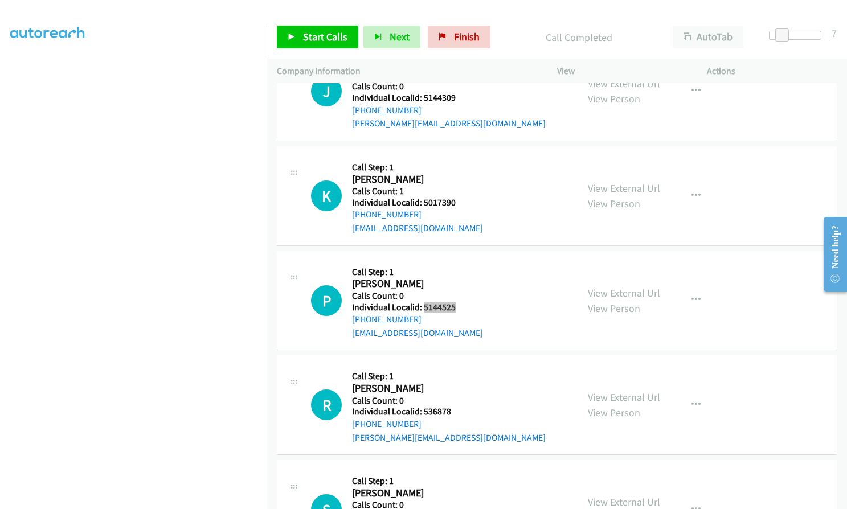
scroll to position [4864, 0]
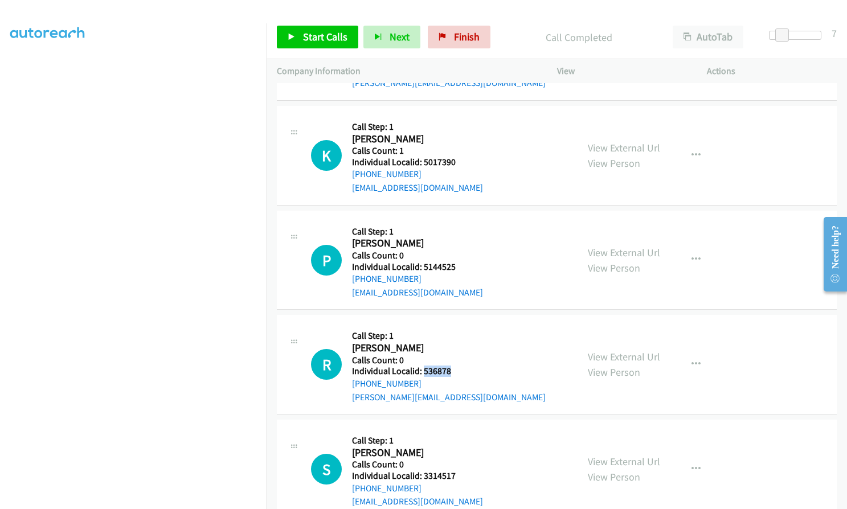
drag, startPoint x: 424, startPoint y: 345, endPoint x: 456, endPoint y: 344, distance: 31.9
click at [456, 344] on div "R Callback Scheduled Call Step: 1 Ryan Lee Pelzer America/New_York Calls Count:…" at bounding box center [439, 364] width 256 height 79
drag, startPoint x: 421, startPoint y: 444, endPoint x: 459, endPoint y: 448, distance: 38.4
click at [459, 448] on div "S Callback Scheduled Call Step: 1 Scott Fort America/New_York Calls Count: 0 In…" at bounding box center [439, 469] width 256 height 79
click at [330, 39] on span "Start Calls" at bounding box center [325, 36] width 44 height 13
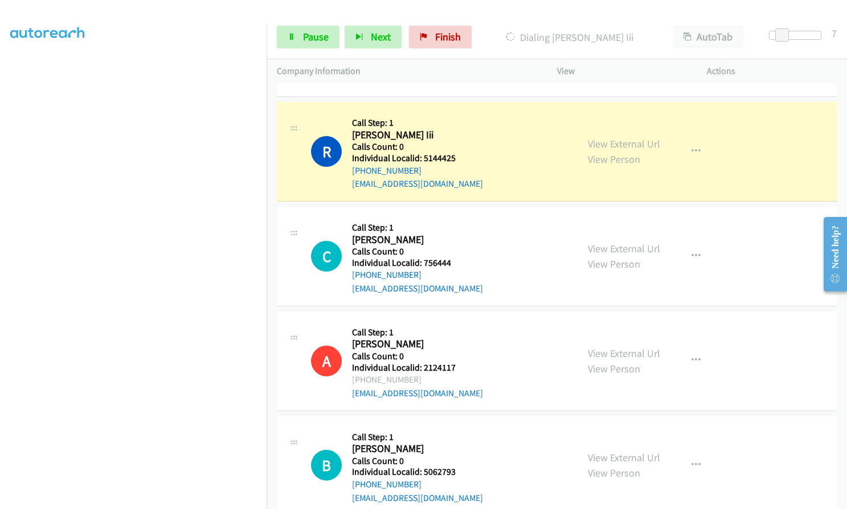
scroll to position [3612, 0]
drag, startPoint x: 422, startPoint y: 132, endPoint x: 456, endPoint y: 131, distance: 33.6
click at [459, 153] on h5 "Individual Localid: 5144425" at bounding box center [417, 158] width 131 height 11
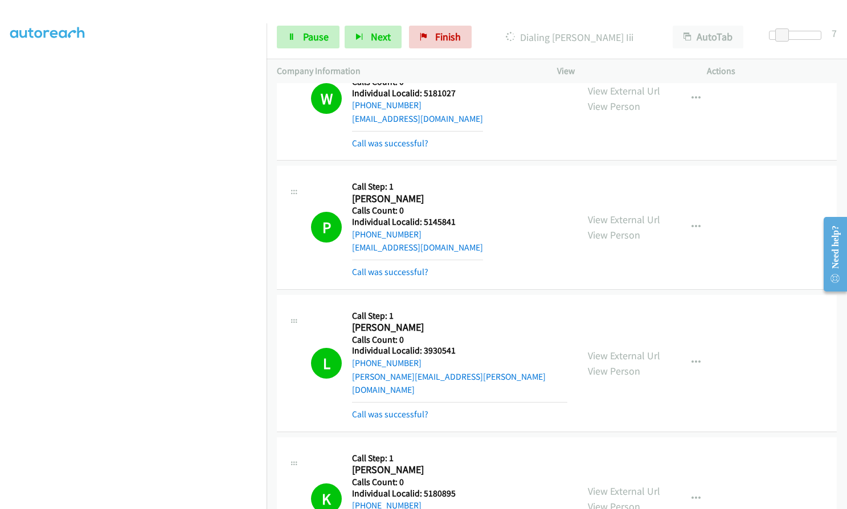
scroll to position [3185, 0]
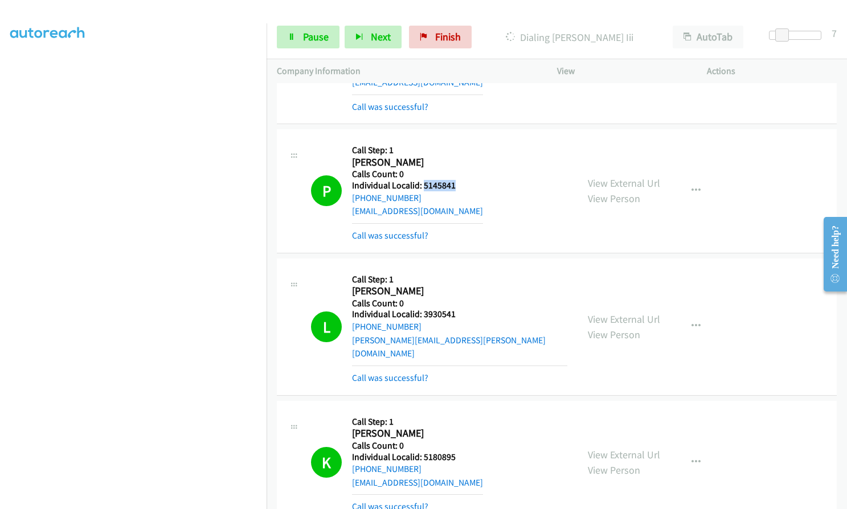
drag, startPoint x: 423, startPoint y: 169, endPoint x: 457, endPoint y: 170, distance: 34.2
click at [457, 180] on h5 "Individual Localid: 5145841" at bounding box center [417, 185] width 131 height 11
drag, startPoint x: 422, startPoint y: 300, endPoint x: 446, endPoint y: 302, distance: 24.5
click at [461, 309] on h5 "Individual Localid: 3930541" at bounding box center [459, 314] width 215 height 11
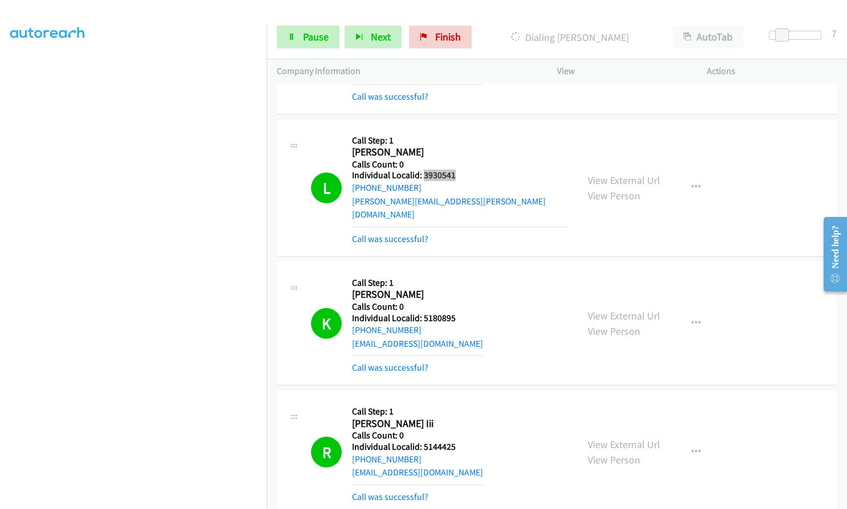
scroll to position [3341, 0]
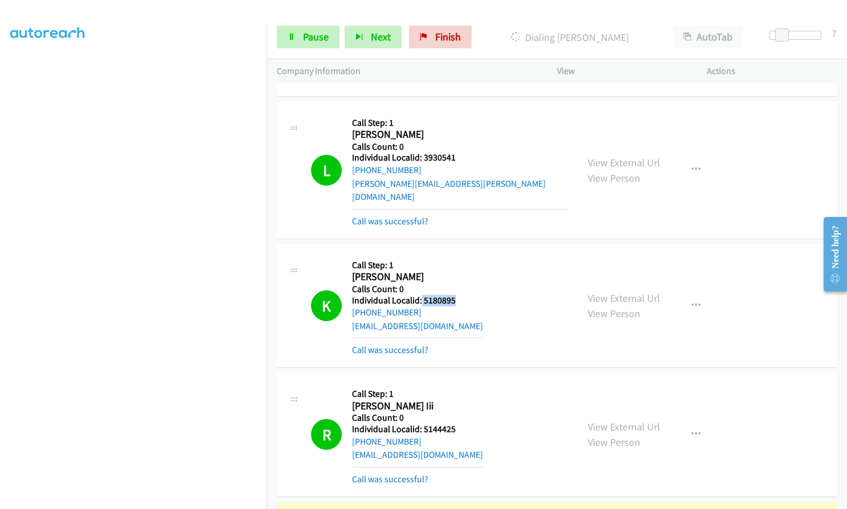
drag, startPoint x: 420, startPoint y: 270, endPoint x: 457, endPoint y: 270, distance: 37.0
click at [457, 295] on h5 "Individual Localid: 5180895" at bounding box center [417, 300] width 131 height 11
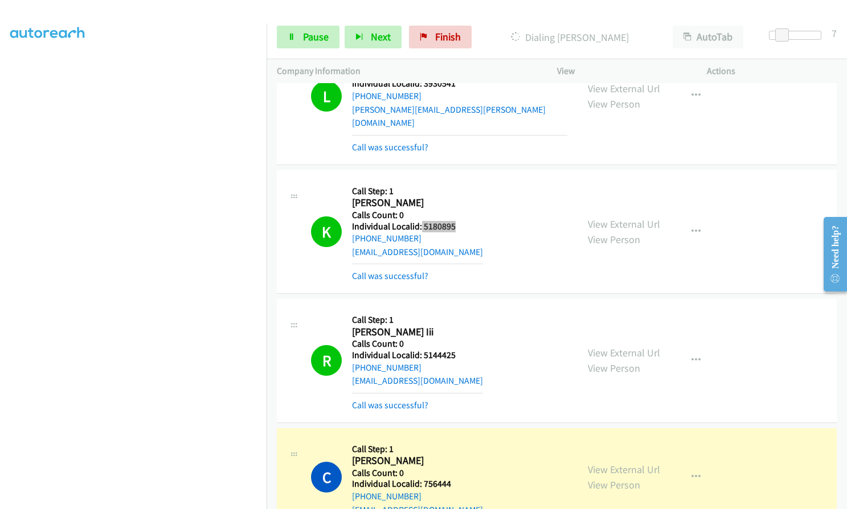
scroll to position [3455, 0]
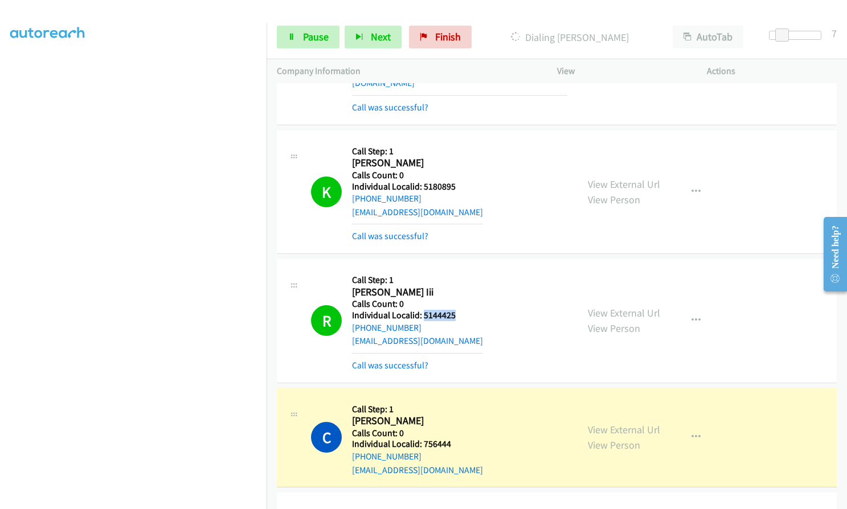
drag, startPoint x: 422, startPoint y: 287, endPoint x: 460, endPoint y: 287, distance: 37.6
click at [460, 310] on h5 "Individual Localid: 5144425" at bounding box center [417, 315] width 131 height 11
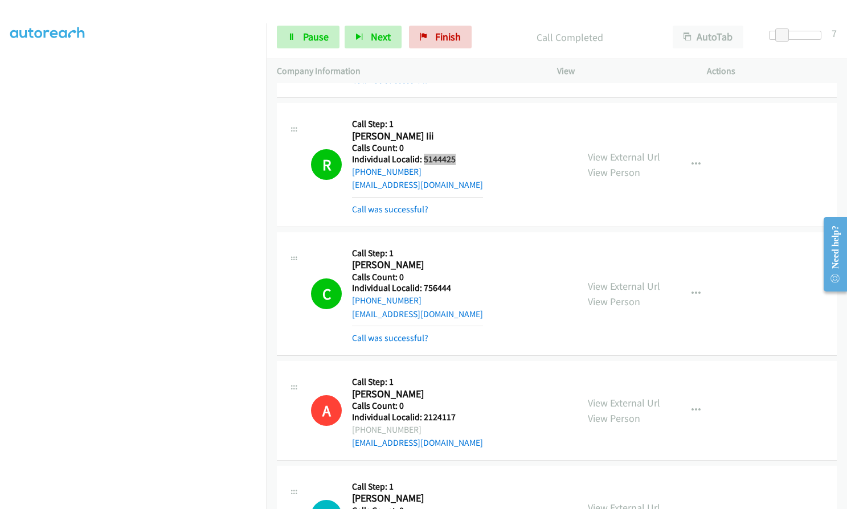
scroll to position [3569, 0]
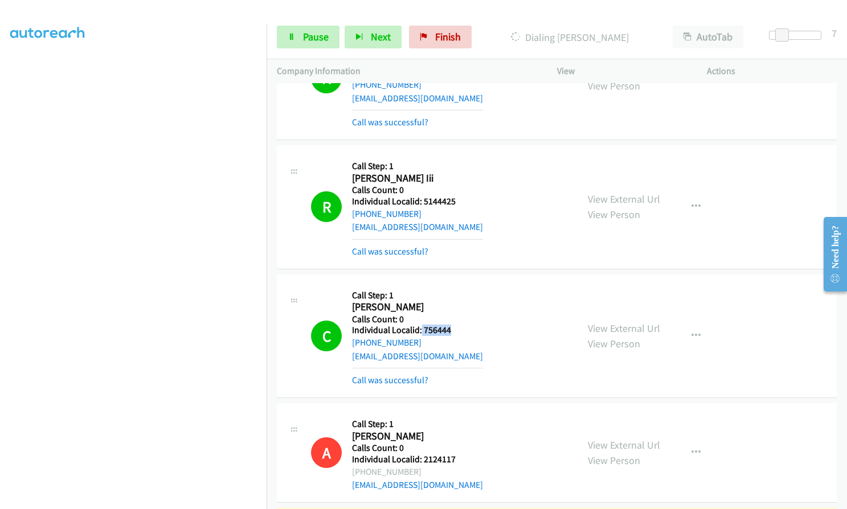
drag, startPoint x: 421, startPoint y: 301, endPoint x: 449, endPoint y: 300, distance: 27.9
click at [452, 300] on div "C Callback Scheduled Call Step: 1 Chad Walker America/New_York Calls Count: 0 I…" at bounding box center [439, 336] width 256 height 102
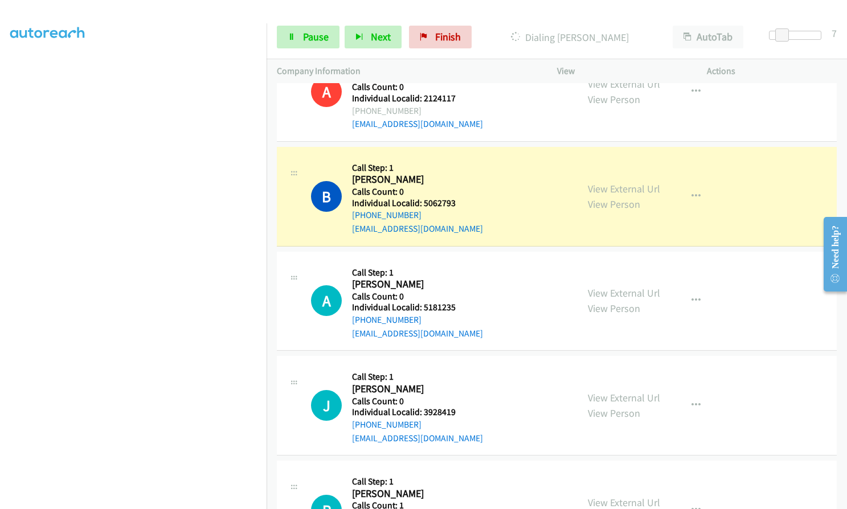
scroll to position [3939, 0]
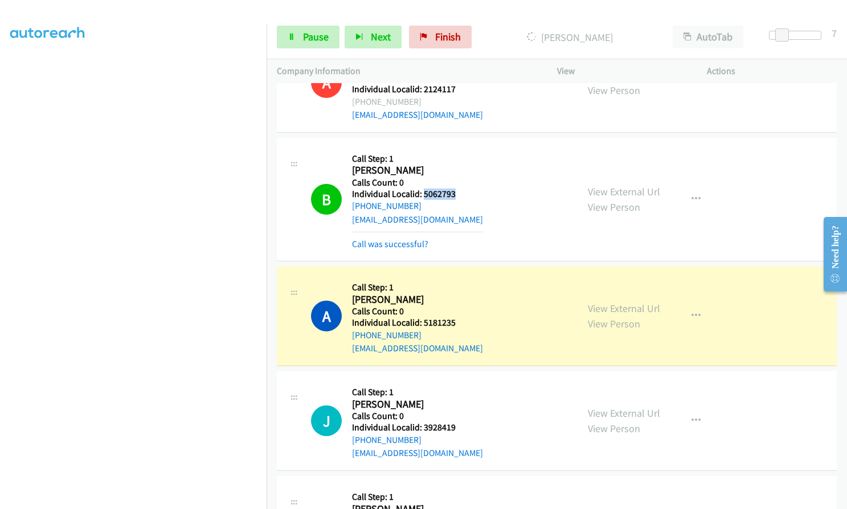
drag, startPoint x: 422, startPoint y: 166, endPoint x: 459, endPoint y: 166, distance: 36.4
click at [459, 188] on h5 "Individual Localid: 5062793" at bounding box center [417, 193] width 131 height 11
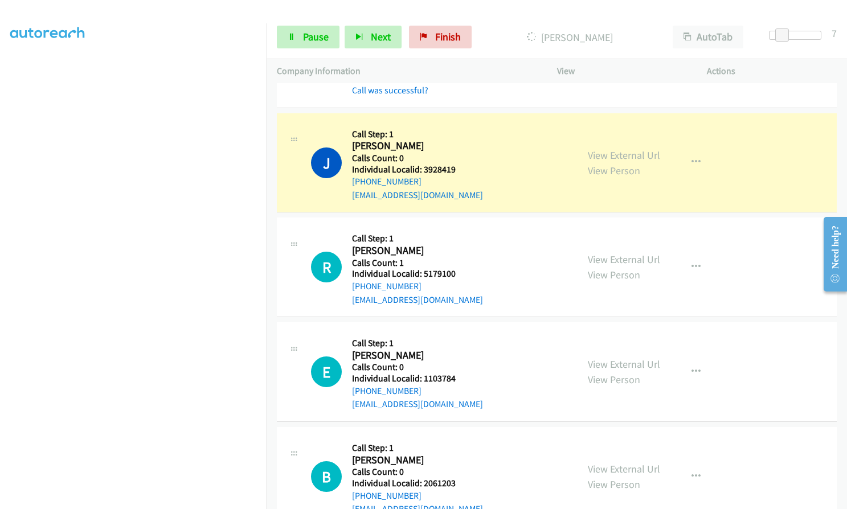
scroll to position [4224, 0]
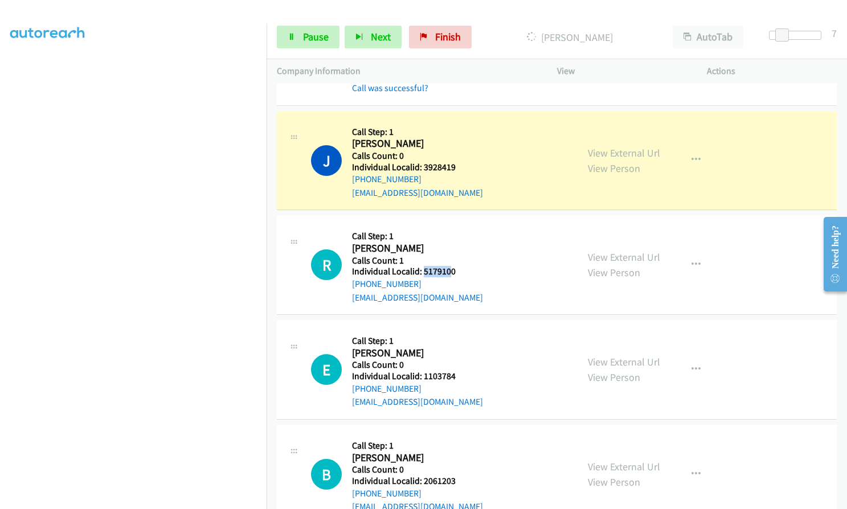
drag, startPoint x: 427, startPoint y: 245, endPoint x: 449, endPoint y: 245, distance: 22.2
click at [449, 266] on h5 "Individual Localid: 5179100" at bounding box center [417, 271] width 131 height 11
drag, startPoint x: 431, startPoint y: 245, endPoint x: 437, endPoint y: 235, distance: 11.7
click at [454, 225] on div "R Callback Scheduled Call Step: 1 Ryan O Connor America/New_York Calls Count: 1…" at bounding box center [439, 264] width 256 height 79
drag, startPoint x: 432, startPoint y: 245, endPoint x: 457, endPoint y: 245, distance: 24.5
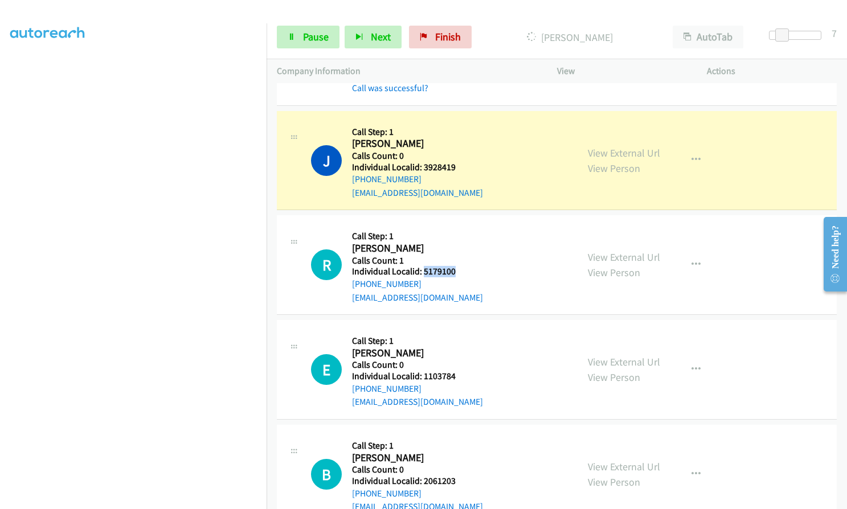
click at [457, 245] on div "R Callback Scheduled Call Step: 1 Ryan O Connor America/New_York Calls Count: 1…" at bounding box center [439, 264] width 256 height 79
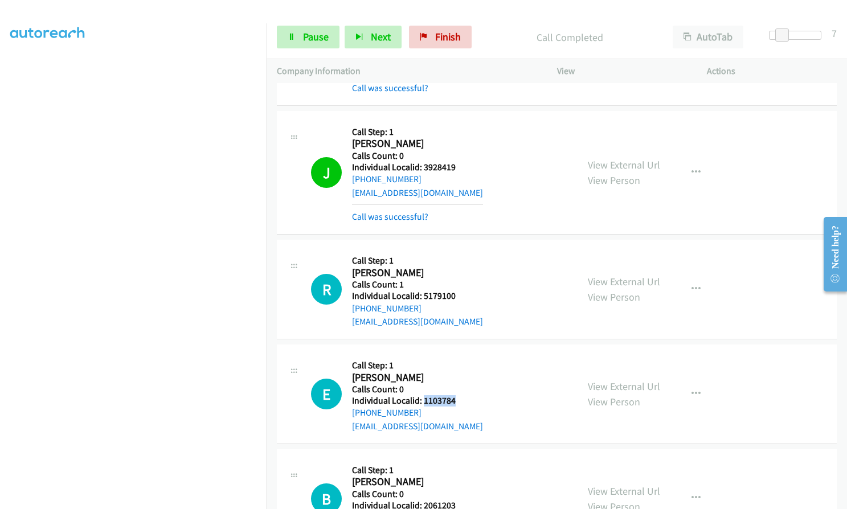
drag, startPoint x: 424, startPoint y: 372, endPoint x: 460, endPoint y: 371, distance: 36.5
click at [460, 371] on div "E Callback Scheduled Call Step: 1 Eric Yetter America/New_York Calls Count: 0 I…" at bounding box center [439, 394] width 256 height 79
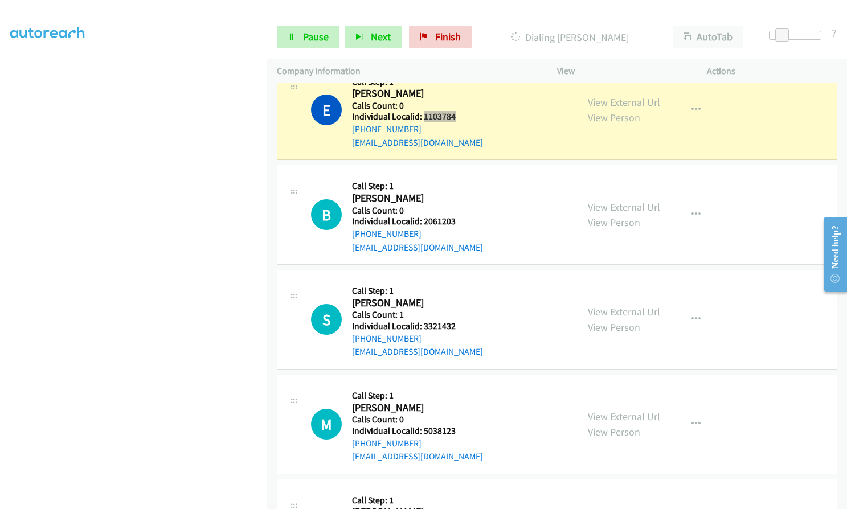
scroll to position [4537, 0]
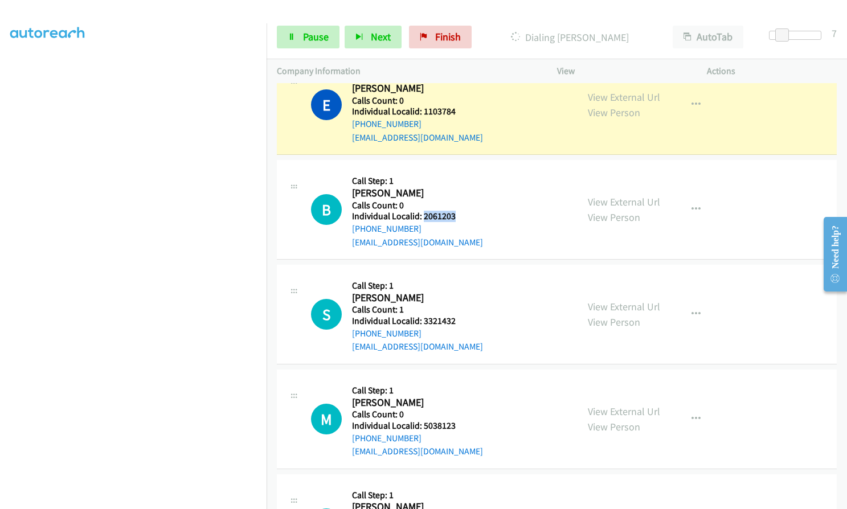
drag, startPoint x: 422, startPoint y: 190, endPoint x: 462, endPoint y: 190, distance: 39.9
click at [462, 211] on h5 "Individual Localid: 2061203" at bounding box center [417, 216] width 131 height 11
drag, startPoint x: 421, startPoint y: 293, endPoint x: 456, endPoint y: 293, distance: 34.7
click at [456, 293] on div "S Callback Scheduled Call Step: 1 Sean Blaney America/New_York Calls Count: 1 I…" at bounding box center [439, 314] width 256 height 79
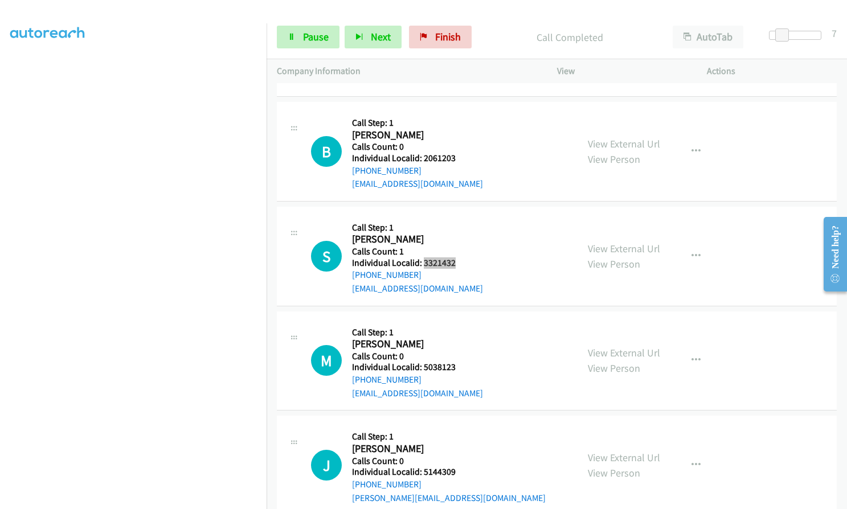
scroll to position [4620, 0]
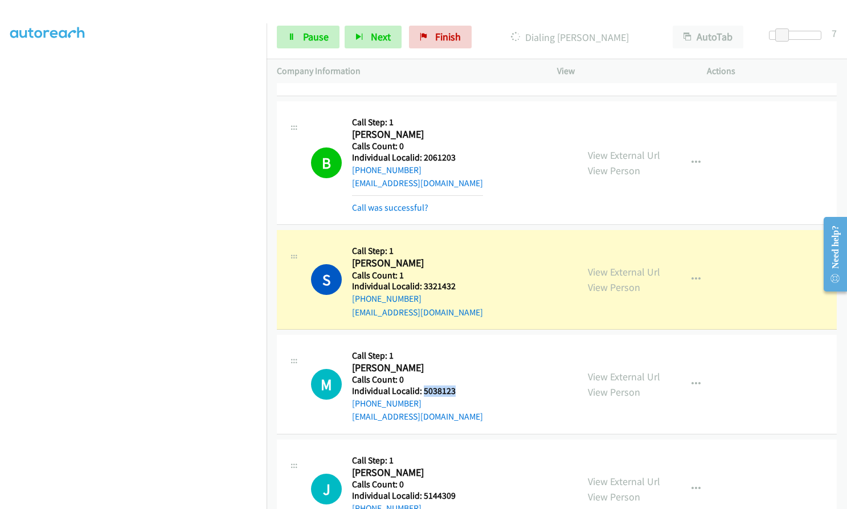
drag, startPoint x: 422, startPoint y: 362, endPoint x: 458, endPoint y: 363, distance: 35.9
click at [458, 363] on div "M Callback Scheduled Call Step: 1 Mason Koehler America/New_York Calls Count: 0…" at bounding box center [439, 384] width 256 height 79
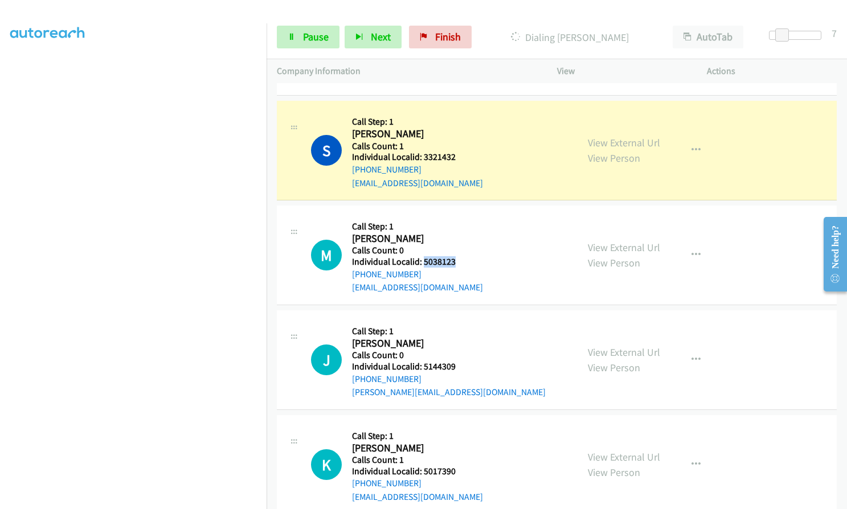
scroll to position [4748, 0]
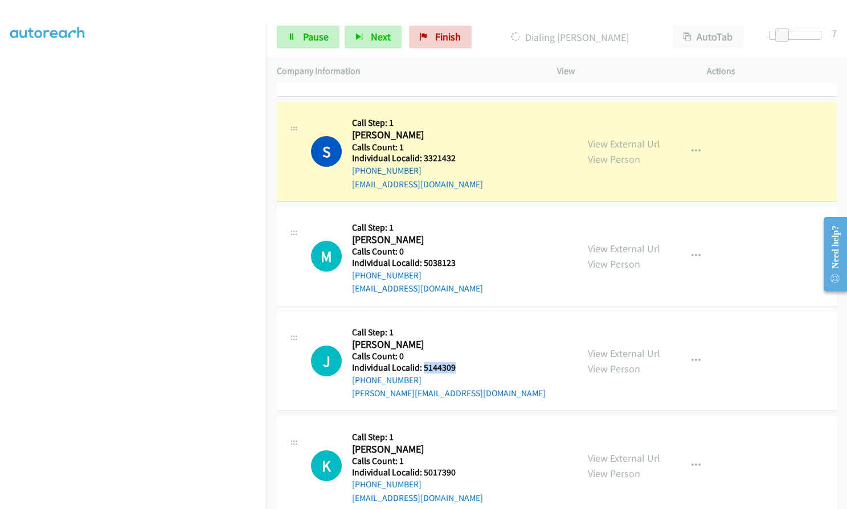
drag, startPoint x: 424, startPoint y: 339, endPoint x: 456, endPoint y: 341, distance: 31.9
click at [456, 341] on div "J Callback Scheduled Call Step: 1 Joshua Roux America/New_York Calls Count: 0 I…" at bounding box center [439, 361] width 256 height 79
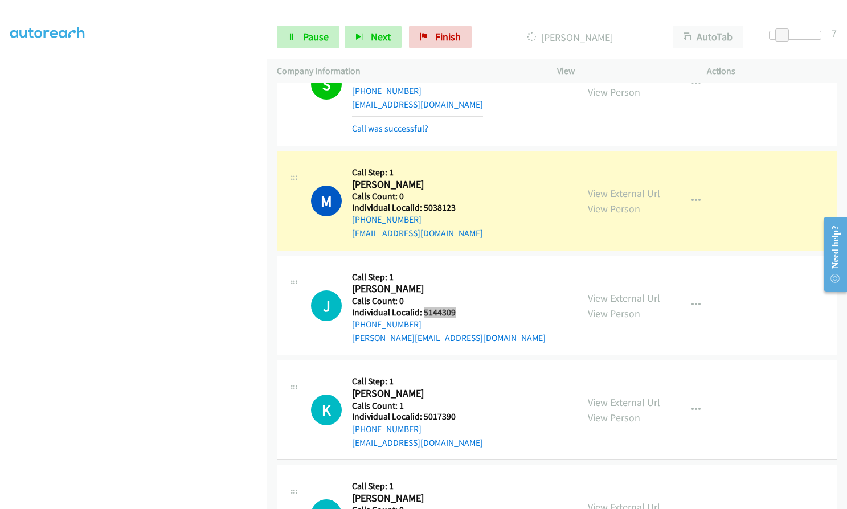
scroll to position [4891, 0]
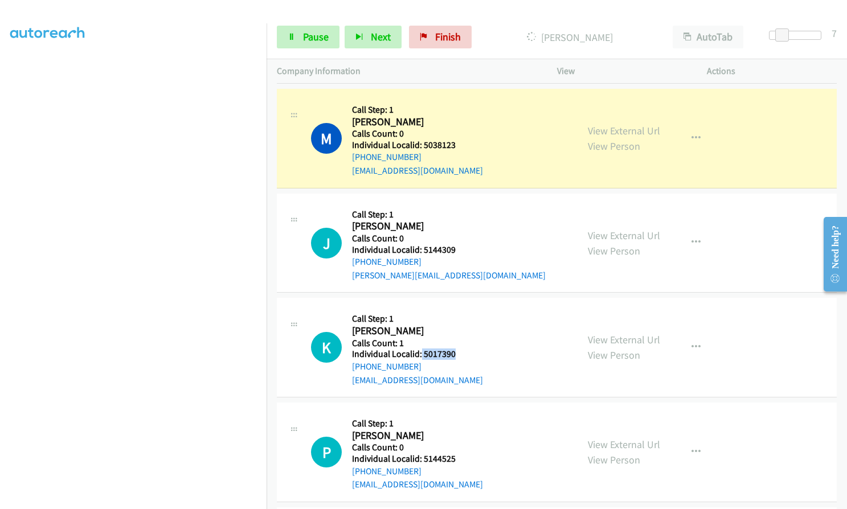
drag, startPoint x: 421, startPoint y: 326, endPoint x: 457, endPoint y: 326, distance: 36.4
click at [457, 326] on div "K Callback Scheduled Call Step: 1 Kassidy Camp America/New_York Calls Count: 1 …" at bounding box center [439, 347] width 256 height 79
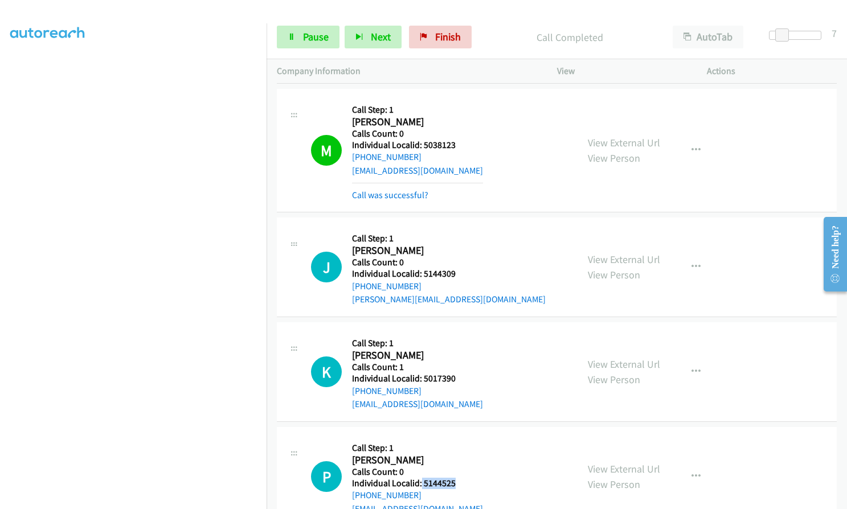
drag, startPoint x: 420, startPoint y: 454, endPoint x: 458, endPoint y: 457, distance: 38.3
click at [458, 457] on div "P Callback Scheduled Call Step: 1 Paul Giovanni America/New_York Calls Count: 0…" at bounding box center [439, 476] width 256 height 79
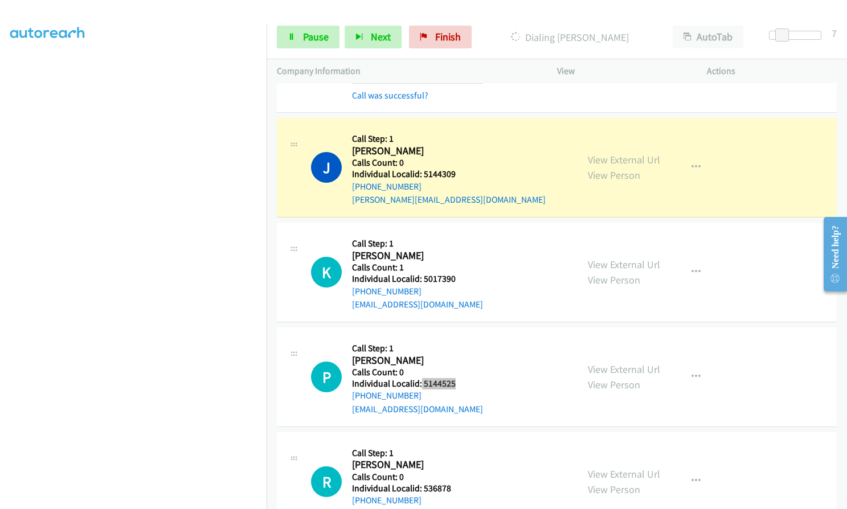
scroll to position [5004, 0]
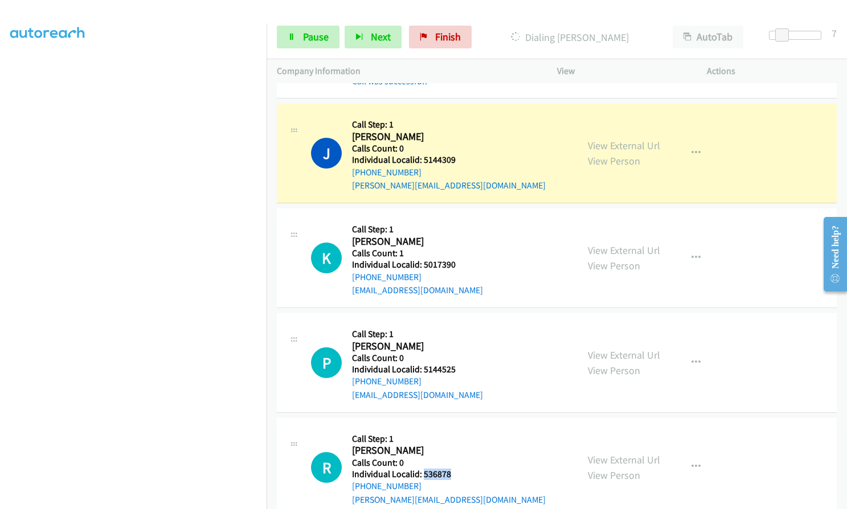
drag, startPoint x: 422, startPoint y: 447, endPoint x: 458, endPoint y: 449, distance: 35.3
click at [458, 449] on div "R Callback Scheduled Call Step: 1 Ryan Lee Pelzer America/New_York Calls Count:…" at bounding box center [439, 467] width 256 height 79
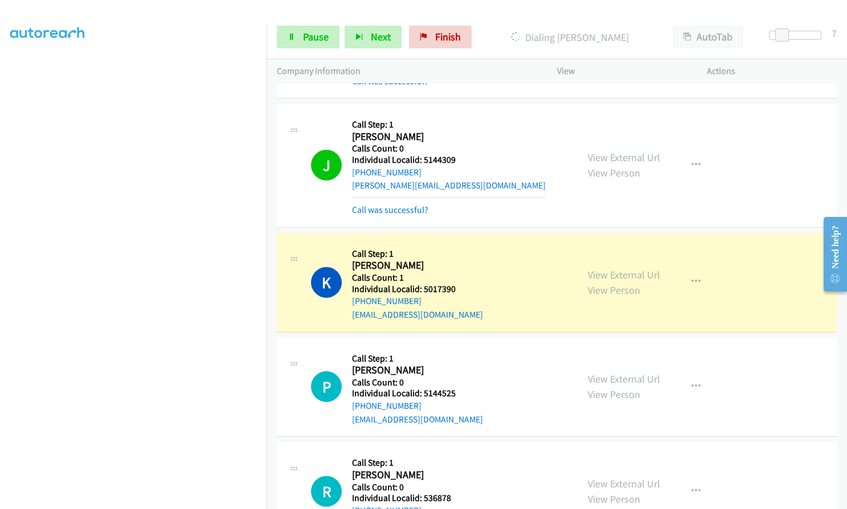
drag, startPoint x: 22, startPoint y: 292, endPoint x: 4, endPoint y: 305, distance: 21.6
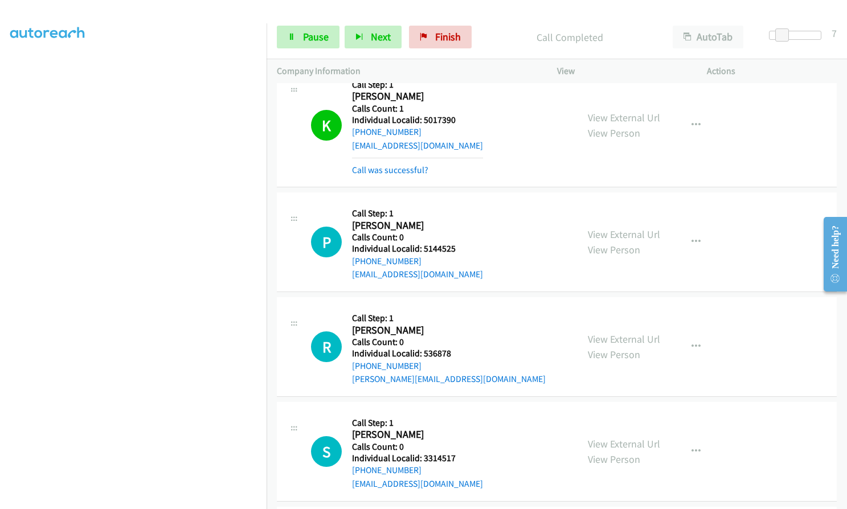
scroll to position [5175, 0]
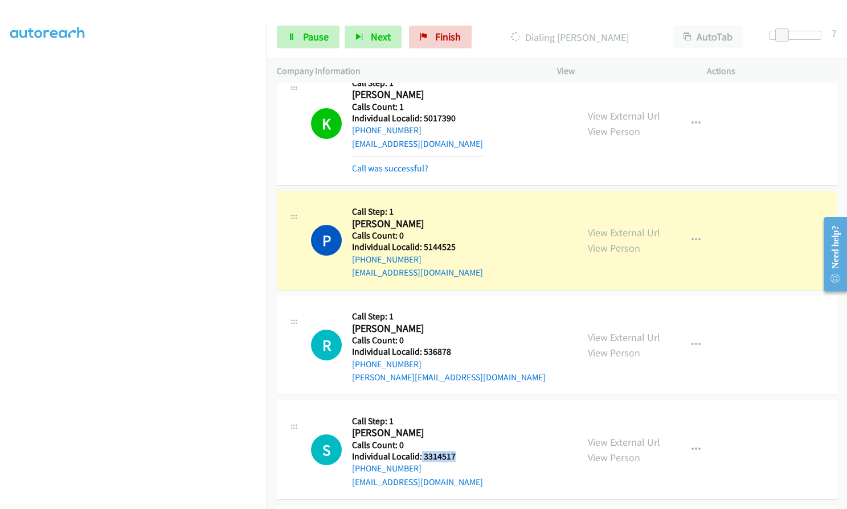
drag, startPoint x: 421, startPoint y: 427, endPoint x: 451, endPoint y: 430, distance: 30.4
click at [456, 429] on div "S Callback Scheduled Call Step: 1 Scott Fort America/New_York Calls Count: 0 In…" at bounding box center [439, 450] width 256 height 79
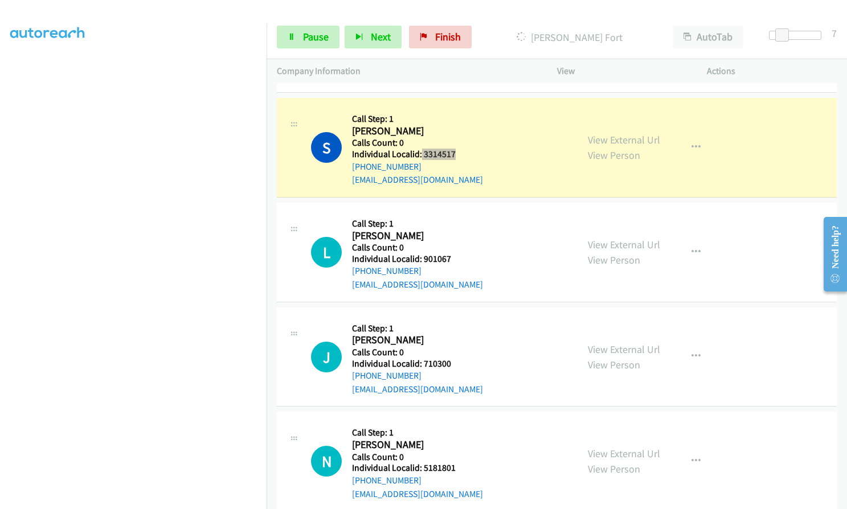
scroll to position [5531, 0]
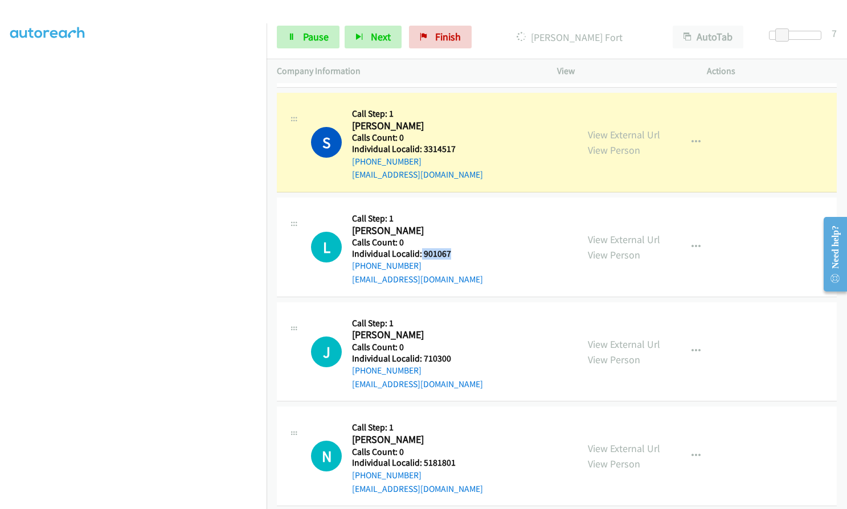
drag, startPoint x: 424, startPoint y: 226, endPoint x: 466, endPoint y: 229, distance: 42.2
click at [466, 229] on div "L Callback Scheduled Call Step: 1 Luke Parker America/Chicago Calls Count: 0 In…" at bounding box center [439, 247] width 256 height 79
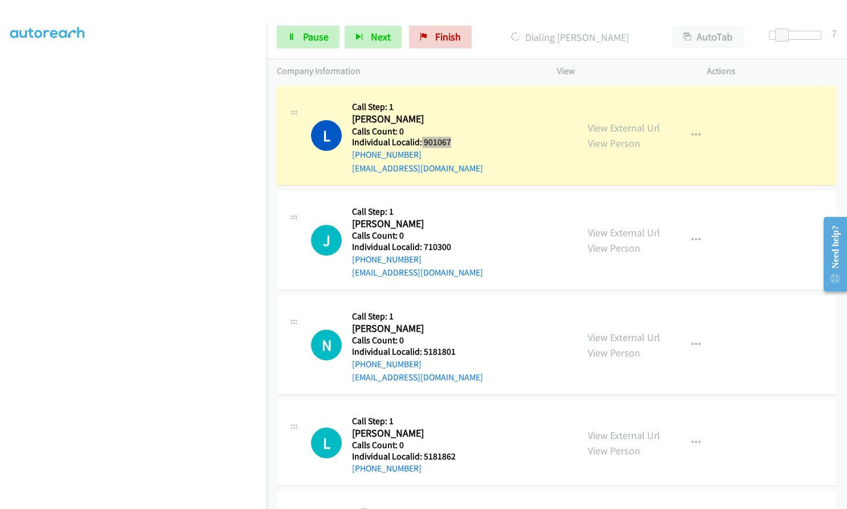
scroll to position [5673, 0]
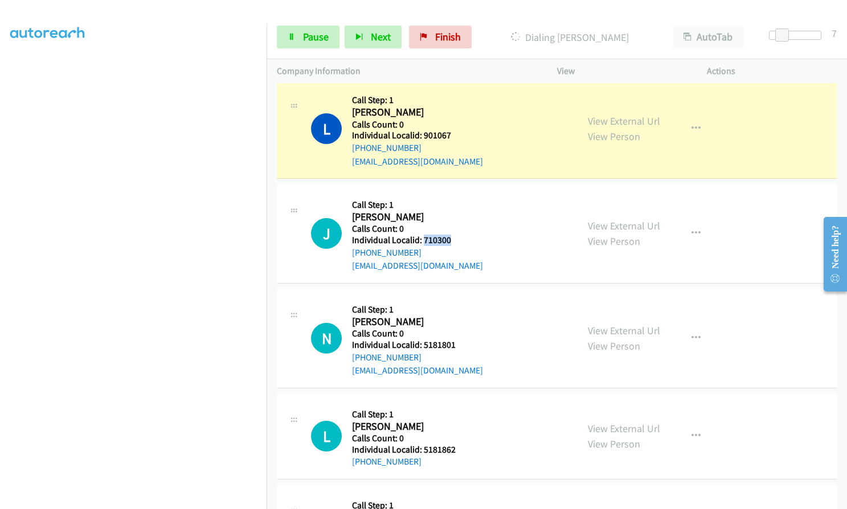
drag, startPoint x: 421, startPoint y: 215, endPoint x: 438, endPoint y: 214, distance: 17.1
click at [457, 214] on div "J Callback Scheduled Call Step: 1 Jay Helbert America/Chicago Calls Count: 0 In…" at bounding box center [439, 233] width 256 height 79
drag, startPoint x: 423, startPoint y: 318, endPoint x: 461, endPoint y: 318, distance: 38.1
click at [463, 318] on div "N Callback Scheduled Call Step: 1 Nicholas Hillman America/Chicago Calls Count:…" at bounding box center [439, 338] width 256 height 79
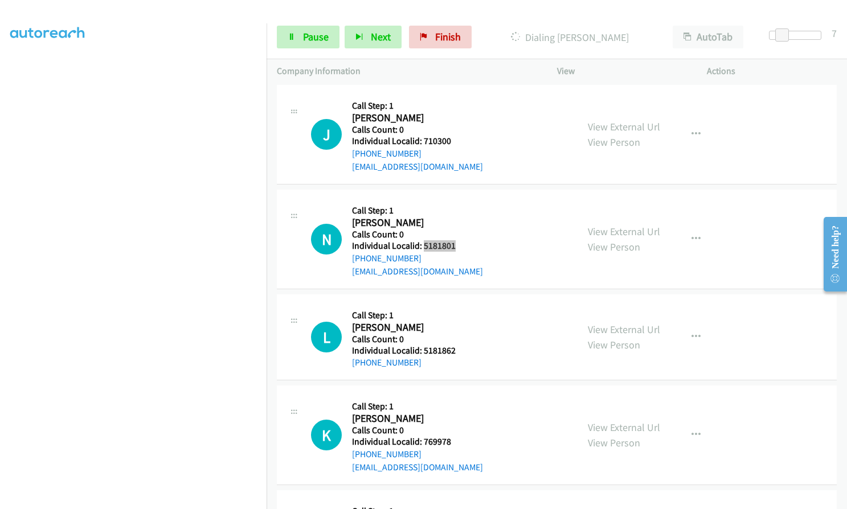
scroll to position [5773, 0]
drag, startPoint x: 423, startPoint y: 323, endPoint x: 453, endPoint y: 323, distance: 30.2
click at [453, 344] on h5 "Individual Localid: 5181862" at bounding box center [404, 349] width 104 height 11
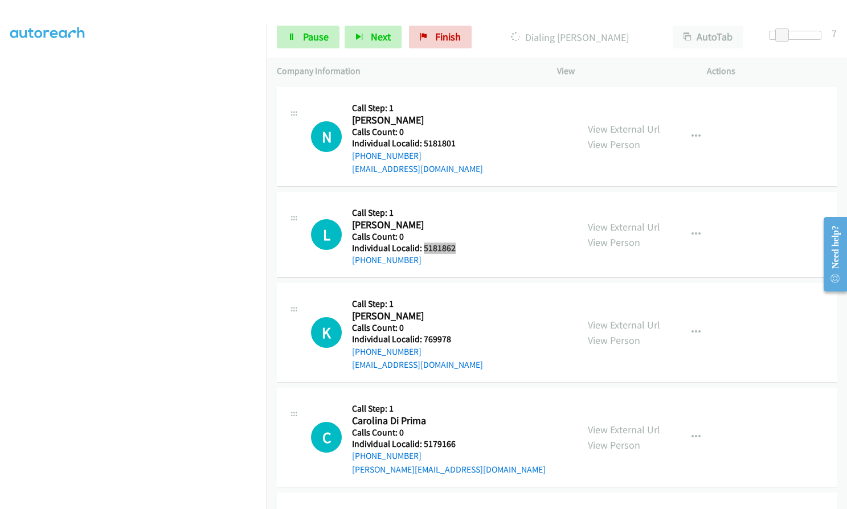
scroll to position [5887, 0]
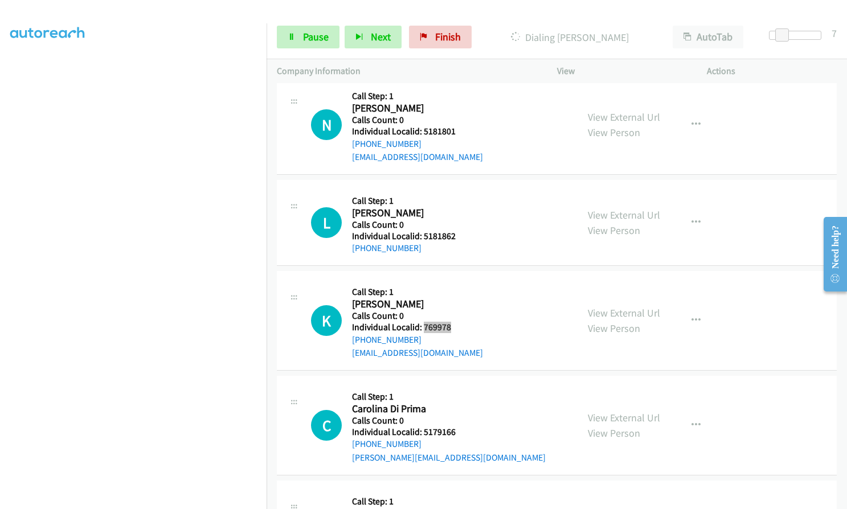
drag, startPoint x: 421, startPoint y: 301, endPoint x: 454, endPoint y: 300, distance: 32.5
click at [454, 322] on h5 "Individual Localid: 769978" at bounding box center [417, 327] width 131 height 11
drag, startPoint x: 424, startPoint y: 405, endPoint x: 459, endPoint y: 402, distance: 35.4
click at [459, 426] on h5 "Individual Localid: 5179166" at bounding box center [449, 431] width 194 height 11
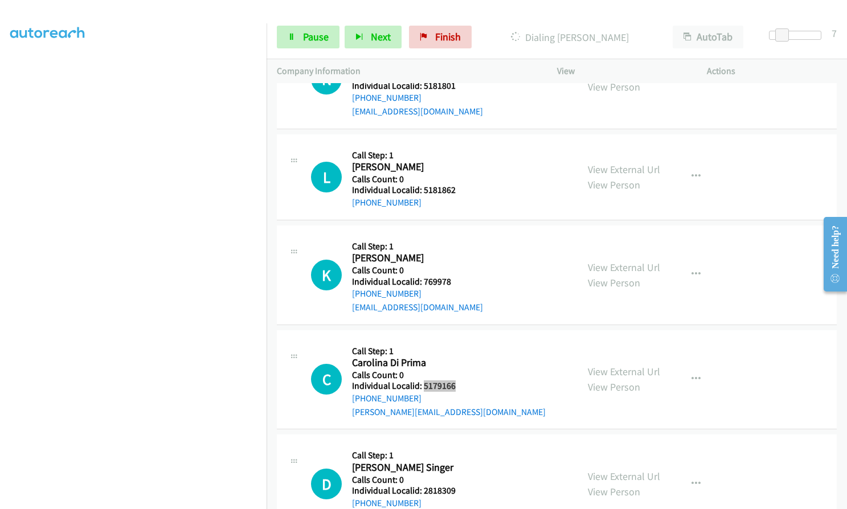
scroll to position [6082, 0]
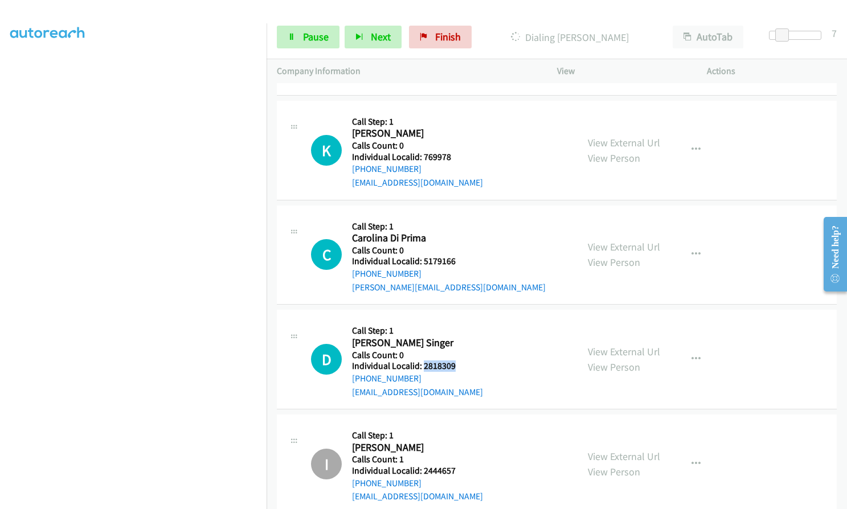
drag, startPoint x: 421, startPoint y: 338, endPoint x: 463, endPoint y: 339, distance: 41.6
click at [463, 339] on div "D Callback Scheduled Call Step: 1 Dalton Castle Singer America/Chicago Calls Co…" at bounding box center [439, 359] width 256 height 79
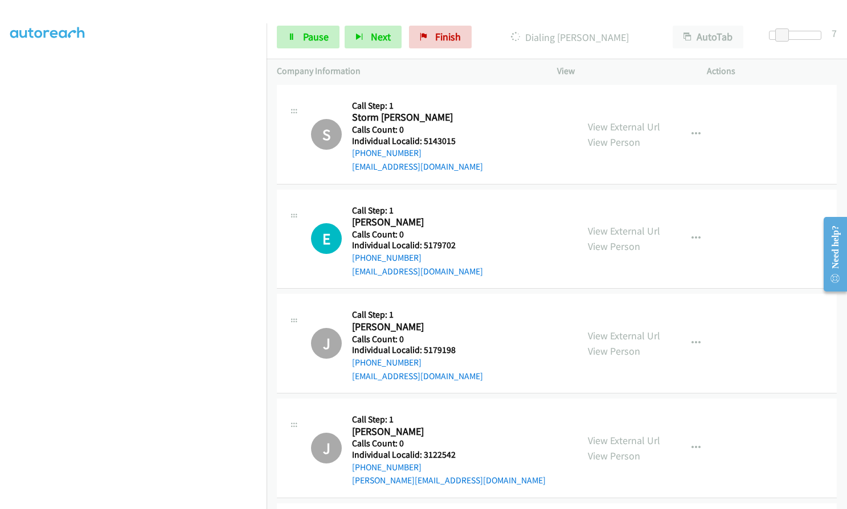
scroll to position [6623, 0]
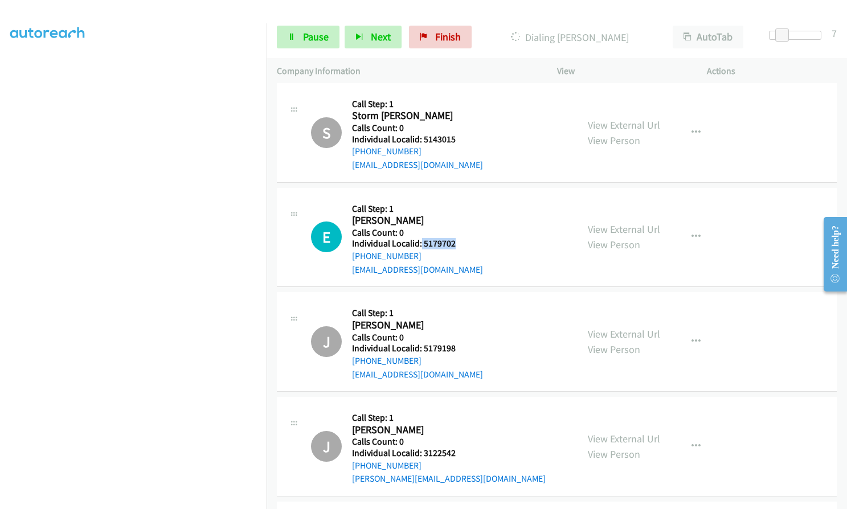
drag, startPoint x: 421, startPoint y: 215, endPoint x: 458, endPoint y: 215, distance: 37.0
click at [460, 215] on div "E Callback Scheduled Call Step: 1 Ethan Struve America/Chicago Calls Count: 0 I…" at bounding box center [439, 237] width 256 height 79
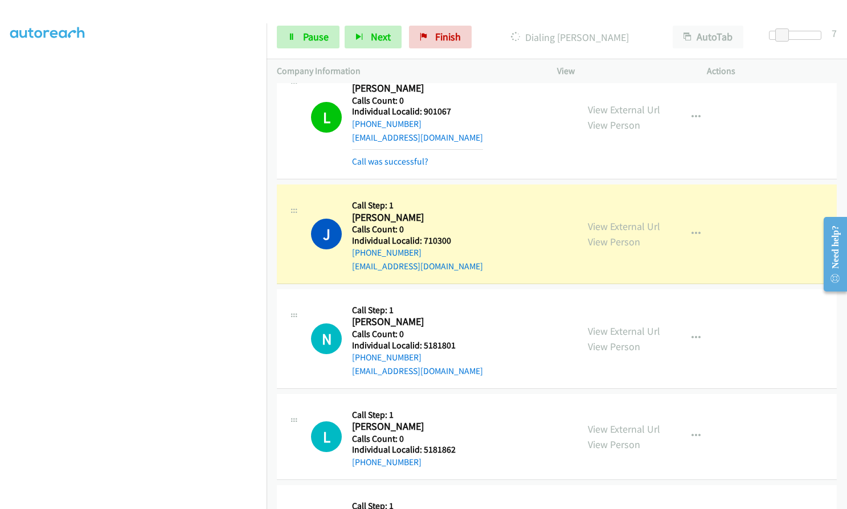
scroll to position [5541, 0]
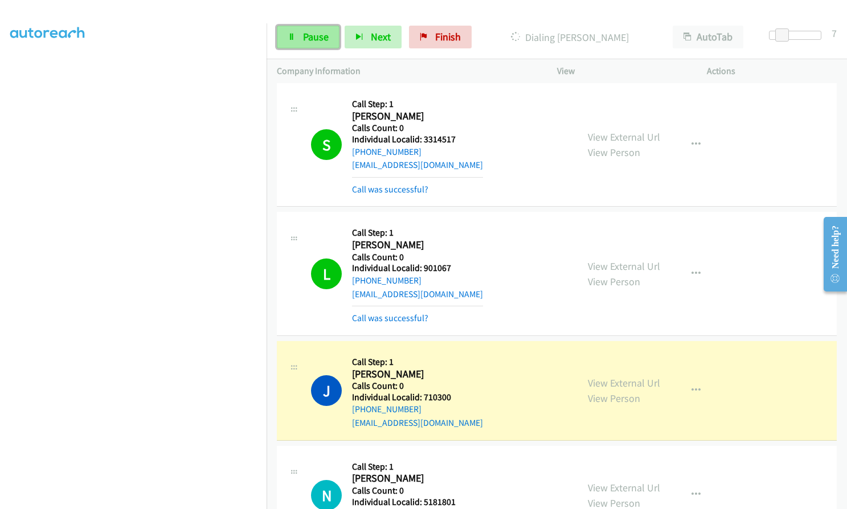
click at [301, 39] on link "Pause" at bounding box center [308, 37] width 63 height 23
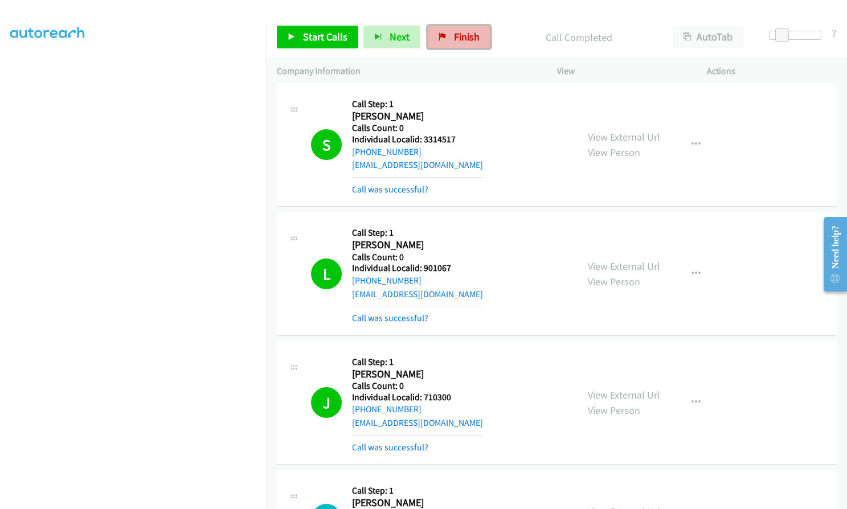
click at [454, 37] on span "Finish" at bounding box center [467, 36] width 26 height 13
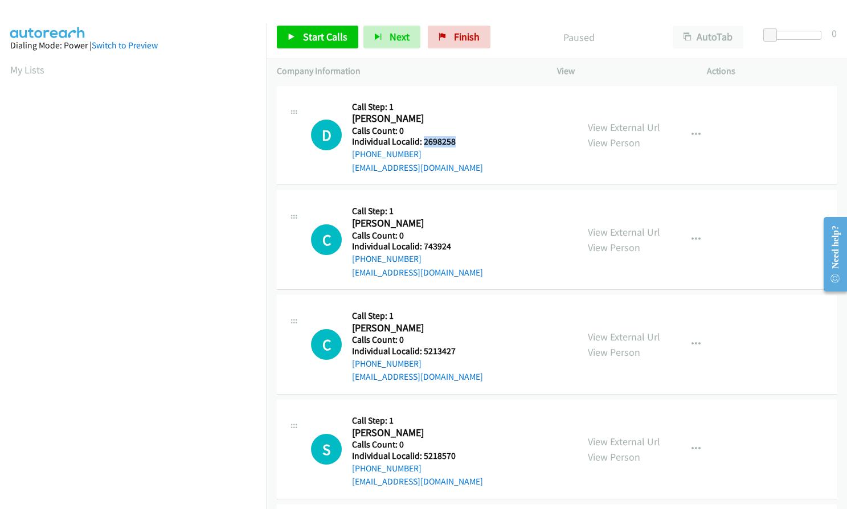
drag, startPoint x: 423, startPoint y: 142, endPoint x: 465, endPoint y: 141, distance: 42.1
click at [465, 141] on h5 "Individual Localid: 2698258" at bounding box center [417, 141] width 131 height 11
copy h5 "2698258"
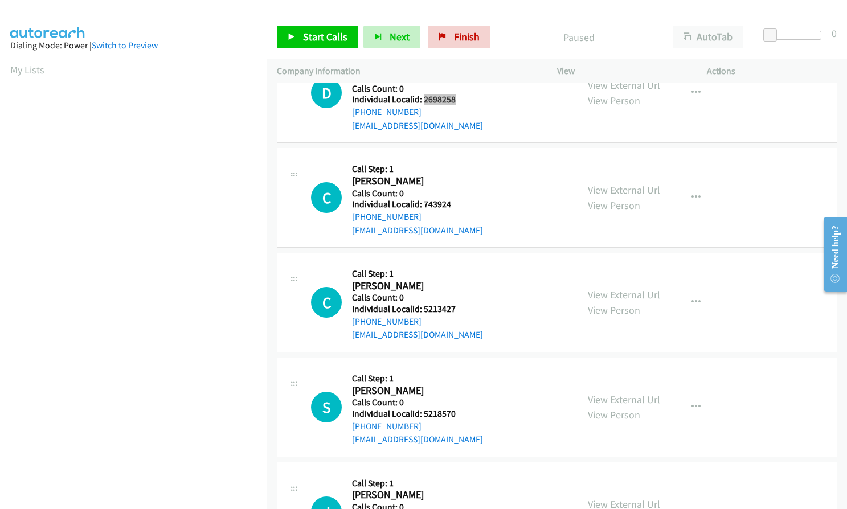
scroll to position [43, 0]
copy h5 "2698258"
drag, startPoint x: 422, startPoint y: 202, endPoint x: 456, endPoint y: 203, distance: 33.6
click at [456, 203] on h5 "Individual Localid: 743924" at bounding box center [417, 203] width 131 height 11
copy h5 "743924"
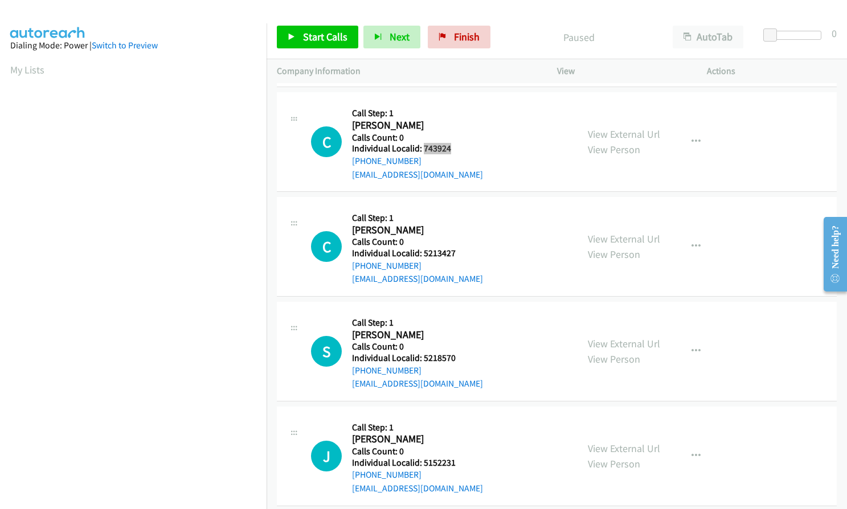
scroll to position [114, 0]
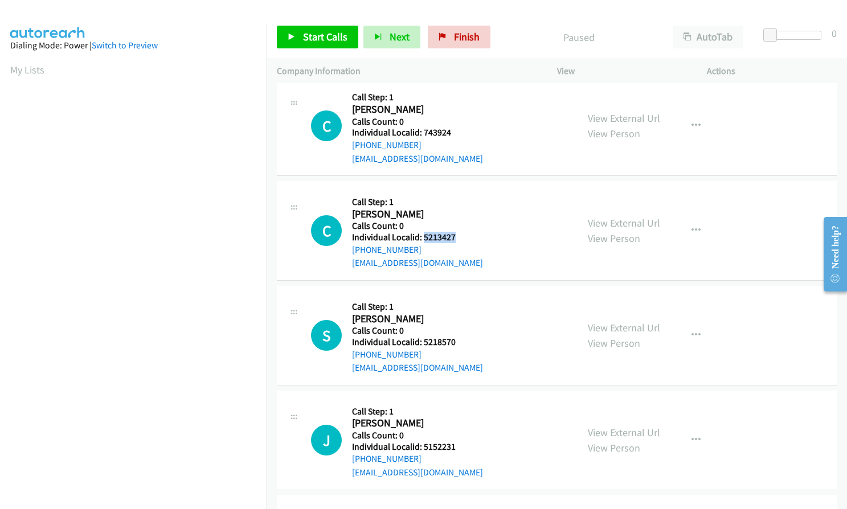
drag, startPoint x: 423, startPoint y: 237, endPoint x: 437, endPoint y: 236, distance: 13.7
click at [459, 237] on h5 "Individual Localid: 5213427" at bounding box center [417, 237] width 131 height 11
copy h5 "5213427"
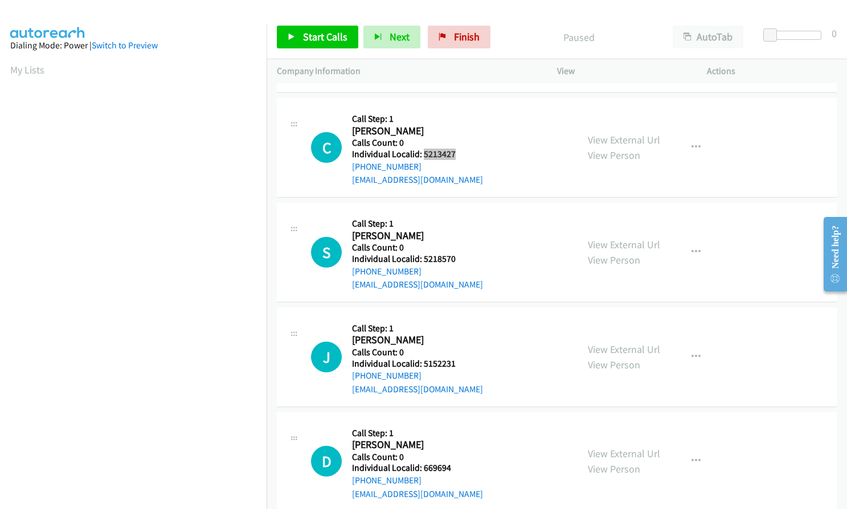
scroll to position [199, 0]
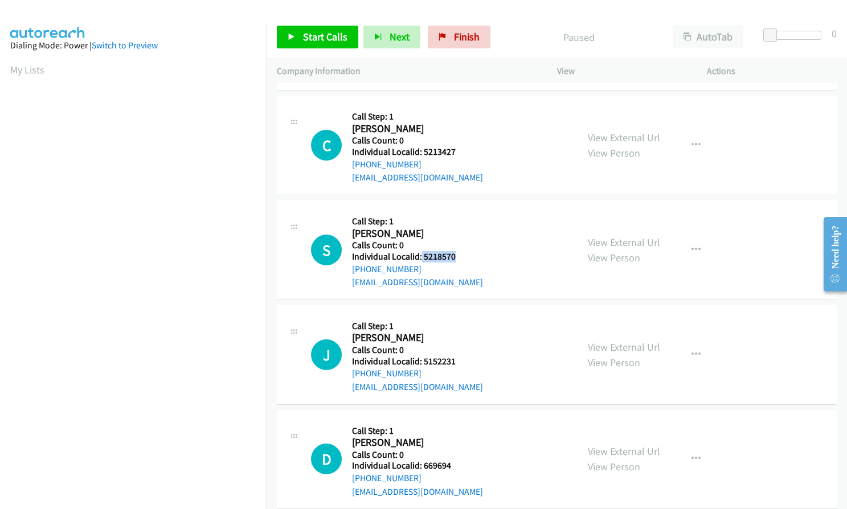
drag, startPoint x: 421, startPoint y: 255, endPoint x: 458, endPoint y: 256, distance: 37.0
click at [458, 256] on h5 "Individual Localid: 5218570" at bounding box center [417, 256] width 131 height 11
copy h5 "5218570"
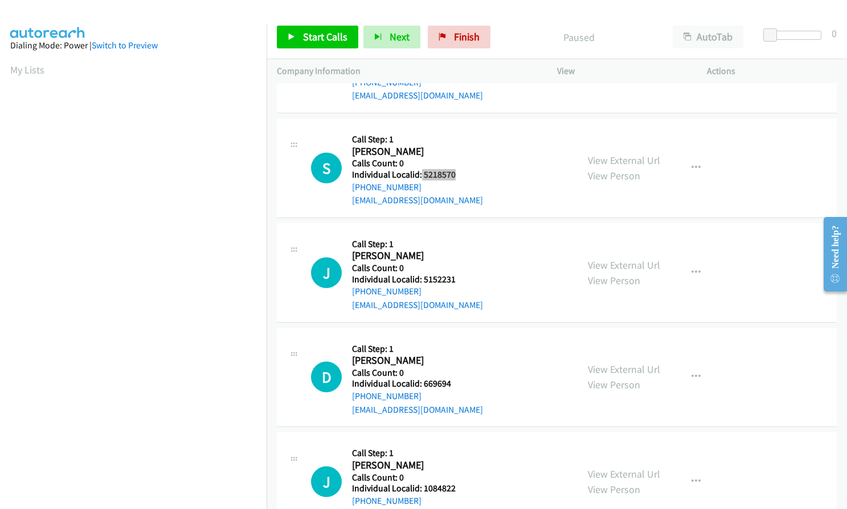
scroll to position [285, 0]
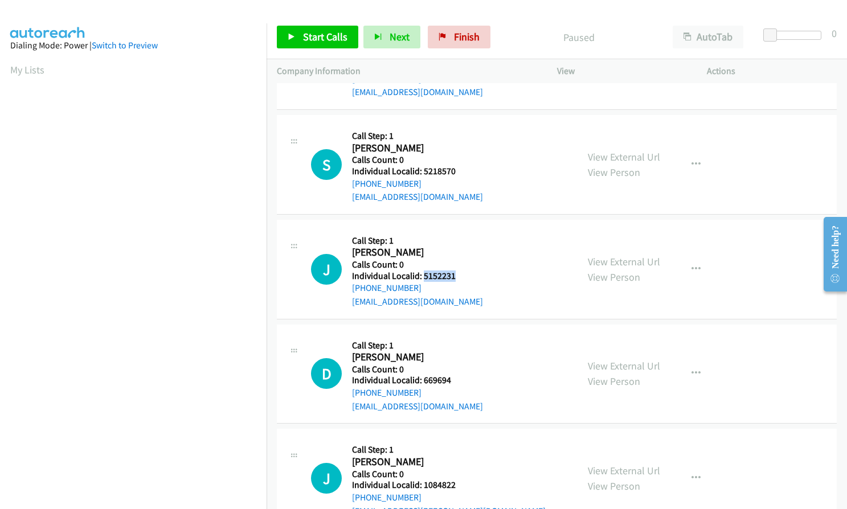
drag, startPoint x: 430, startPoint y: 276, endPoint x: 438, endPoint y: 276, distance: 8.0
click at [465, 276] on h5 "Individual Localid: 5152231" at bounding box center [417, 275] width 131 height 11
copy h5 "5152231"
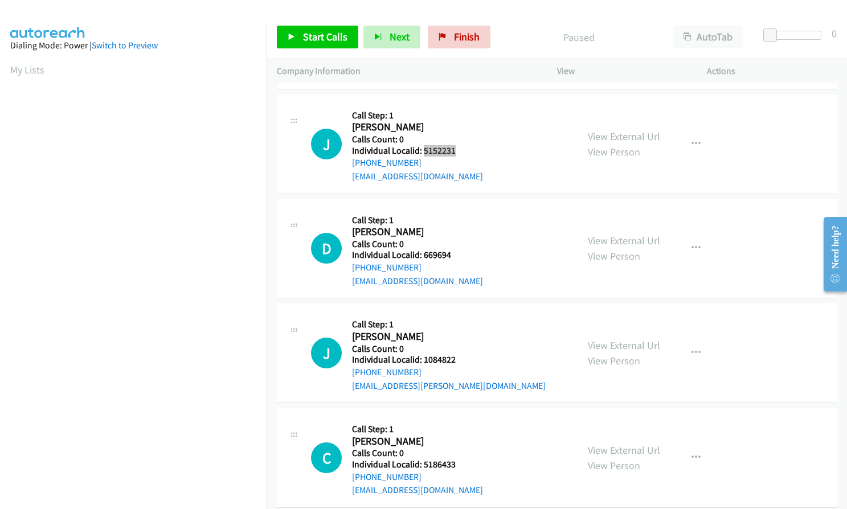
scroll to position [427, 0]
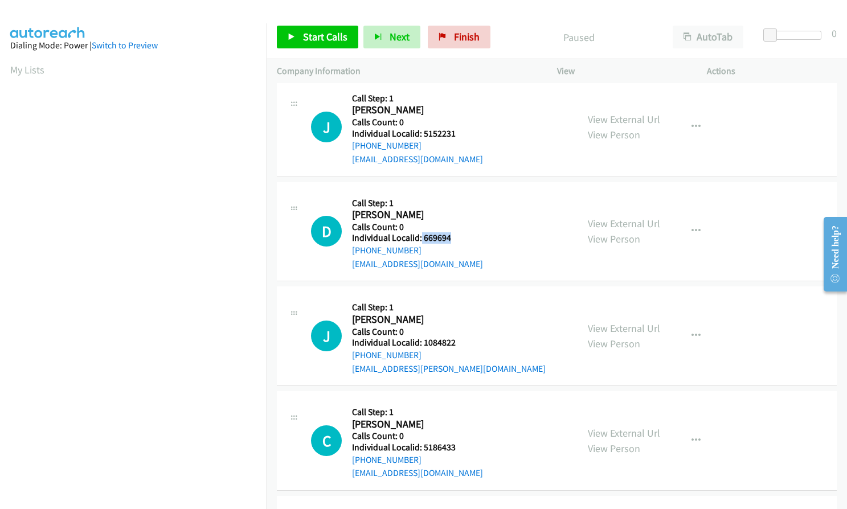
drag, startPoint x: 421, startPoint y: 235, endPoint x: 454, endPoint y: 236, distance: 33.0
click at [455, 236] on h5 "Individual Localid: 669694" at bounding box center [417, 237] width 131 height 11
copy h5 "669694"
drag, startPoint x: 421, startPoint y: 343, endPoint x: 465, endPoint y: 342, distance: 43.8
click at [465, 342] on h5 "Individual Localid: 1084822" at bounding box center [449, 342] width 194 height 11
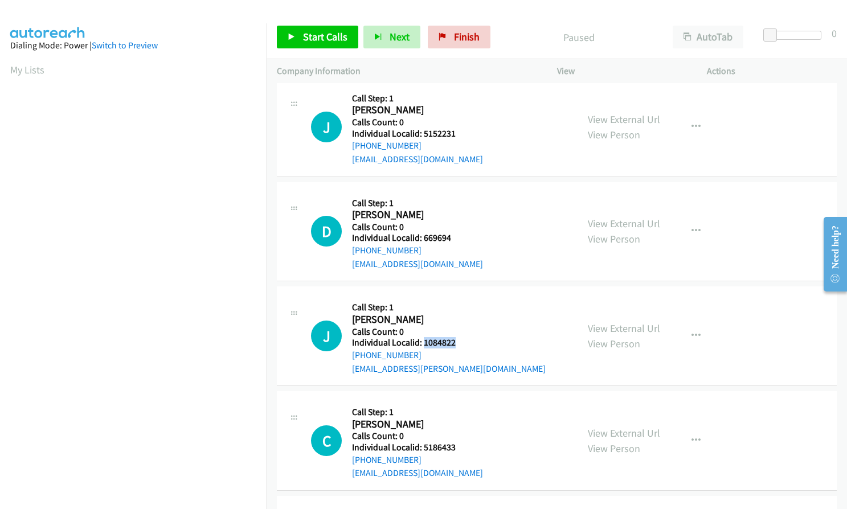
copy h5 "1084822"
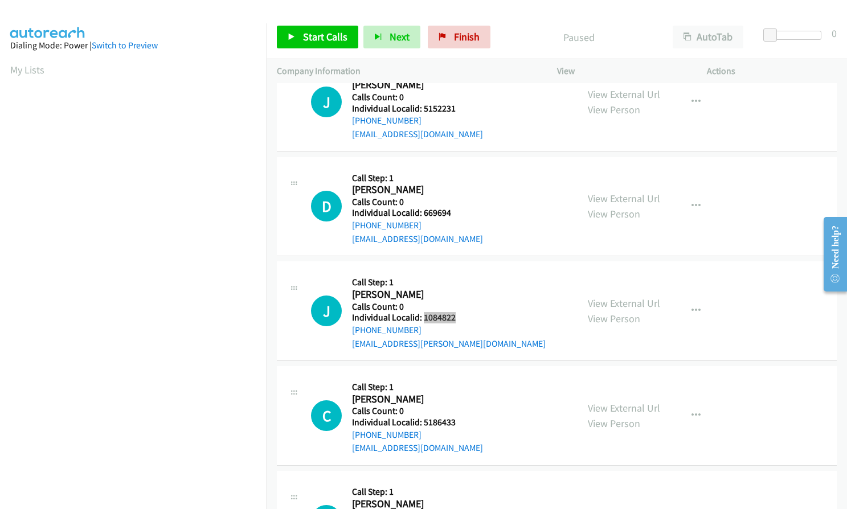
scroll to position [541, 0]
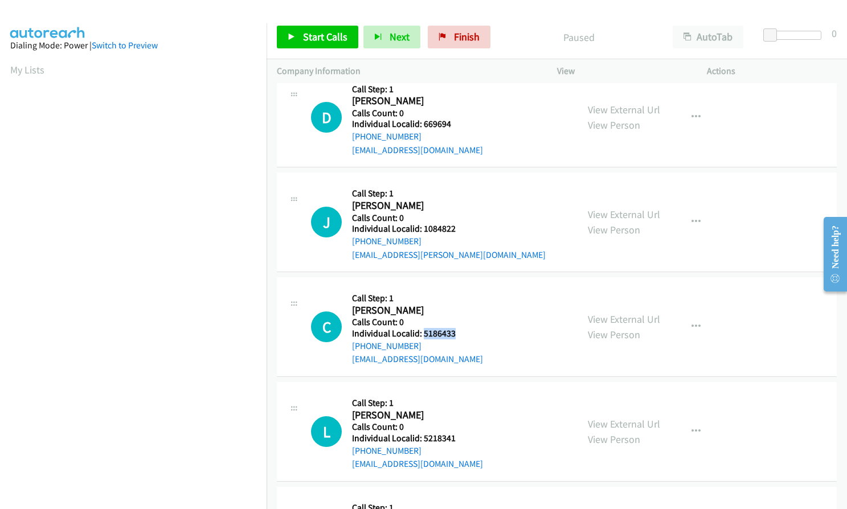
drag, startPoint x: 422, startPoint y: 334, endPoint x: 460, endPoint y: 333, distance: 37.6
click at [460, 333] on h5 "Individual Localid: 5186433" at bounding box center [417, 333] width 131 height 11
copy h5 "5186433"
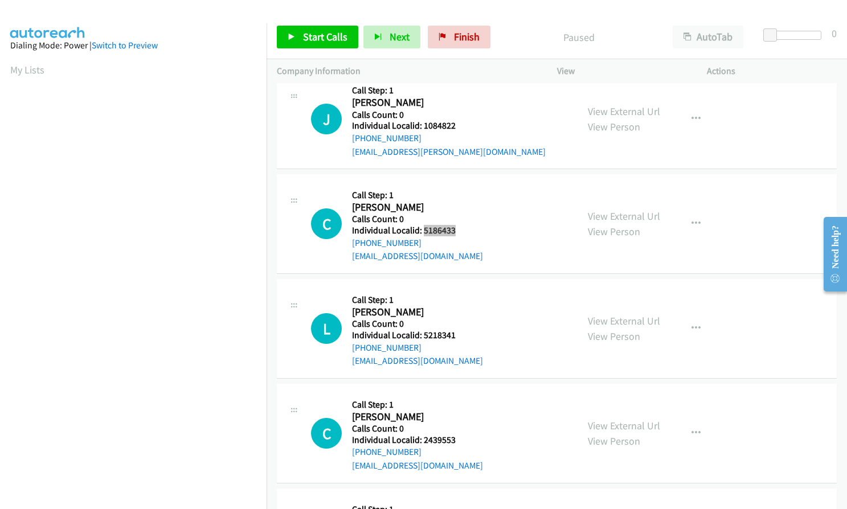
scroll to position [655, 0]
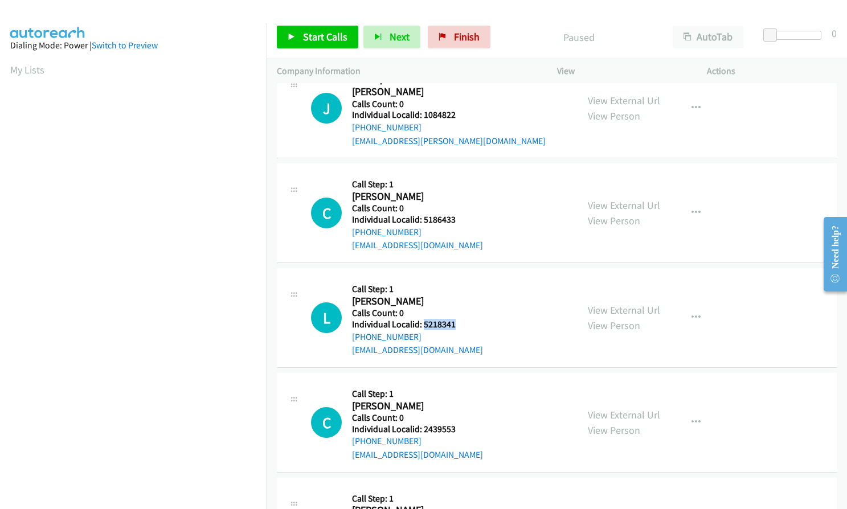
drag, startPoint x: 432, startPoint y: 322, endPoint x: 461, endPoint y: 322, distance: 29.6
click at [461, 322] on h5 "Individual Localid: 5218341" at bounding box center [417, 324] width 131 height 11
copy h5 "5218341"
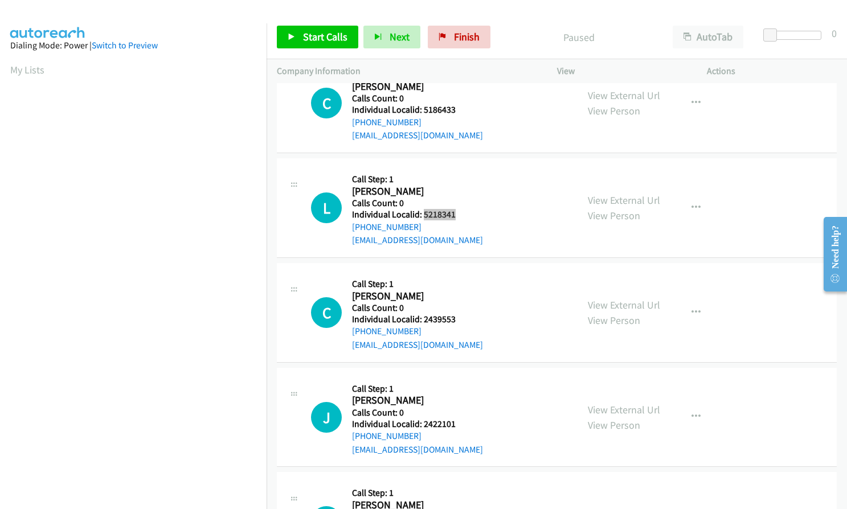
scroll to position [797, 0]
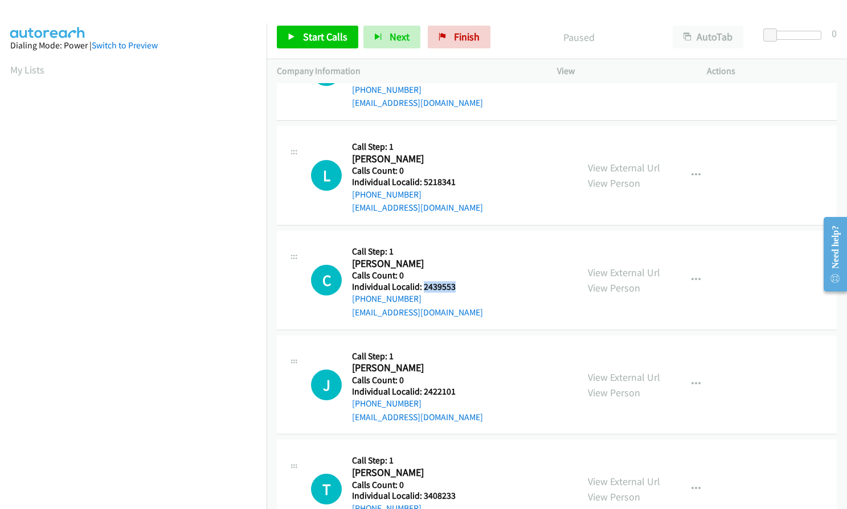
drag, startPoint x: 426, startPoint y: 286, endPoint x: 461, endPoint y: 290, distance: 35.5
click at [461, 290] on h5 "Individual Localid: 2439553" at bounding box center [417, 286] width 131 height 11
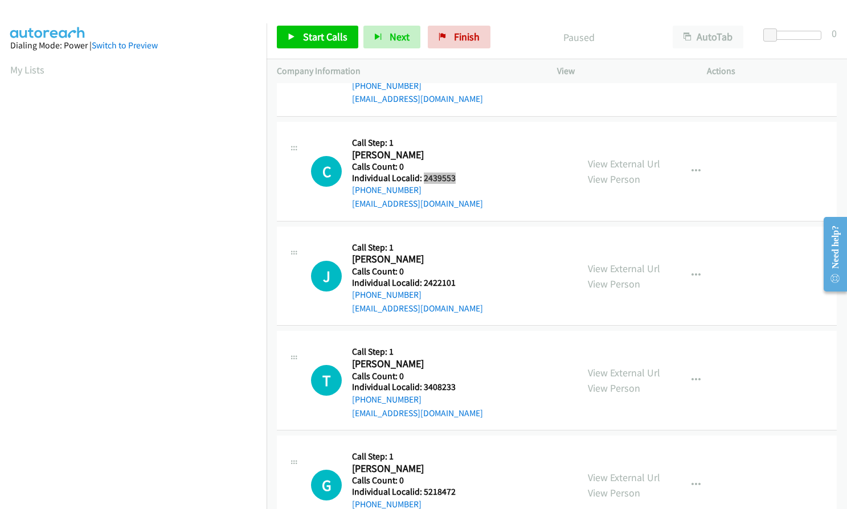
scroll to position [925, 0]
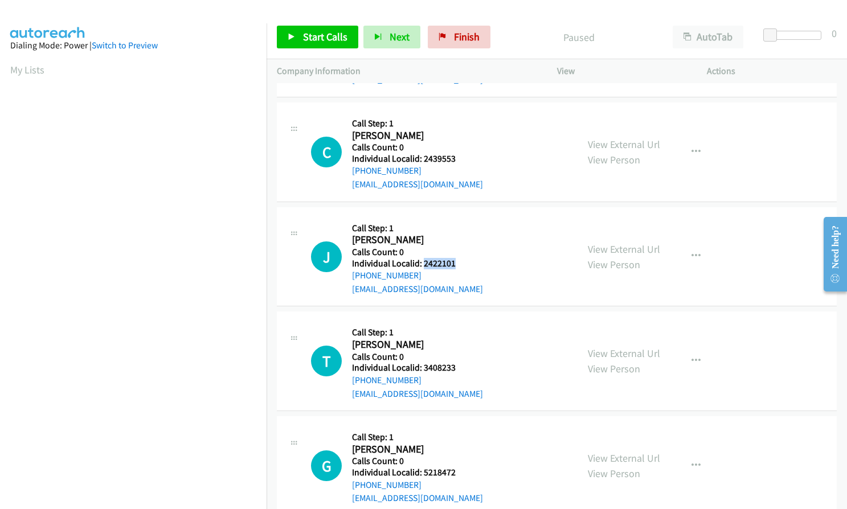
drag, startPoint x: 423, startPoint y: 264, endPoint x: 458, endPoint y: 265, distance: 35.3
click at [458, 265] on h5 "Individual Localid: 2422101" at bounding box center [417, 263] width 131 height 11
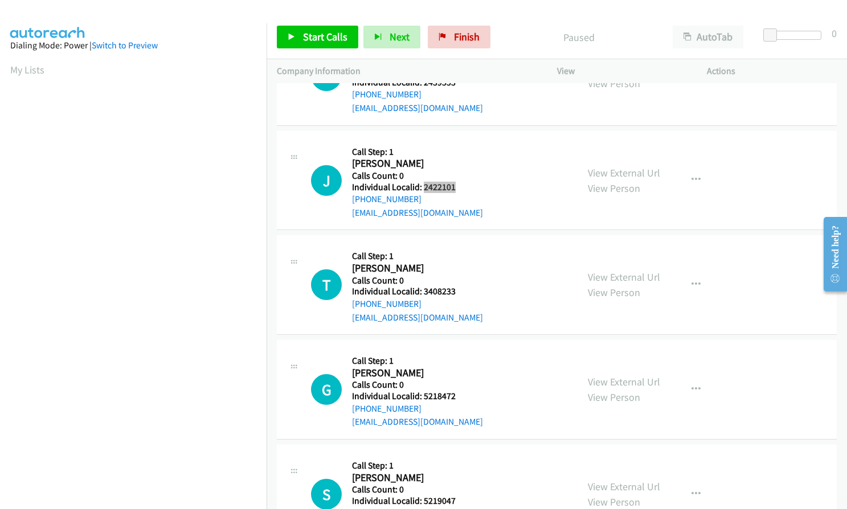
scroll to position [1011, 0]
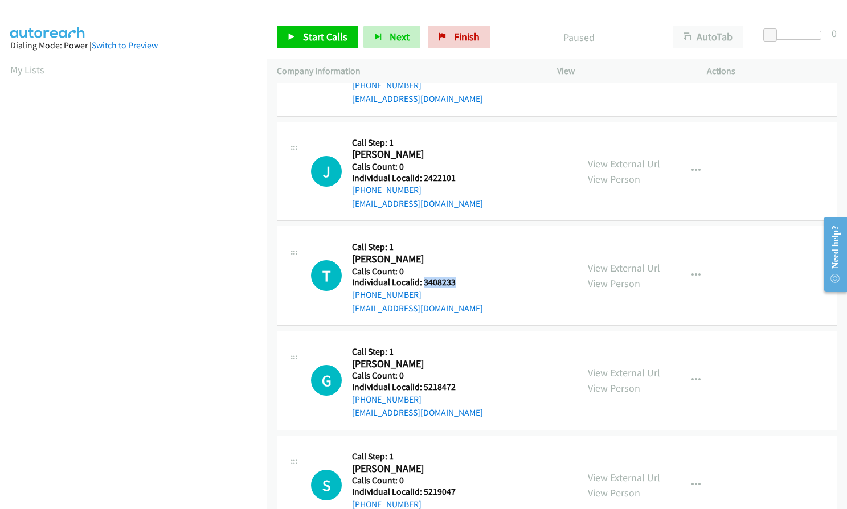
drag, startPoint x: 425, startPoint y: 285, endPoint x: 459, endPoint y: 284, distance: 34.2
click at [461, 284] on h5 "Individual Localid: 3408233" at bounding box center [417, 282] width 131 height 11
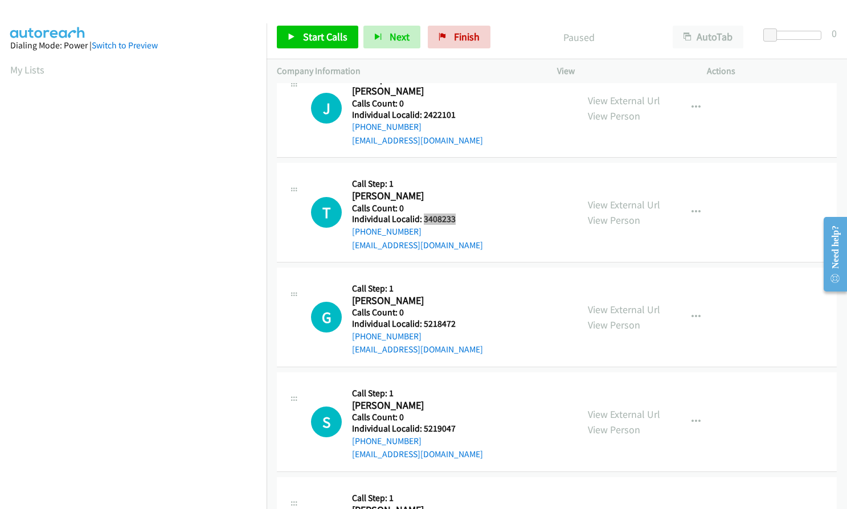
scroll to position [1096, 0]
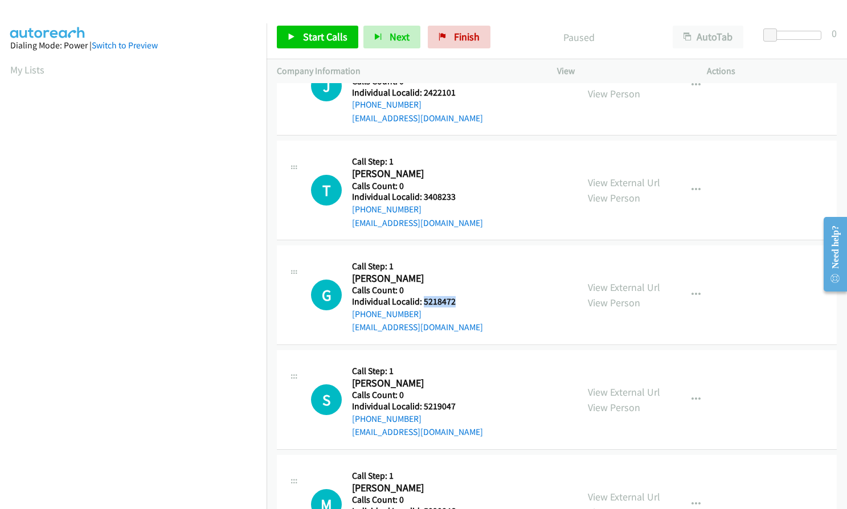
drag, startPoint x: 422, startPoint y: 301, endPoint x: 441, endPoint y: 300, distance: 18.8
click at [454, 302] on h5 "Individual Localid: 5218472" at bounding box center [417, 301] width 131 height 11
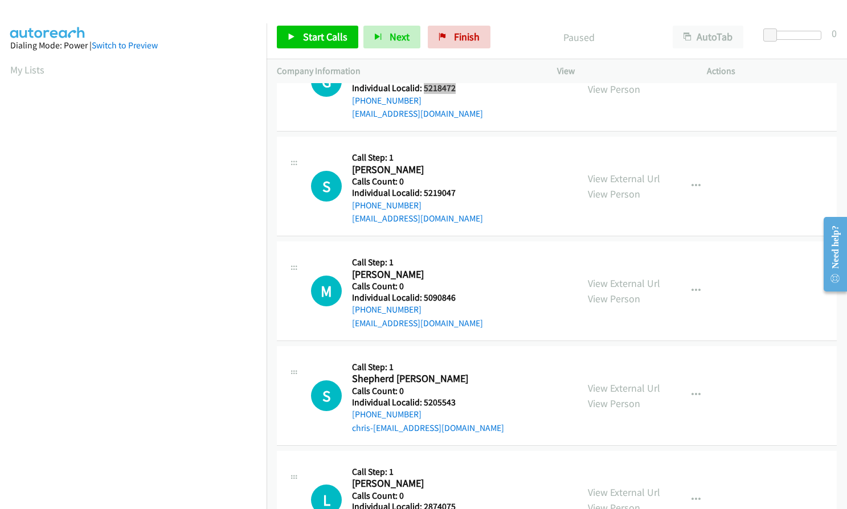
scroll to position [1311, 0]
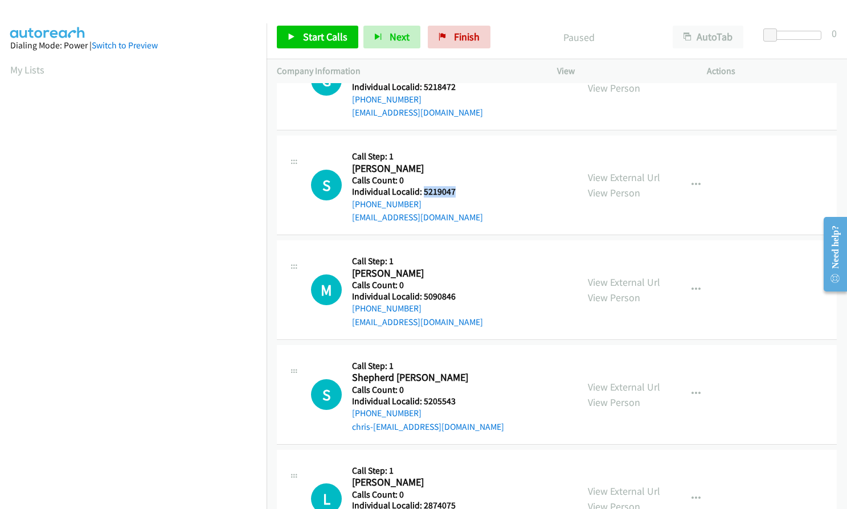
drag, startPoint x: 422, startPoint y: 189, endPoint x: 458, endPoint y: 189, distance: 35.3
click at [458, 189] on h5 "Individual Localid: 5219047" at bounding box center [417, 191] width 131 height 11
drag, startPoint x: 421, startPoint y: 294, endPoint x: 451, endPoint y: 297, distance: 29.7
click at [456, 296] on h5 "Individual Localid: 5090846" at bounding box center [417, 296] width 131 height 11
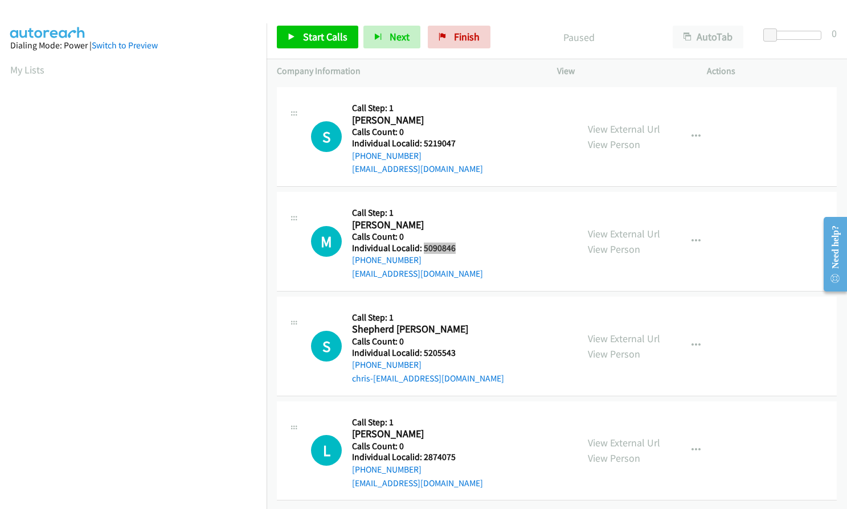
scroll to position [1368, 0]
drag, startPoint x: 422, startPoint y: 342, endPoint x: 455, endPoint y: 342, distance: 33.0
click at [455, 347] on h5 "Individual Localid: 5205543" at bounding box center [428, 352] width 152 height 11
drag, startPoint x: 427, startPoint y: 445, endPoint x: 460, endPoint y: 447, distance: 32.5
click at [460, 452] on h5 "Individual Localid: 2874075" at bounding box center [417, 457] width 131 height 11
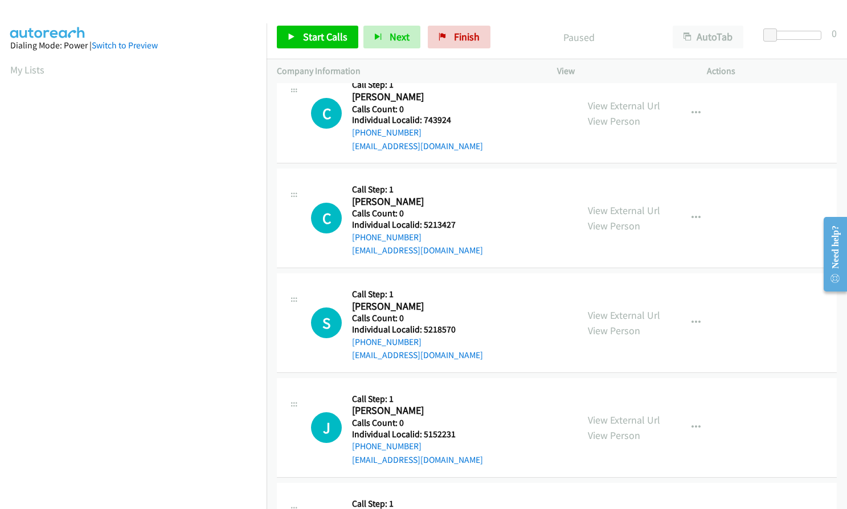
scroll to position [0, 0]
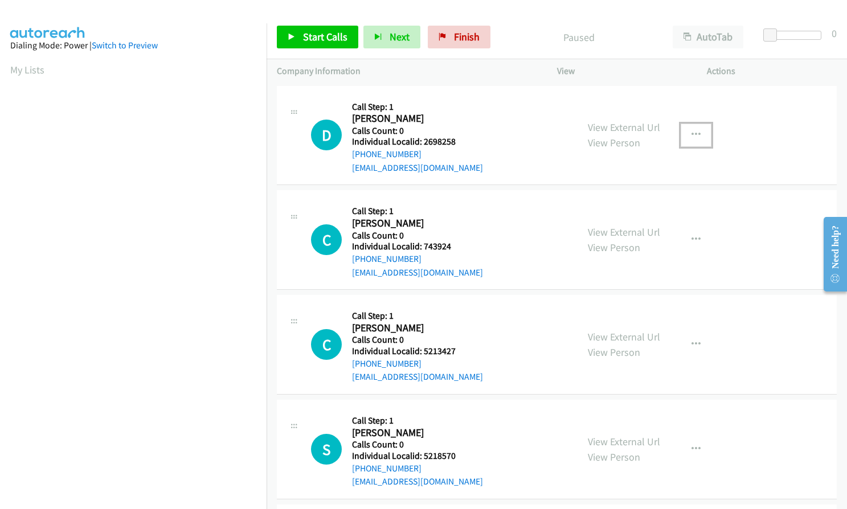
click at [698, 137] on button "button" at bounding box center [695, 135] width 31 height 23
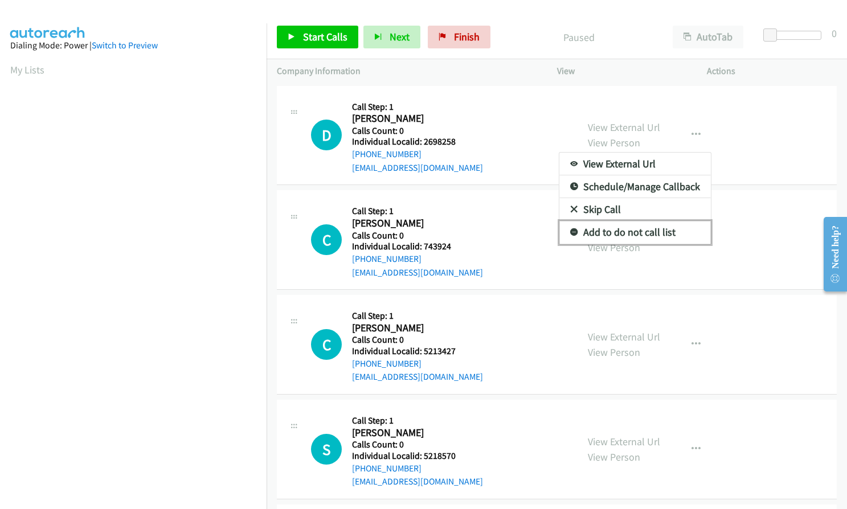
click at [570, 231] on icon at bounding box center [574, 233] width 8 height 8
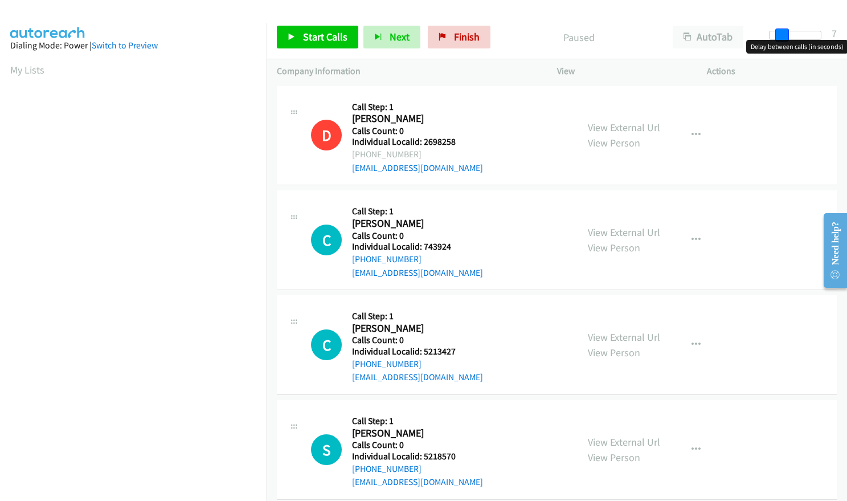
drag, startPoint x: 769, startPoint y: 33, endPoint x: 780, endPoint y: 32, distance: 10.8
click at [780, 32] on span at bounding box center [782, 35] width 14 height 14
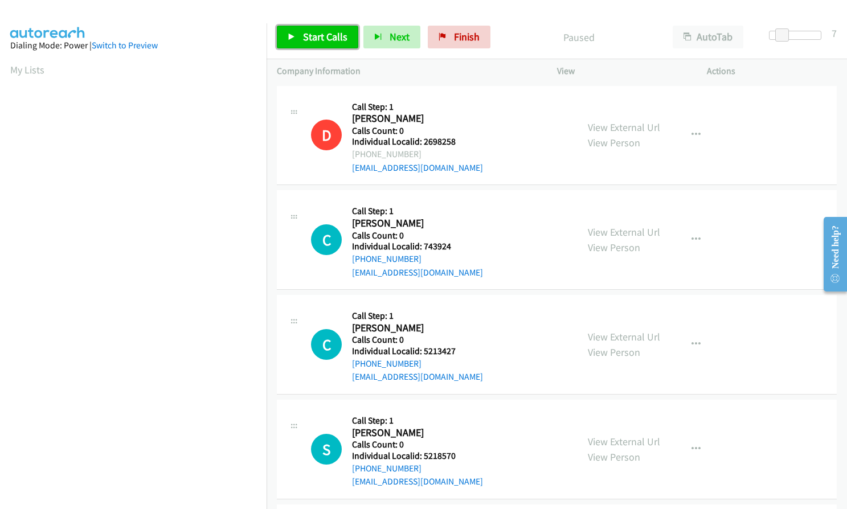
click at [308, 38] on span "Start Calls" at bounding box center [325, 36] width 44 height 13
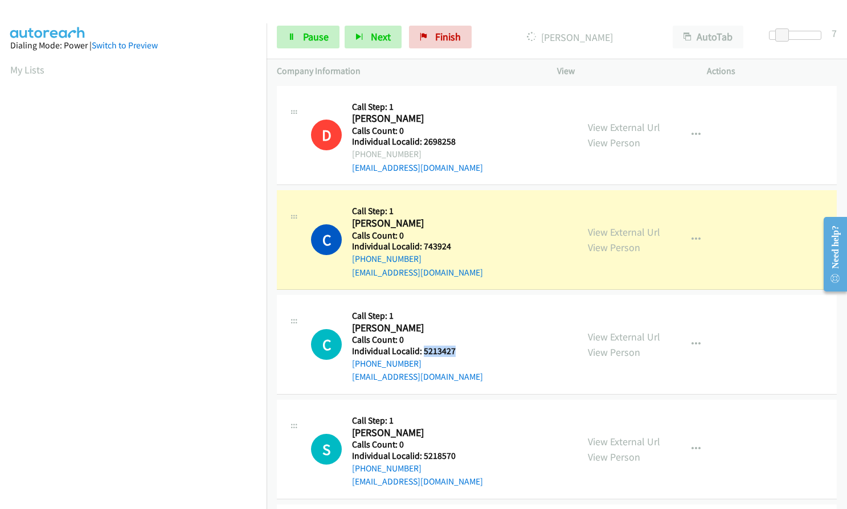
drag, startPoint x: 421, startPoint y: 348, endPoint x: 457, endPoint y: 349, distance: 35.9
click at [457, 349] on h5 "Individual Localid: 5213427" at bounding box center [417, 351] width 131 height 11
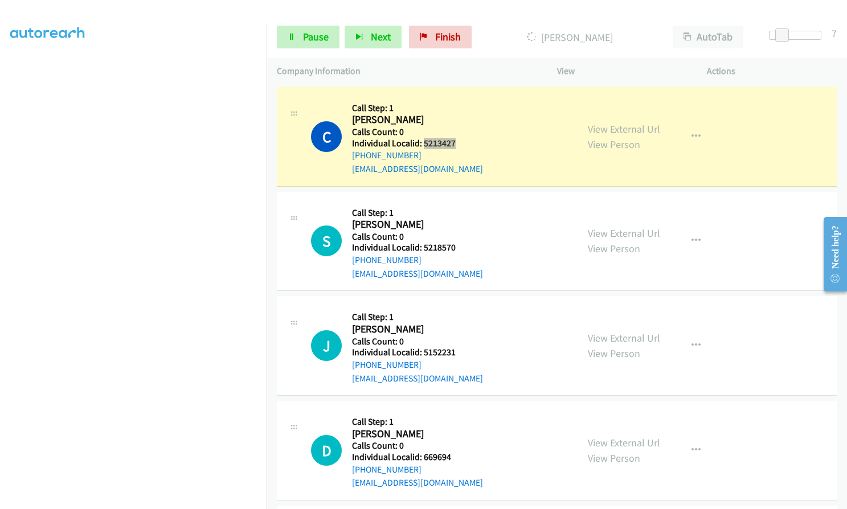
scroll to position [228, 0]
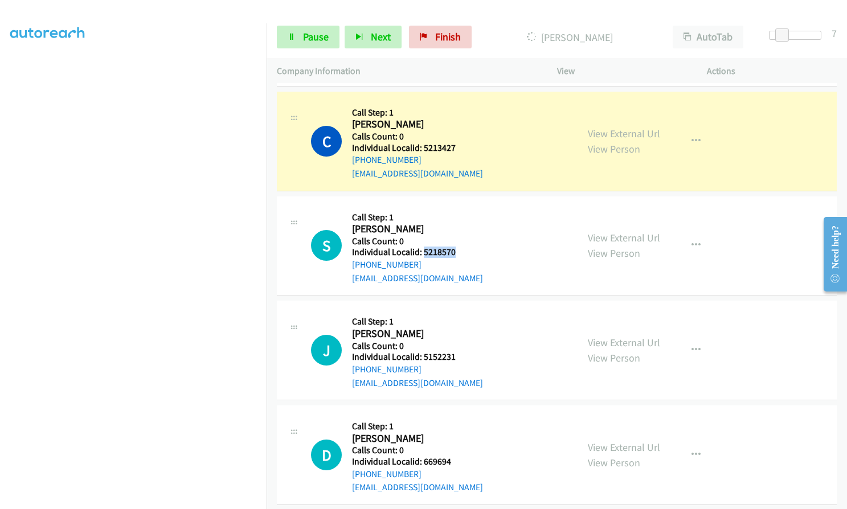
drag, startPoint x: 424, startPoint y: 253, endPoint x: 459, endPoint y: 253, distance: 35.3
click at [459, 253] on h5 "Individual Localid: 5218570" at bounding box center [417, 252] width 131 height 11
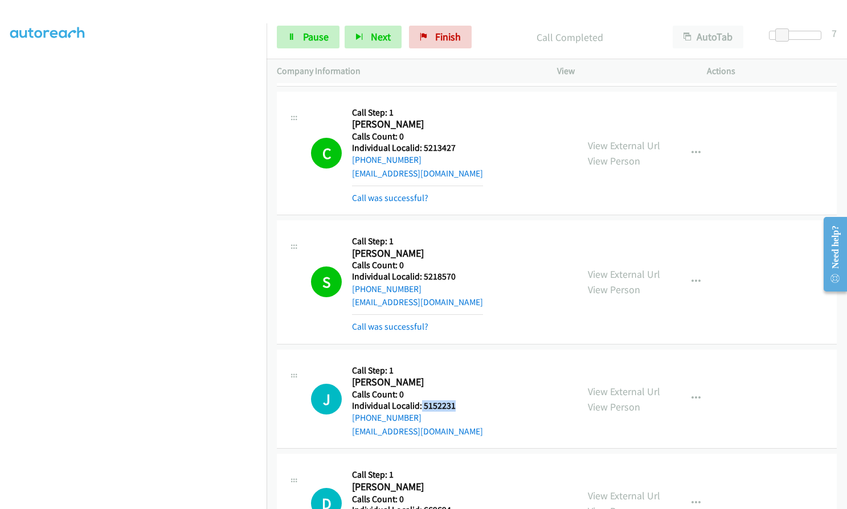
drag, startPoint x: 420, startPoint y: 404, endPoint x: 460, endPoint y: 407, distance: 39.9
click at [460, 407] on h5 "Individual Localid: 5152231" at bounding box center [417, 405] width 131 height 11
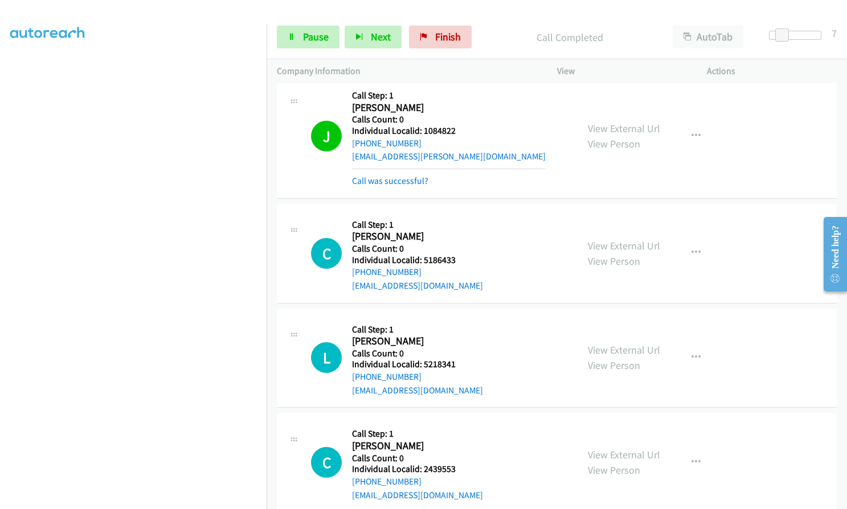
scroll to position [105, 0]
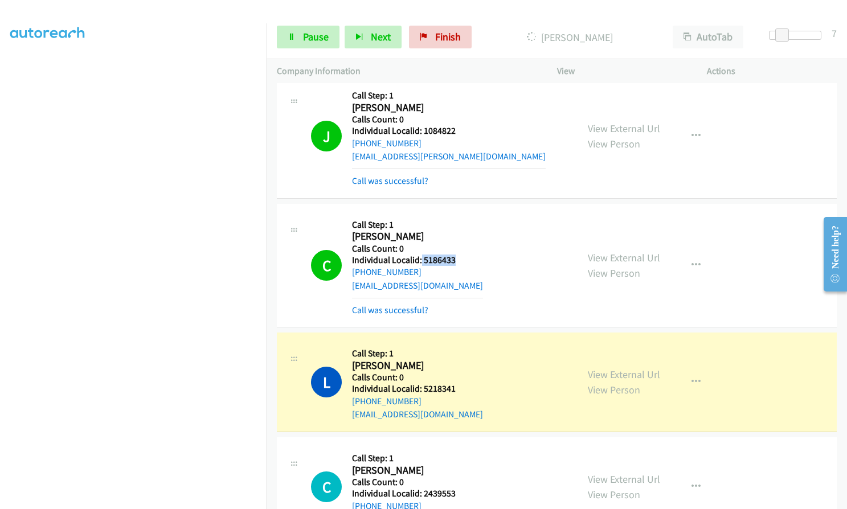
drag, startPoint x: 421, startPoint y: 259, endPoint x: 458, endPoint y: 259, distance: 37.6
click at [458, 259] on h5 "Individual Localid: 5186433" at bounding box center [417, 260] width 131 height 11
click at [699, 264] on button "button" at bounding box center [695, 265] width 31 height 23
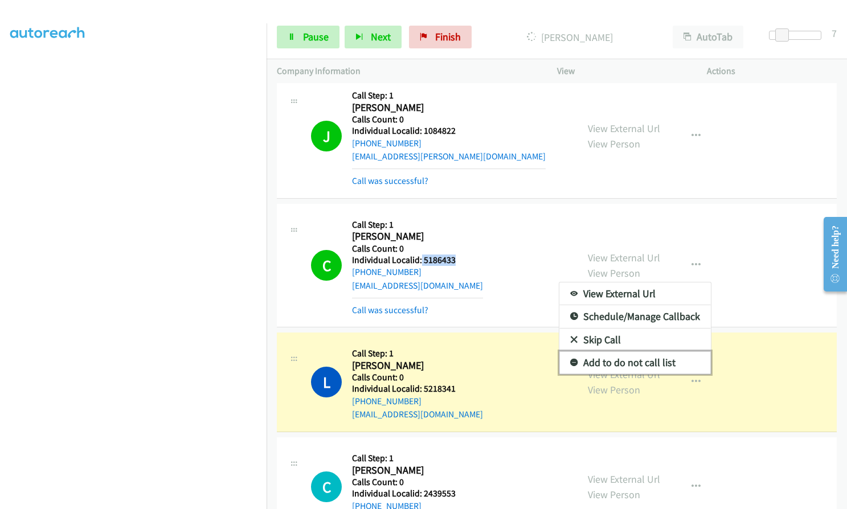
click at [570, 360] on icon at bounding box center [574, 363] width 8 height 8
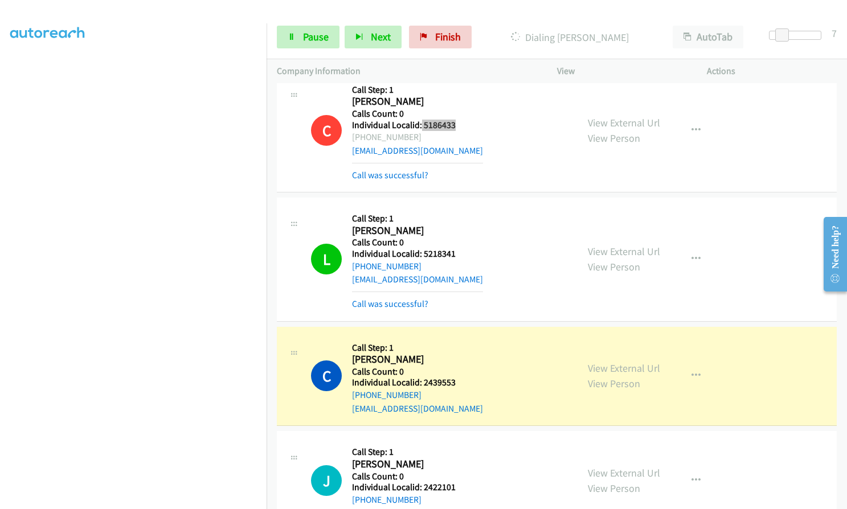
scroll to position [911, 0]
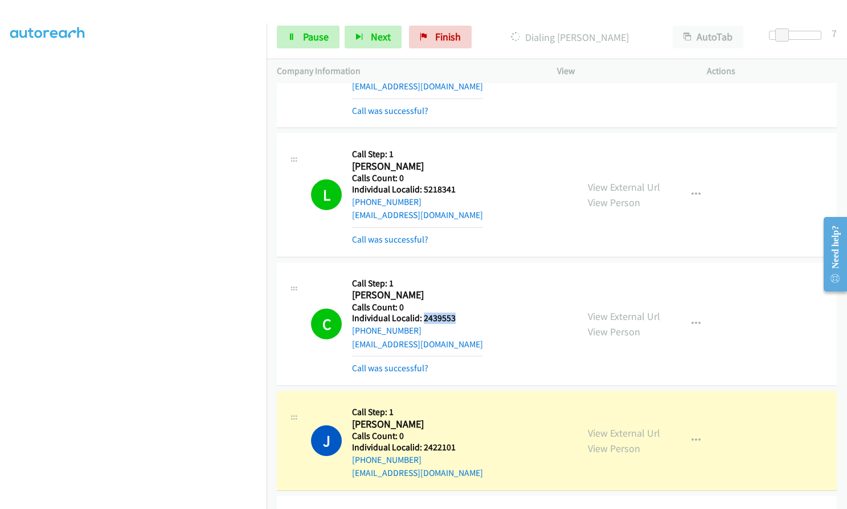
drag, startPoint x: 428, startPoint y: 315, endPoint x: 459, endPoint y: 317, distance: 30.8
click at [459, 317] on h5 "Individual Localid: 2439553" at bounding box center [417, 318] width 131 height 11
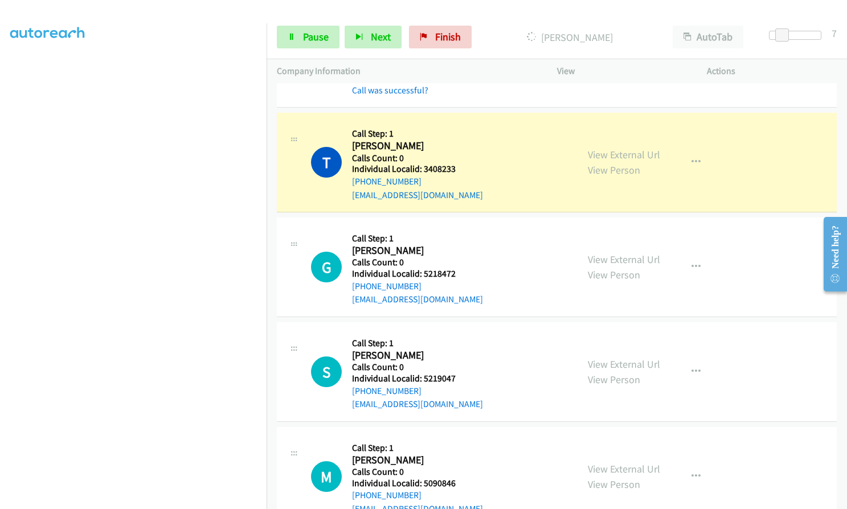
scroll to position [1352, 0]
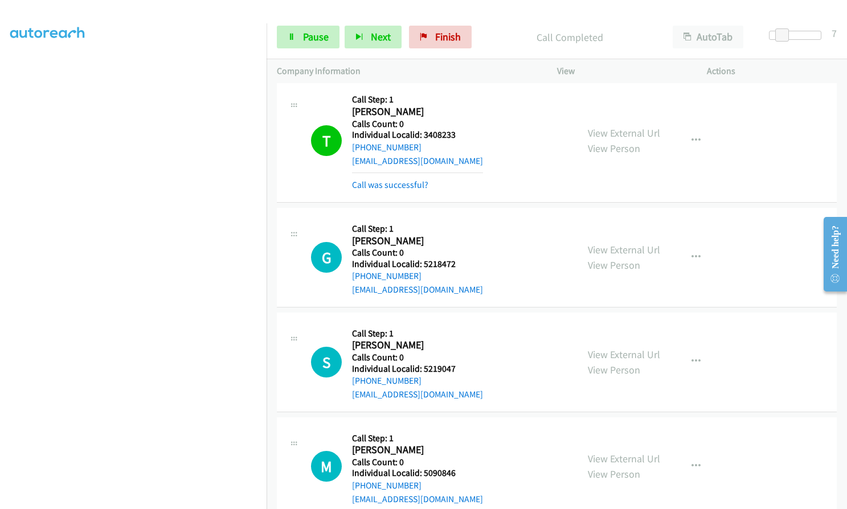
click at [422, 133] on h5 "Individual Localid: 3408233" at bounding box center [417, 134] width 131 height 11
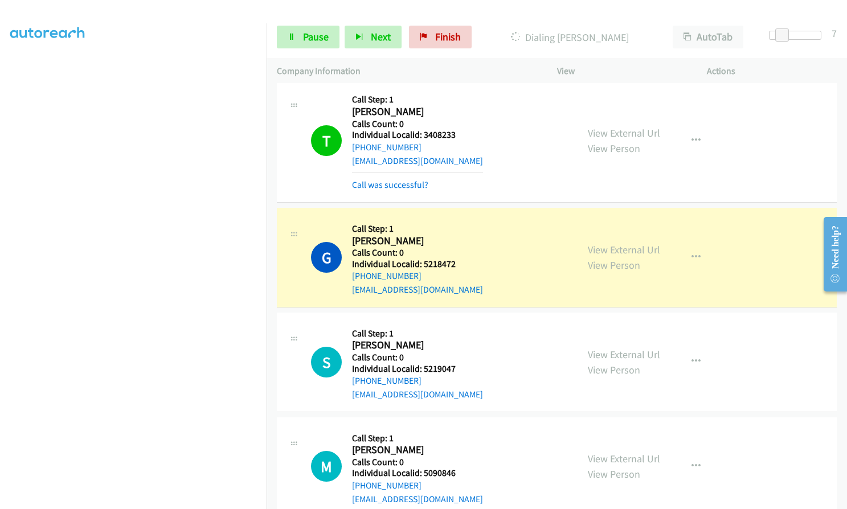
click at [465, 138] on h5 "Individual Localid: 3408233" at bounding box center [417, 134] width 131 height 11
click at [322, 42] on span "Pause" at bounding box center [316, 36] width 26 height 13
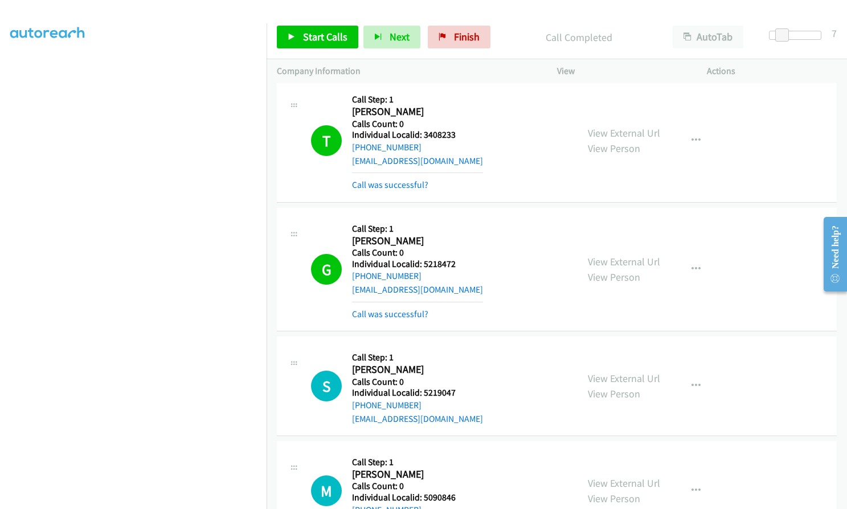
scroll to position [129, 0]
drag, startPoint x: 421, startPoint y: 266, endPoint x: 460, endPoint y: 264, distance: 39.4
click at [460, 264] on h5 "Individual Localid: 5218472" at bounding box center [417, 264] width 131 height 11
click at [321, 38] on span "Start Calls" at bounding box center [325, 36] width 44 height 13
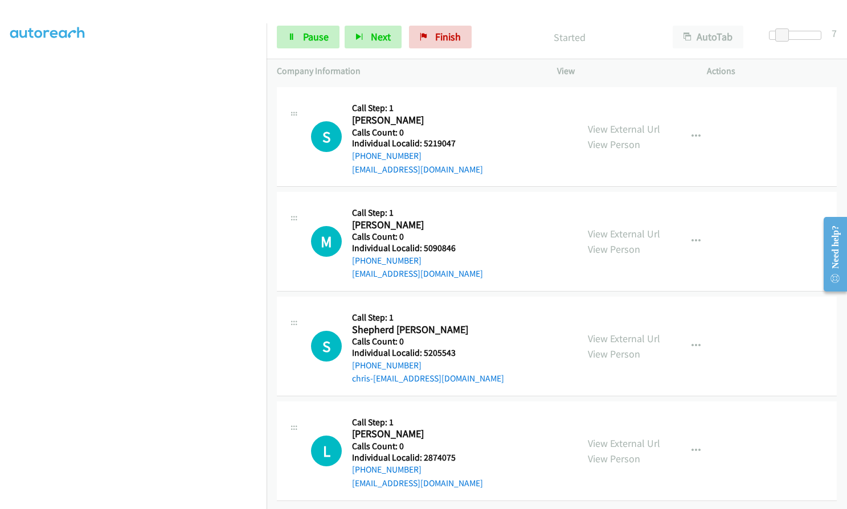
scroll to position [1610, 0]
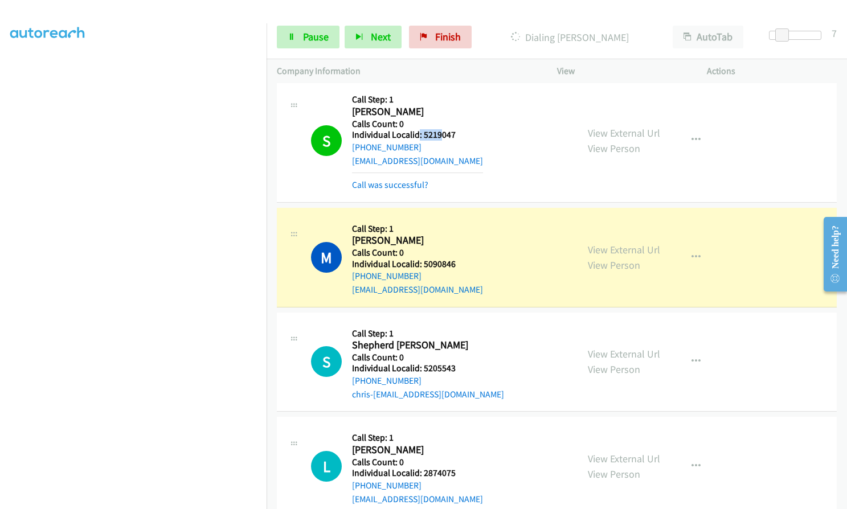
drag, startPoint x: 419, startPoint y: 134, endPoint x: 440, endPoint y: 134, distance: 21.1
click at [440, 134] on h5 "Individual Localid: 5219047" at bounding box center [417, 134] width 131 height 11
click at [448, 113] on h2 "[PERSON_NAME]" at bounding box center [413, 111] width 122 height 13
drag, startPoint x: 423, startPoint y: 135, endPoint x: 459, endPoint y: 135, distance: 35.9
click at [459, 135] on h5 "Individual Localid: 5219047" at bounding box center [417, 134] width 131 height 11
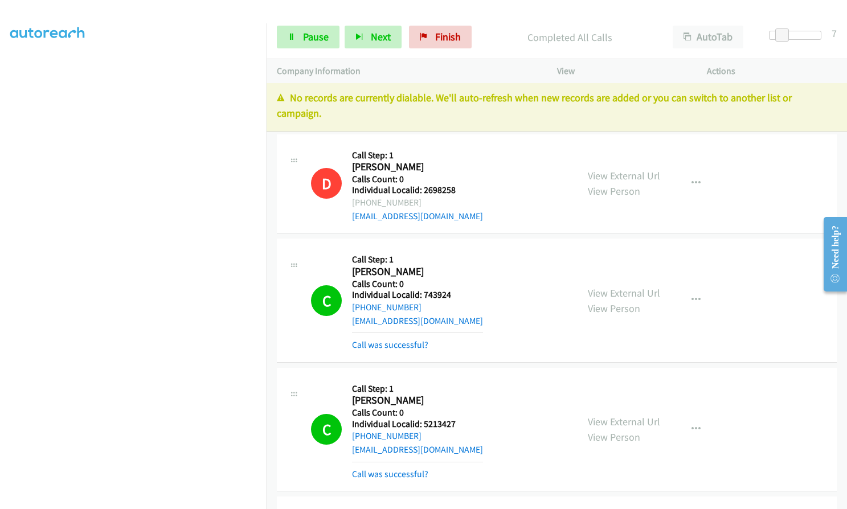
scroll to position [0, 0]
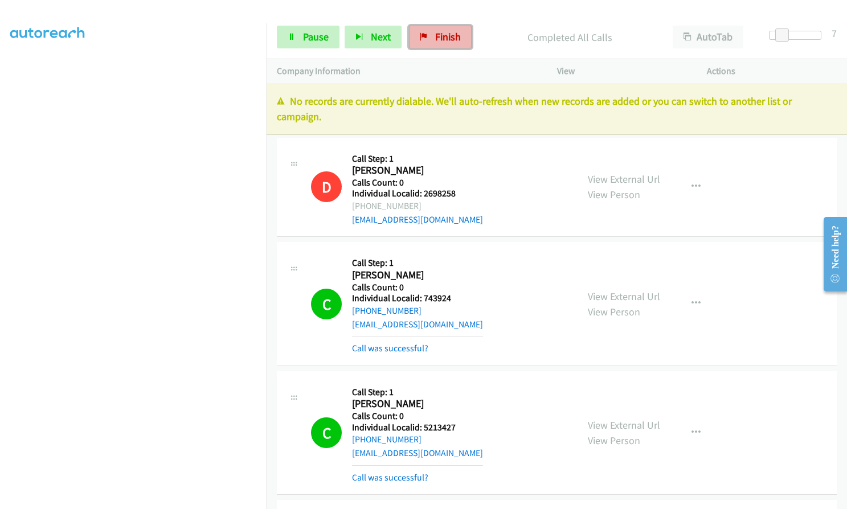
click at [430, 32] on link "Finish" at bounding box center [440, 37] width 63 height 23
